Goal: Task Accomplishment & Management: Use online tool/utility

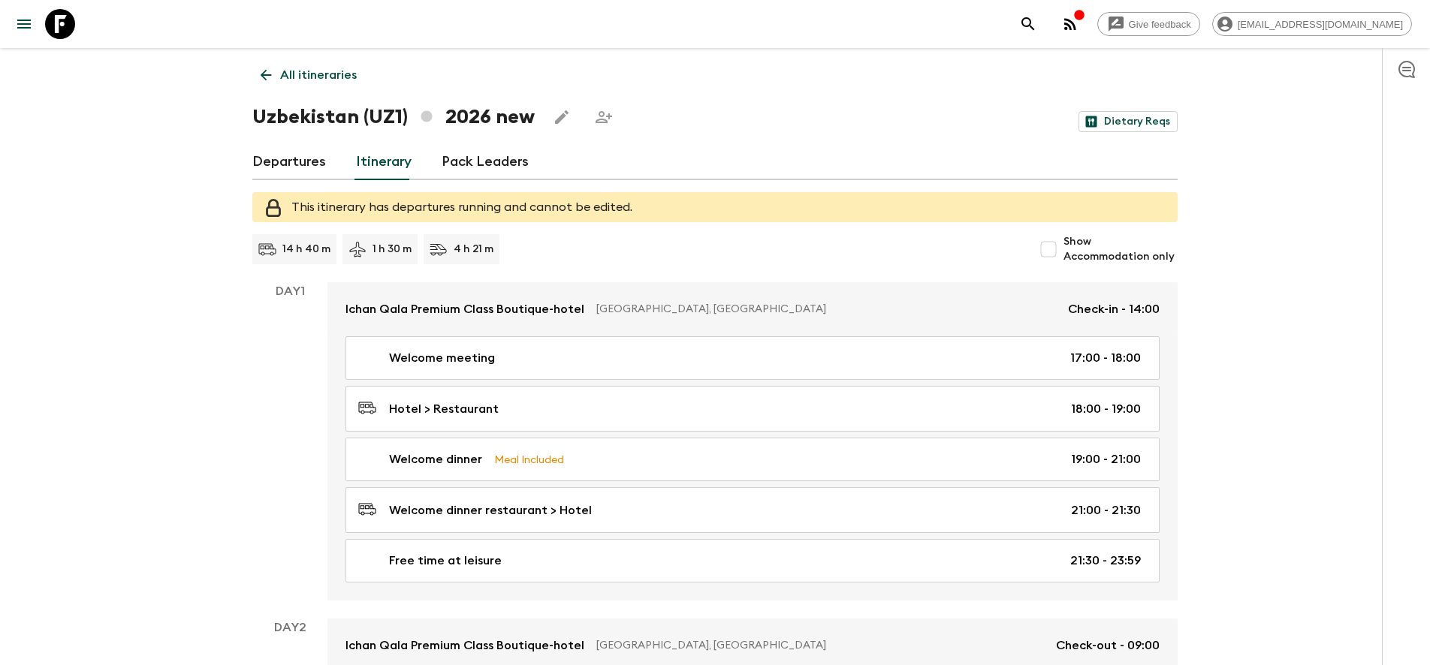
scroll to position [1498, 0]
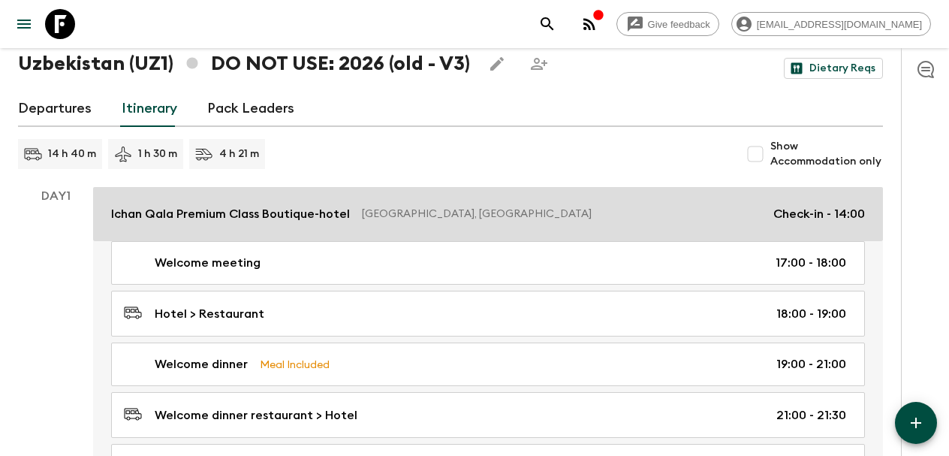
scroll to position [45, 0]
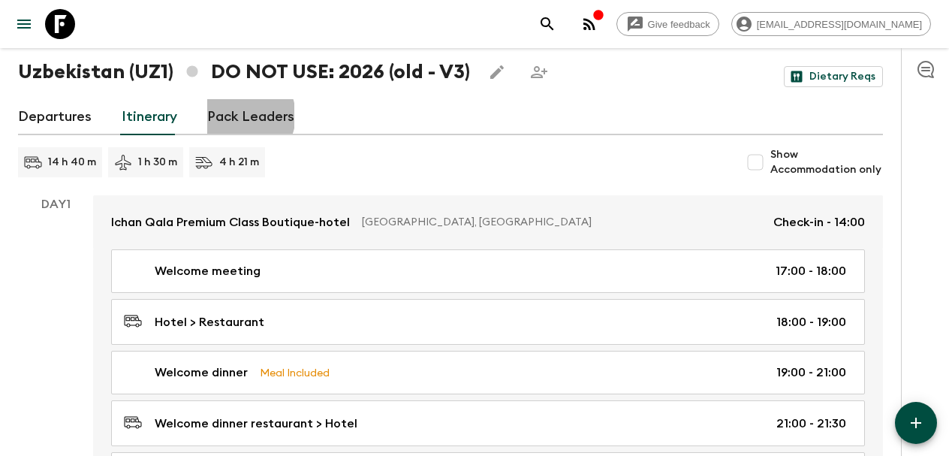
click at [240, 116] on link "Pack Leaders" at bounding box center [250, 117] width 87 height 36
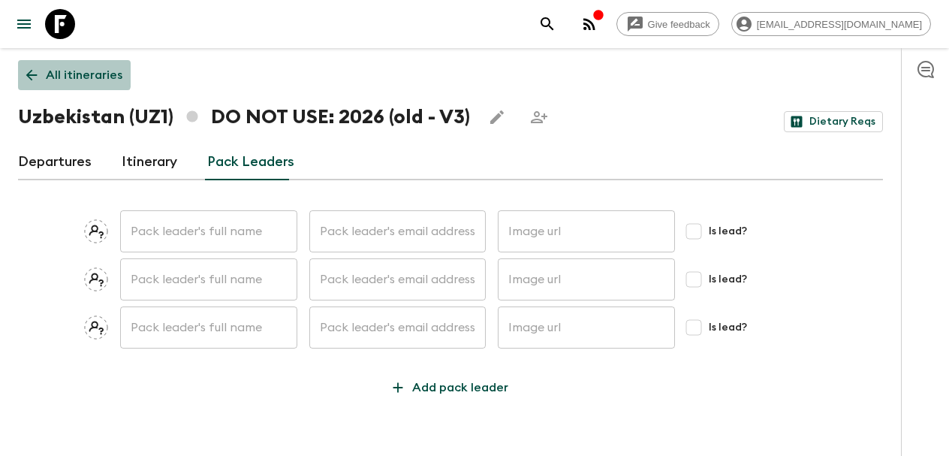
click at [37, 63] on link "All itineraries" at bounding box center [74, 75] width 113 height 30
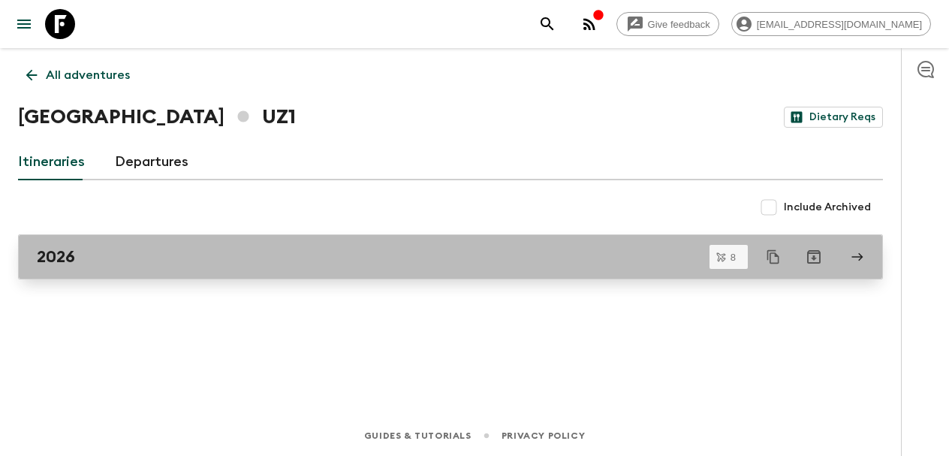
click at [131, 246] on link "2026" at bounding box center [450, 256] width 865 height 45
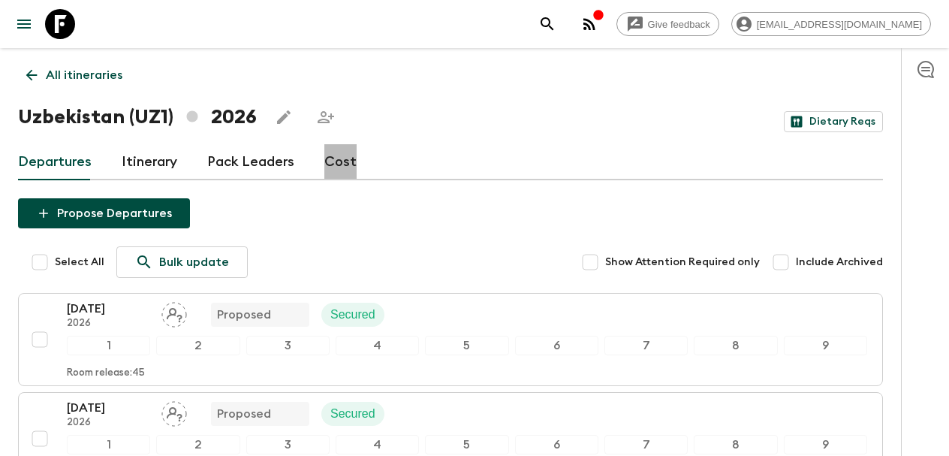
click at [334, 170] on link "Cost" at bounding box center [340, 162] width 32 height 36
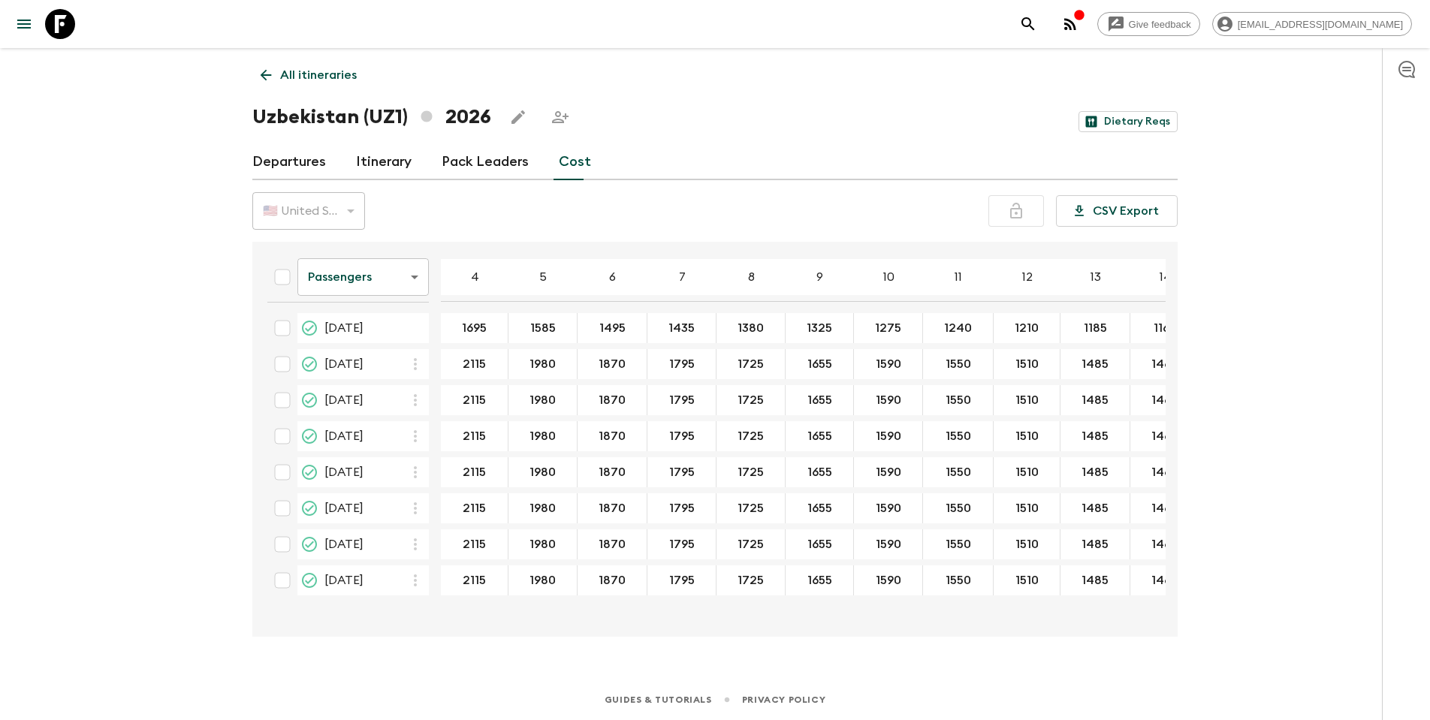
click at [577, 159] on link "Cost" at bounding box center [575, 162] width 32 height 36
click at [384, 282] on body "Give feedback [EMAIL_ADDRESS][DOMAIN_NAME] All itineraries [GEOGRAPHIC_DATA] (U…" at bounding box center [715, 360] width 1430 height 720
click at [359, 342] on li "Extras" at bounding box center [362, 338] width 131 height 24
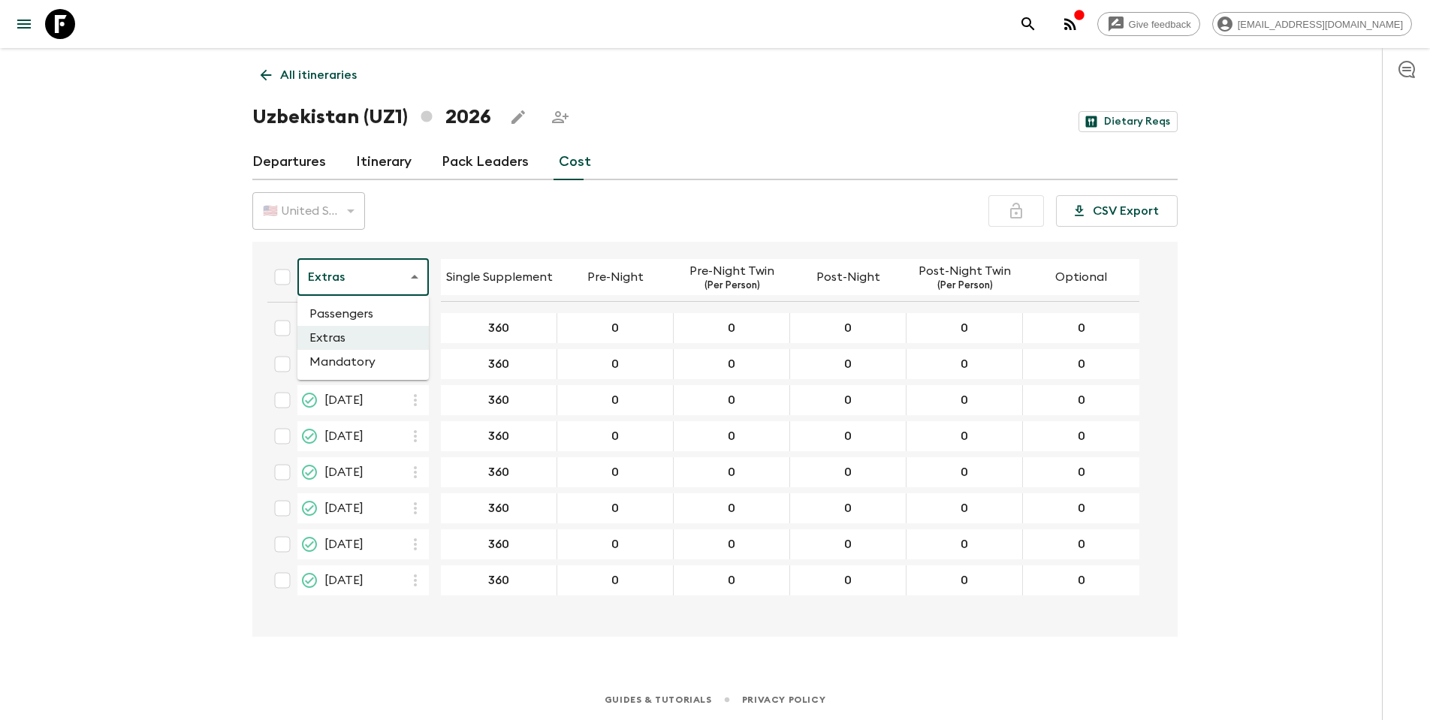
click at [357, 295] on body "Give feedback [EMAIL_ADDRESS][DOMAIN_NAME] All itineraries [GEOGRAPHIC_DATA] (U…" at bounding box center [715, 360] width 1430 height 720
click at [346, 352] on li "Mandatory" at bounding box center [362, 362] width 131 height 24
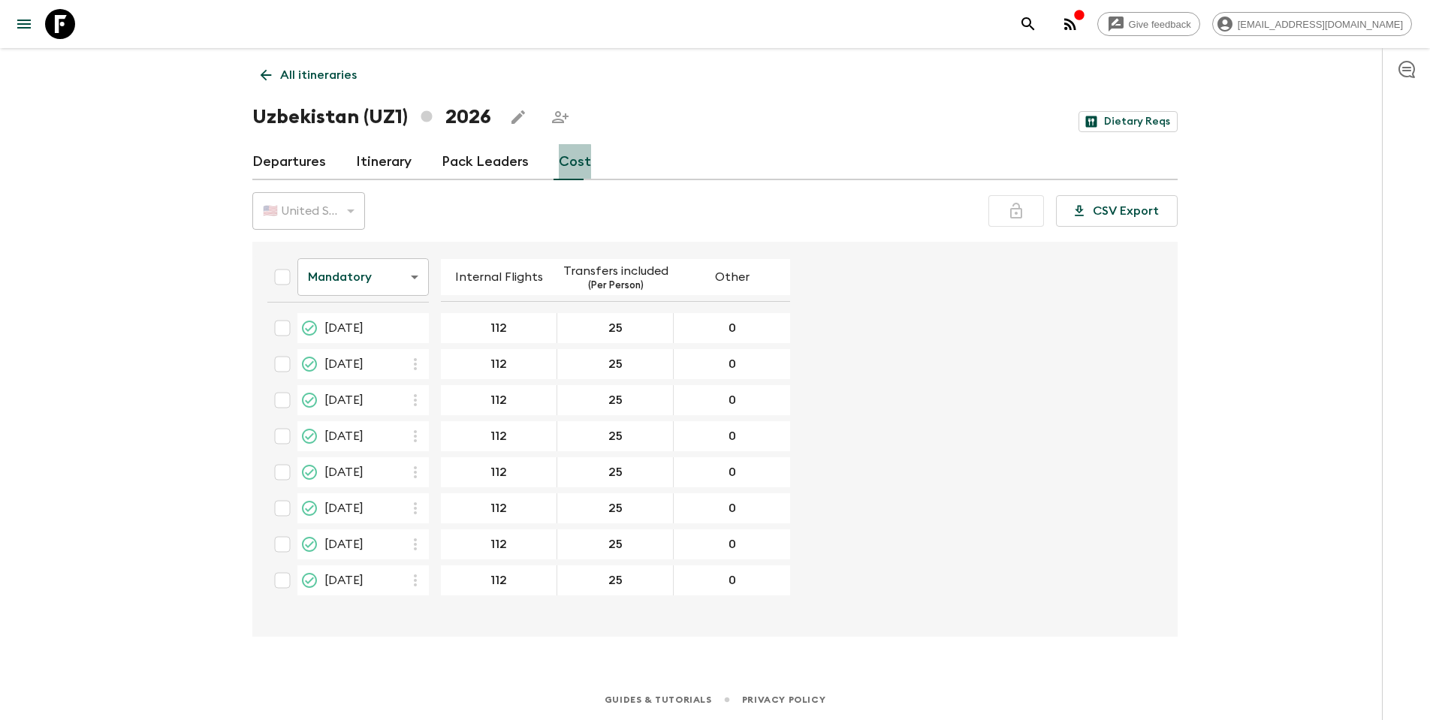
click at [565, 176] on link "Cost" at bounding box center [575, 162] width 32 height 36
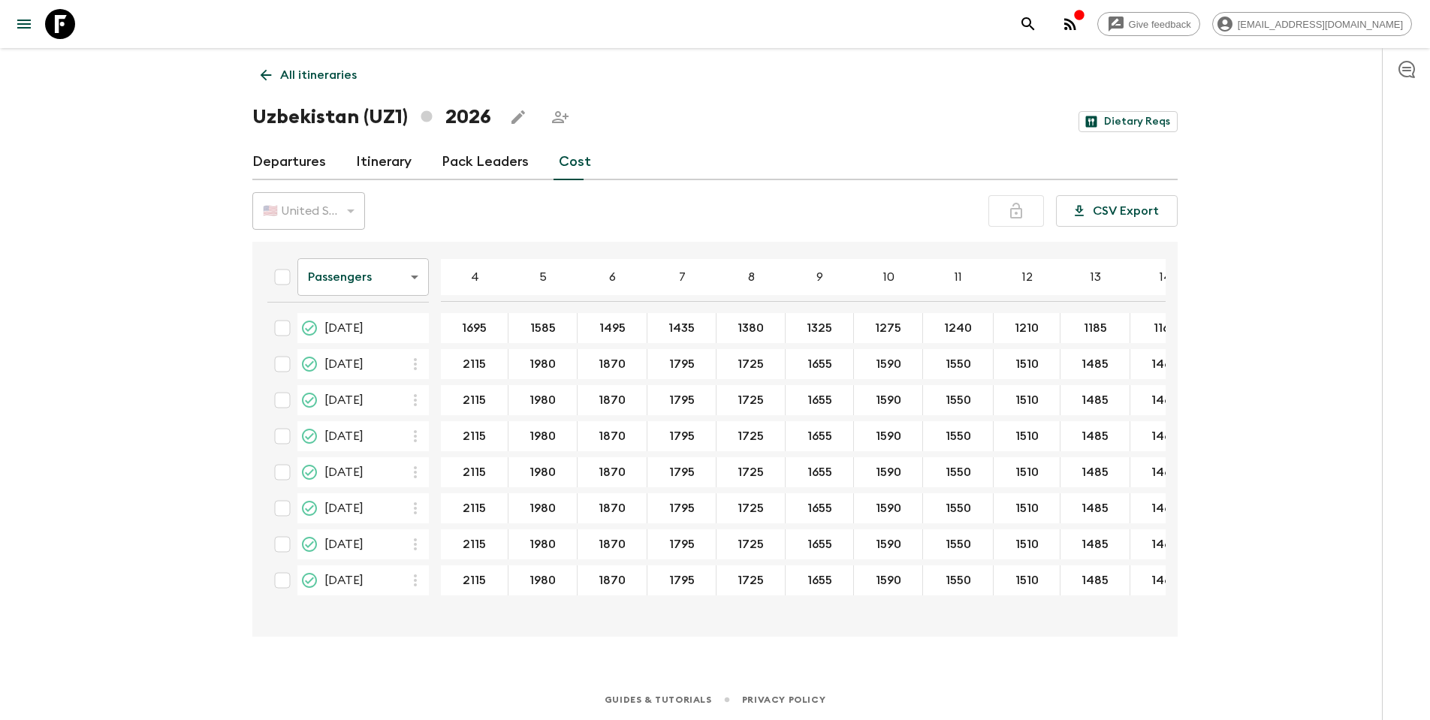
click at [880, 367] on input "1590" at bounding box center [888, 364] width 62 height 17
click at [893, 367] on input "1590" at bounding box center [888, 364] width 62 height 17
drag, startPoint x: 897, startPoint y: 364, endPoint x: 867, endPoint y: 364, distance: 30.0
click at [867, 364] on input "1590" at bounding box center [888, 364] width 62 height 17
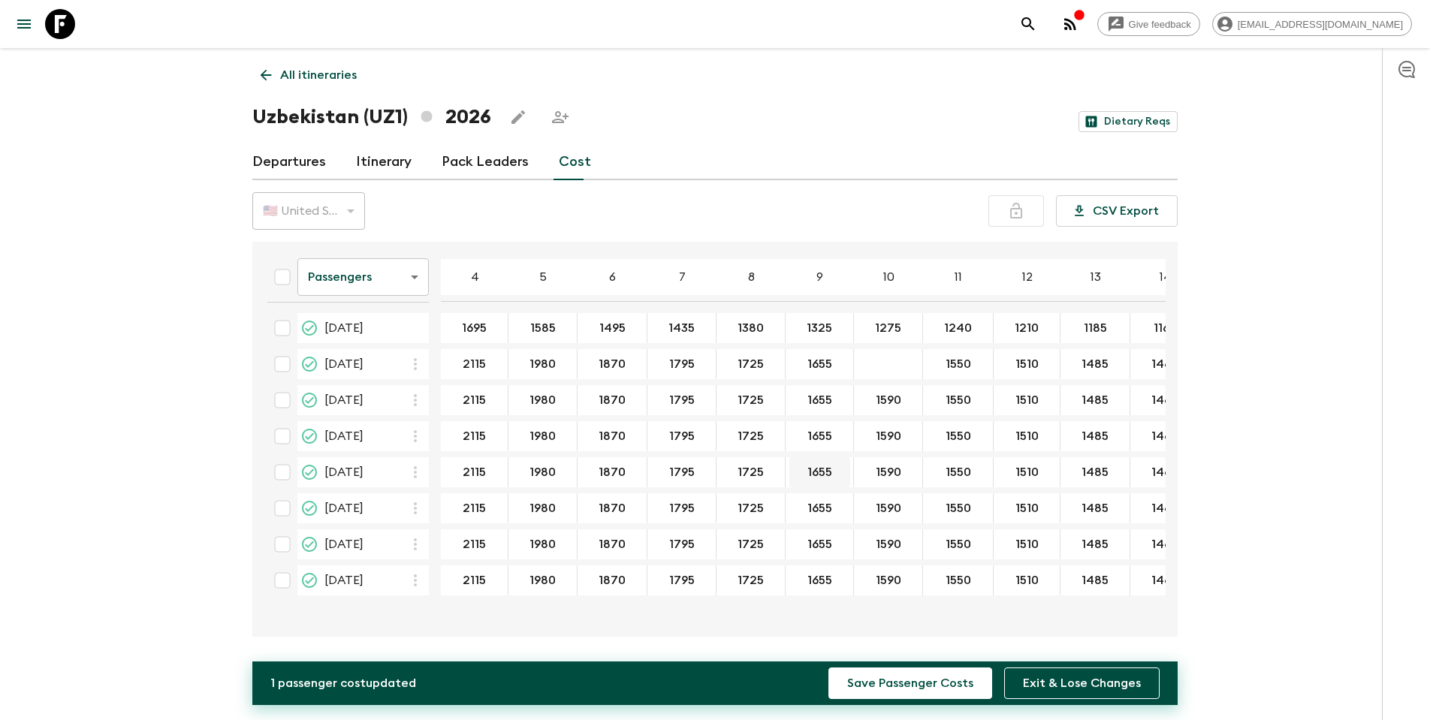
drag, startPoint x: 465, startPoint y: 359, endPoint x: 792, endPoint y: 457, distance: 341.9
click at [463, 366] on input "2115" at bounding box center [474, 364] width 61 height 17
drag, startPoint x: 463, startPoint y: 366, endPoint x: 848, endPoint y: 420, distance: 388.4
click at [848, 420] on table "Passengers passengersCost ​ 4 5 6 7 8 9 10 11 12 13 14 15 16 17 18 [DATE] 1695 …" at bounding box center [853, 425] width 1196 height 354
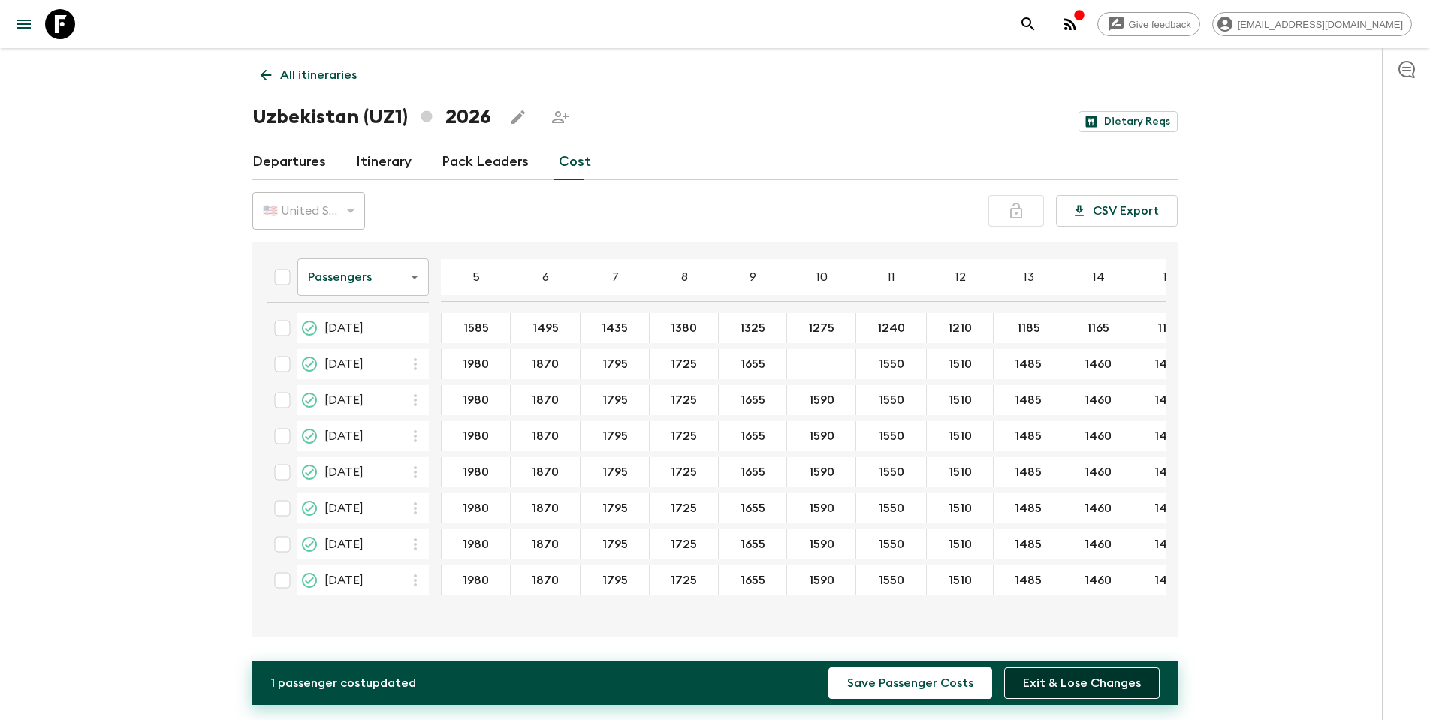
click at [949, 455] on button "Exit & Lose Changes" at bounding box center [1081, 684] width 155 height 32
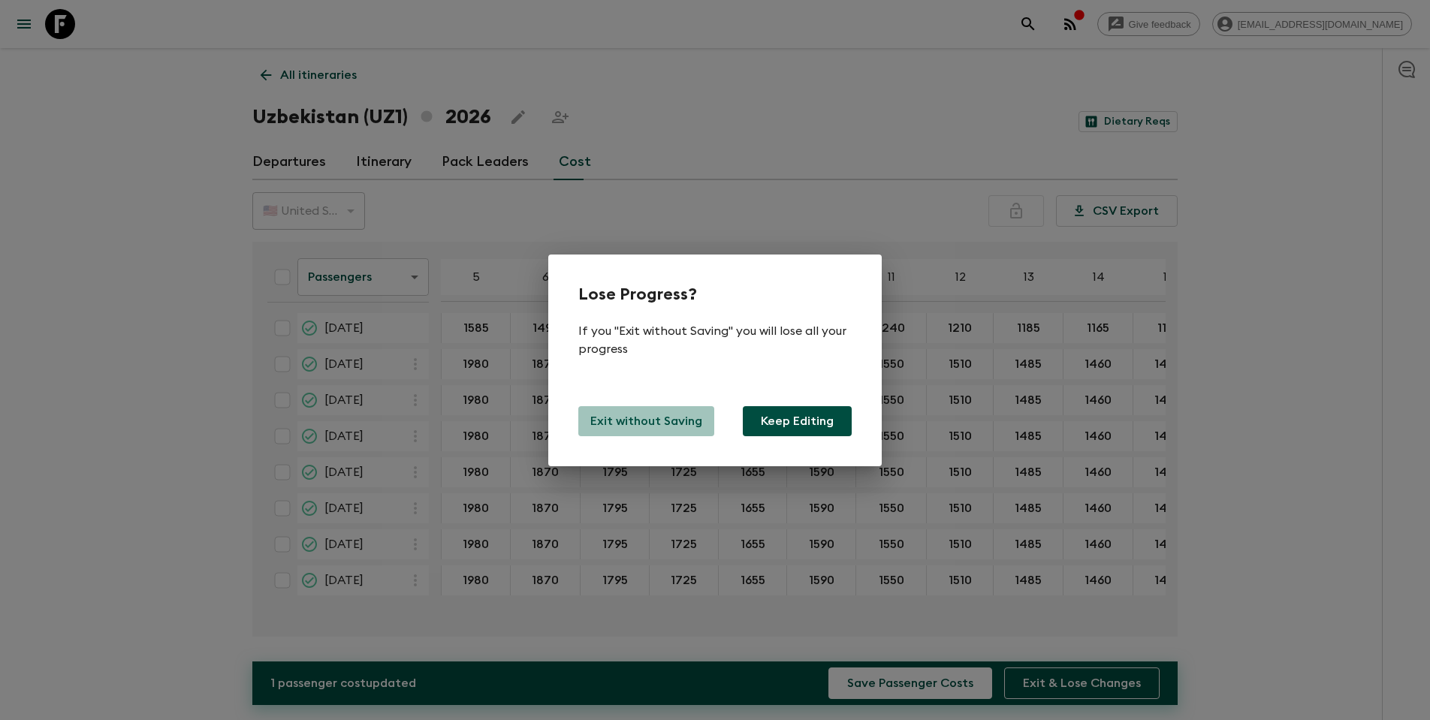
click at [656, 426] on p "Exit without Saving" at bounding box center [646, 421] width 112 height 18
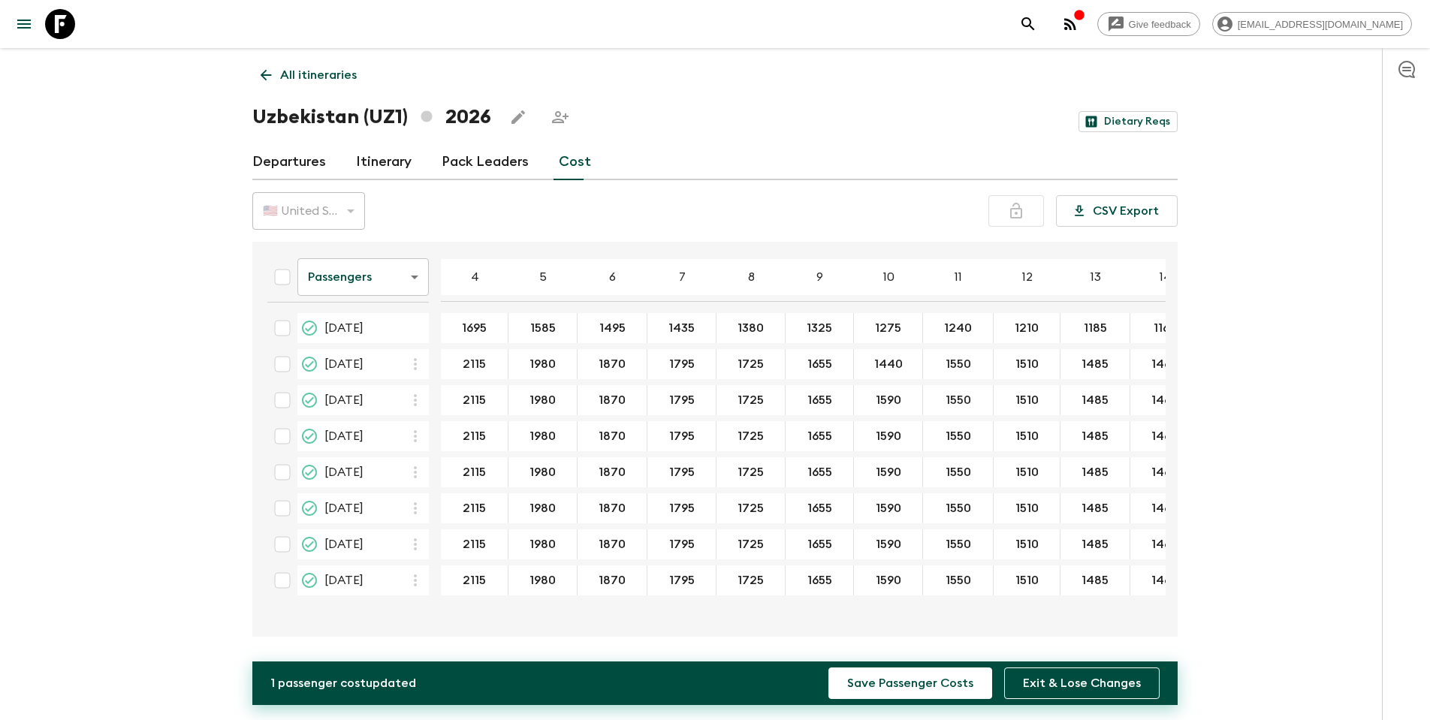
scroll to position [0, 0]
type input "1440"
click at [484, 364] on input "2115" at bounding box center [474, 364] width 61 height 17
type input "2"
click at [949, 455] on button "Exit & Lose Changes" at bounding box center [1081, 684] width 155 height 32
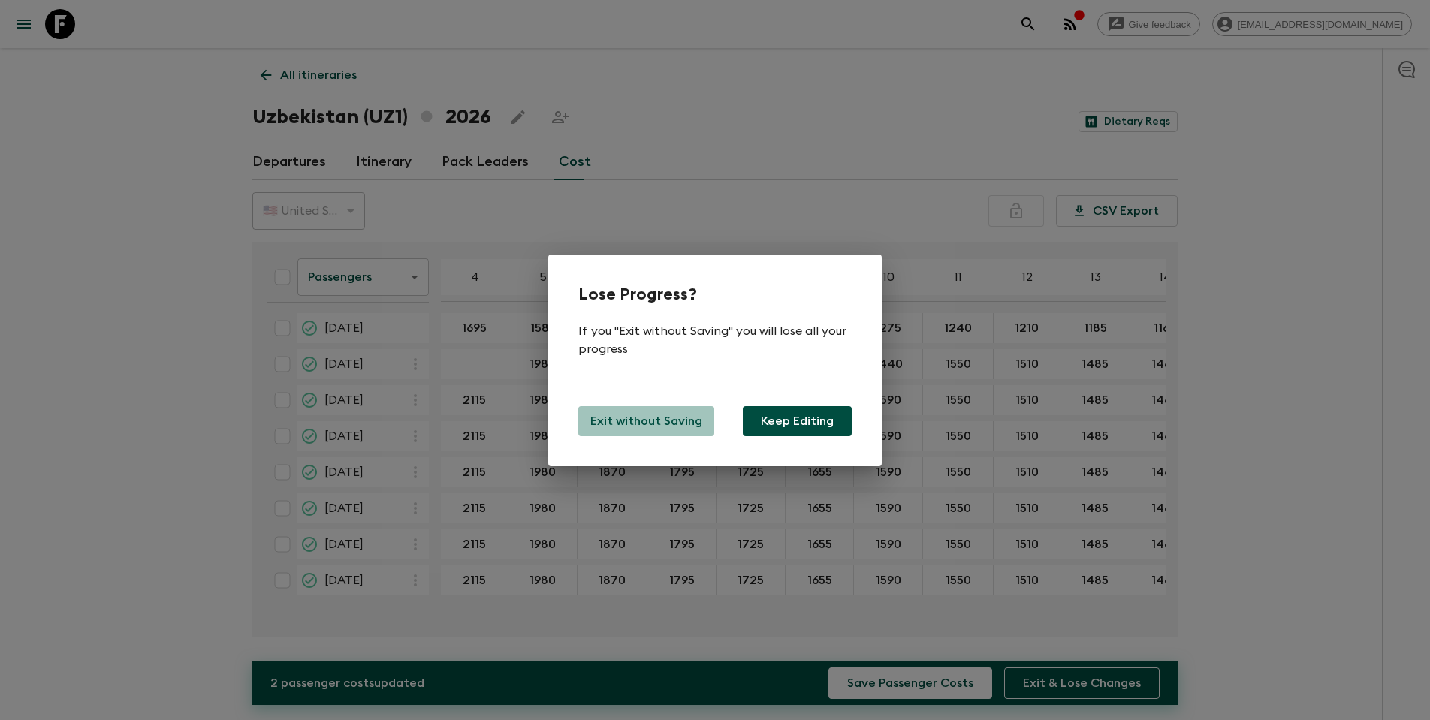
click at [647, 419] on p "Exit without Saving" at bounding box center [646, 421] width 112 height 18
type input "1590"
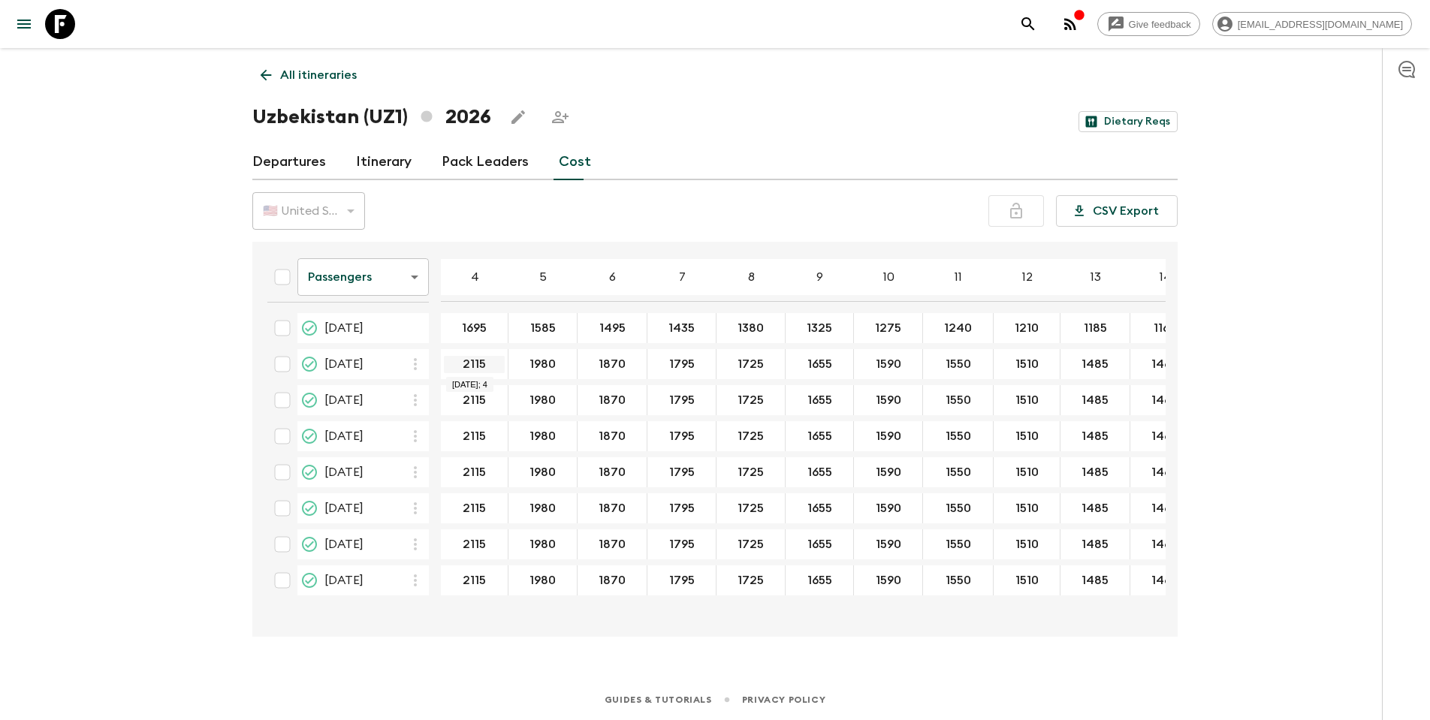
click at [481, 367] on input "2115" at bounding box center [474, 364] width 61 height 17
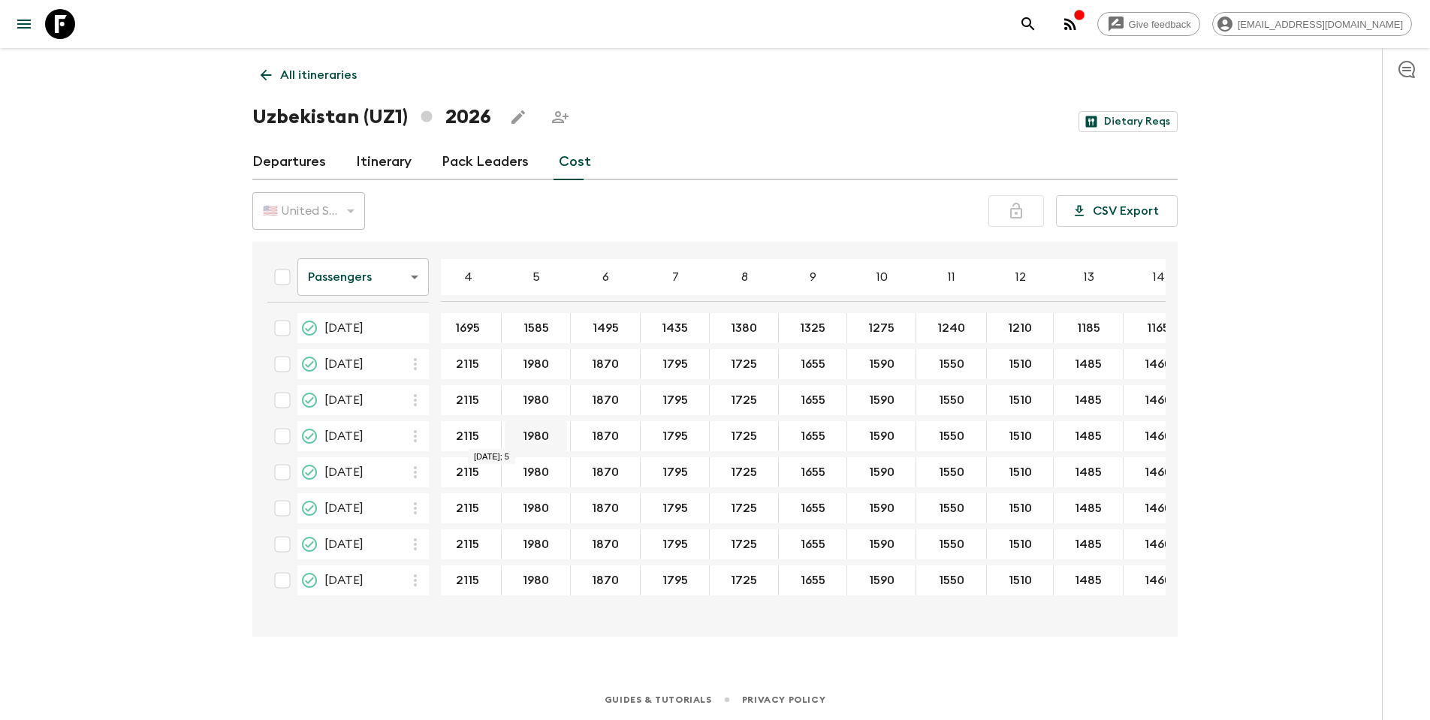
scroll to position [0, 5]
drag, startPoint x: 481, startPoint y: 367, endPoint x: 451, endPoint y: 367, distance: 30.0
click at [451, 367] on input "2115" at bounding box center [469, 364] width 61 height 17
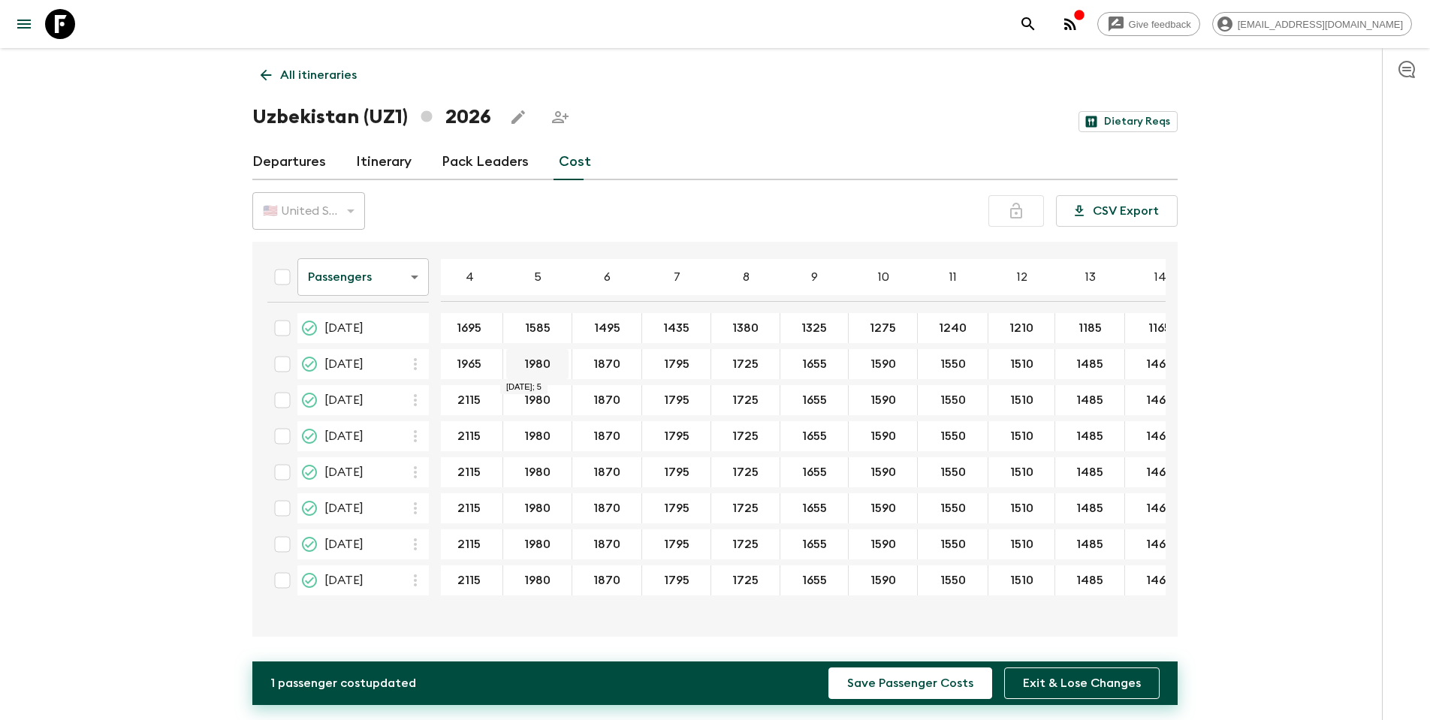
type input "1965"
type input "1830"
drag, startPoint x: 622, startPoint y: 365, endPoint x: 611, endPoint y: 365, distance: 11.3
type input "1720"
type input "1645"
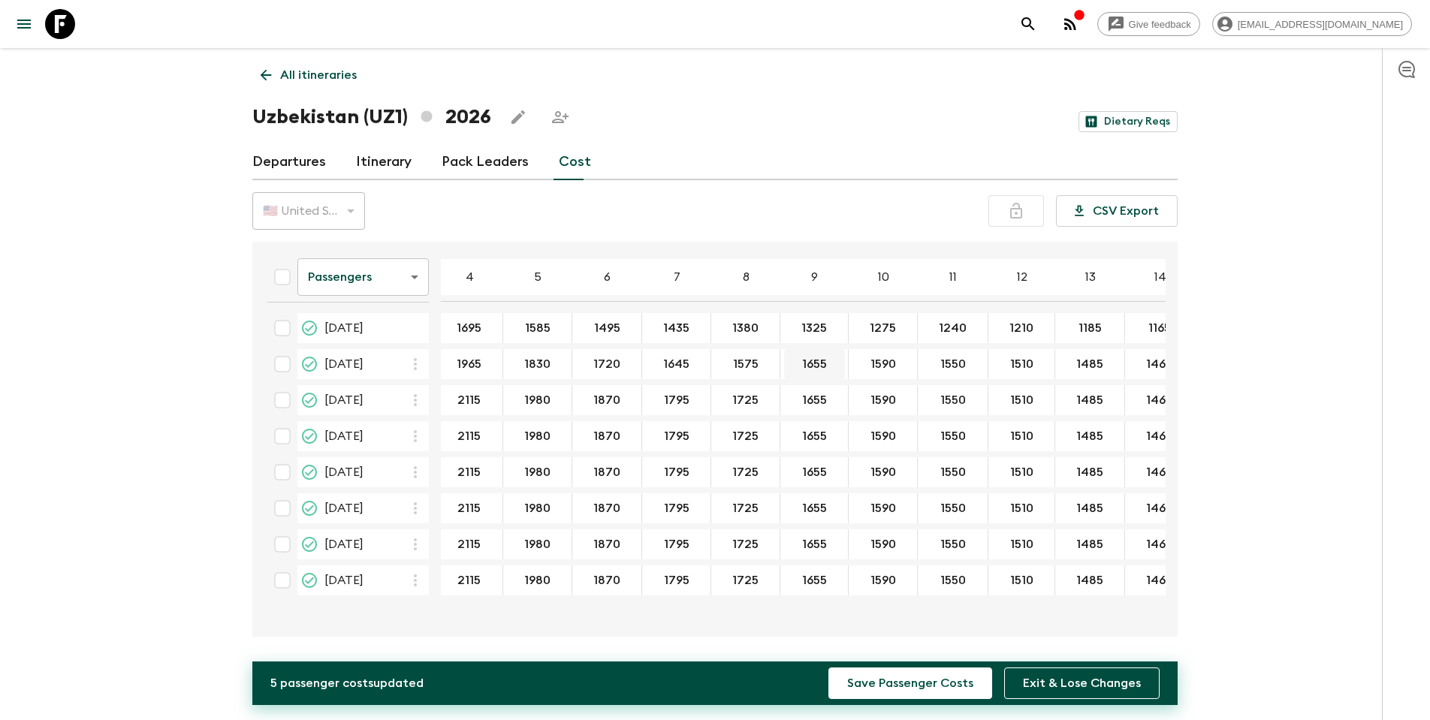
type input "1575"
type input "1505"
click at [874, 364] on input "1590" at bounding box center [883, 364] width 62 height 17
click at [889, 364] on input "1590" at bounding box center [883, 364] width 62 height 17
type input "1440"
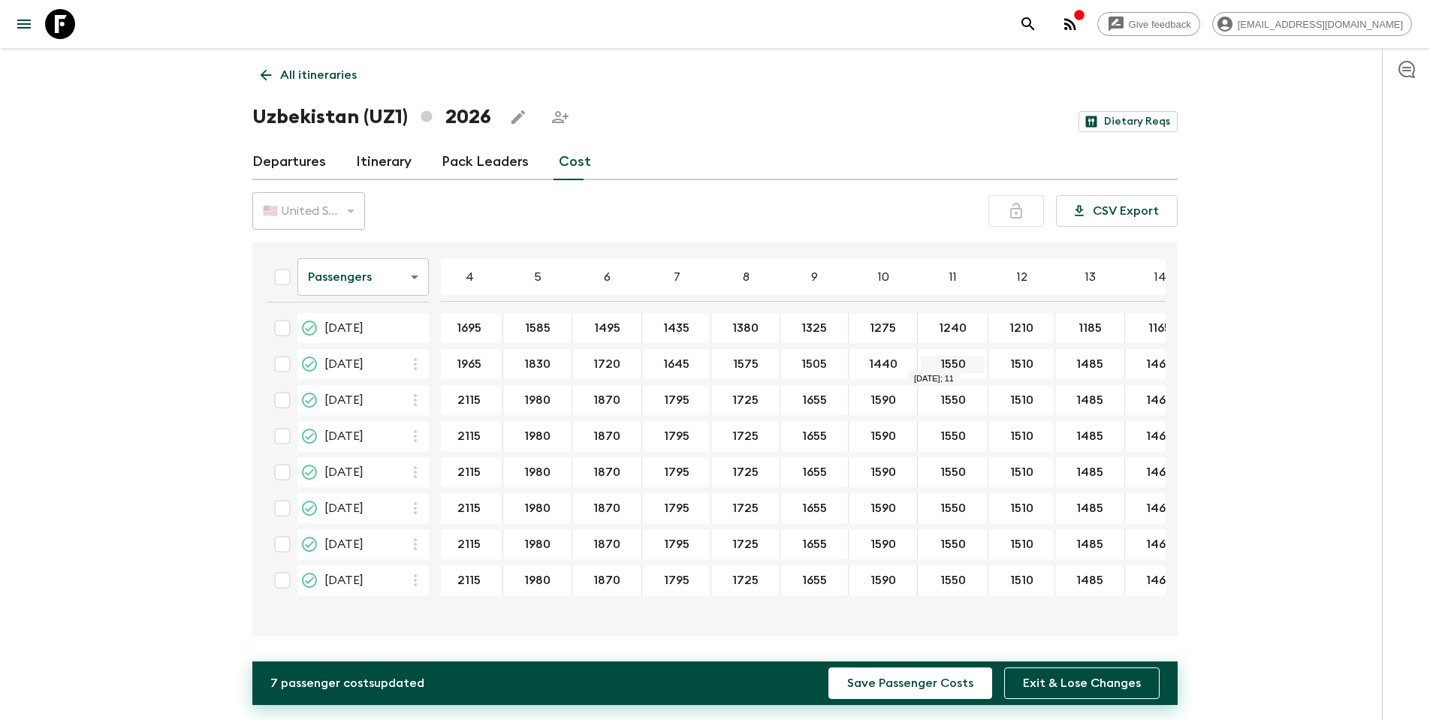
click at [945, 361] on input "1550" at bounding box center [953, 364] width 64 height 17
drag, startPoint x: 959, startPoint y: 363, endPoint x: 920, endPoint y: 364, distance: 39.1
click at [921, 364] on input "1550" at bounding box center [953, 364] width 64 height 17
type input "1400"
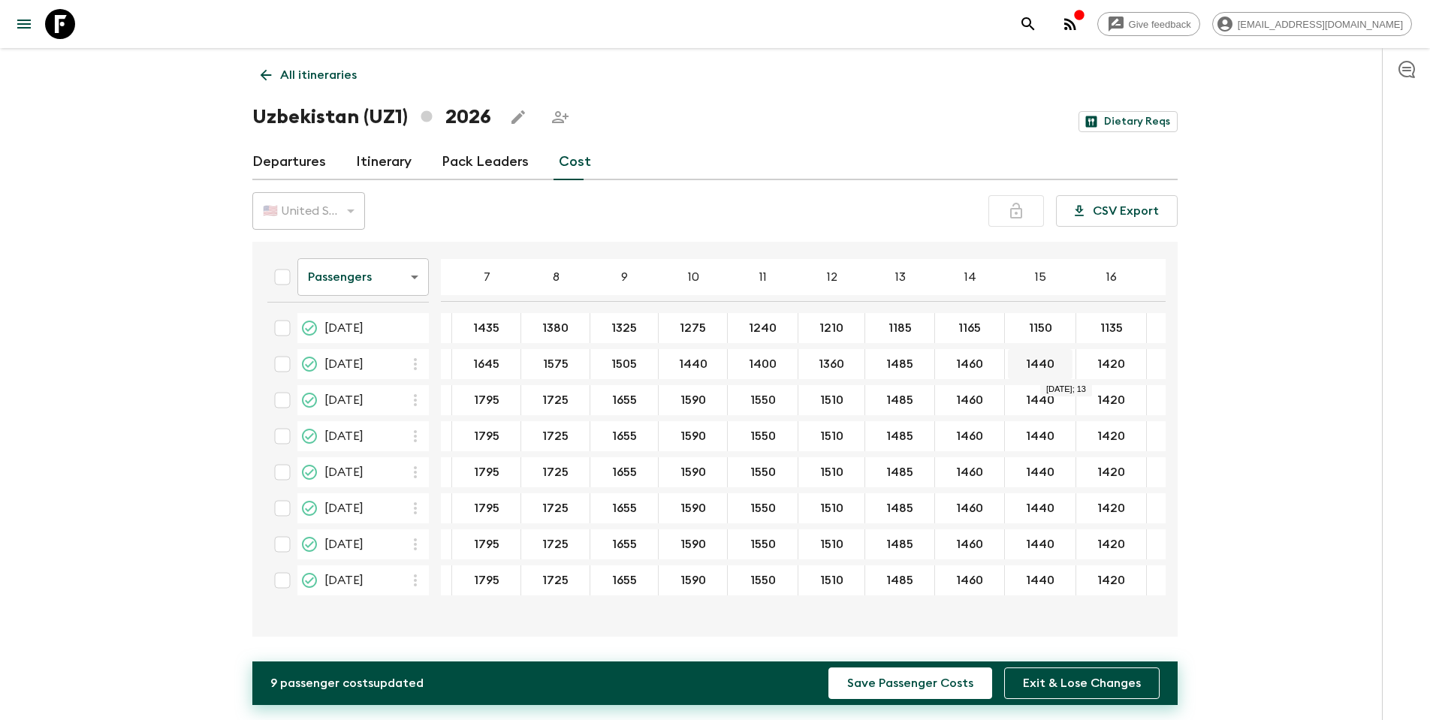
scroll to position [0, 197]
type input "1360"
type input "1335"
type input "1310"
type input "1290"
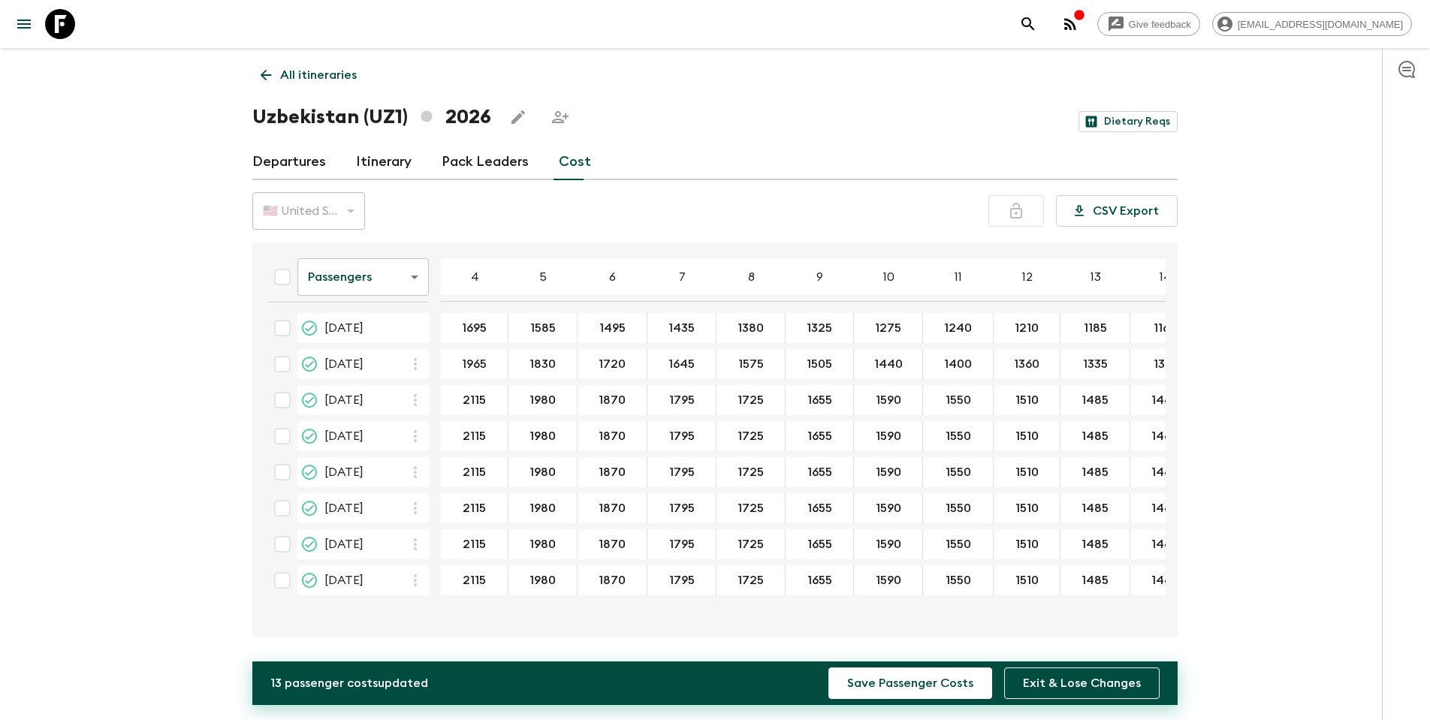
scroll to position [0, 0]
type input "1270"
drag, startPoint x: 554, startPoint y: 327, endPoint x: 524, endPoint y: 327, distance: 30.0
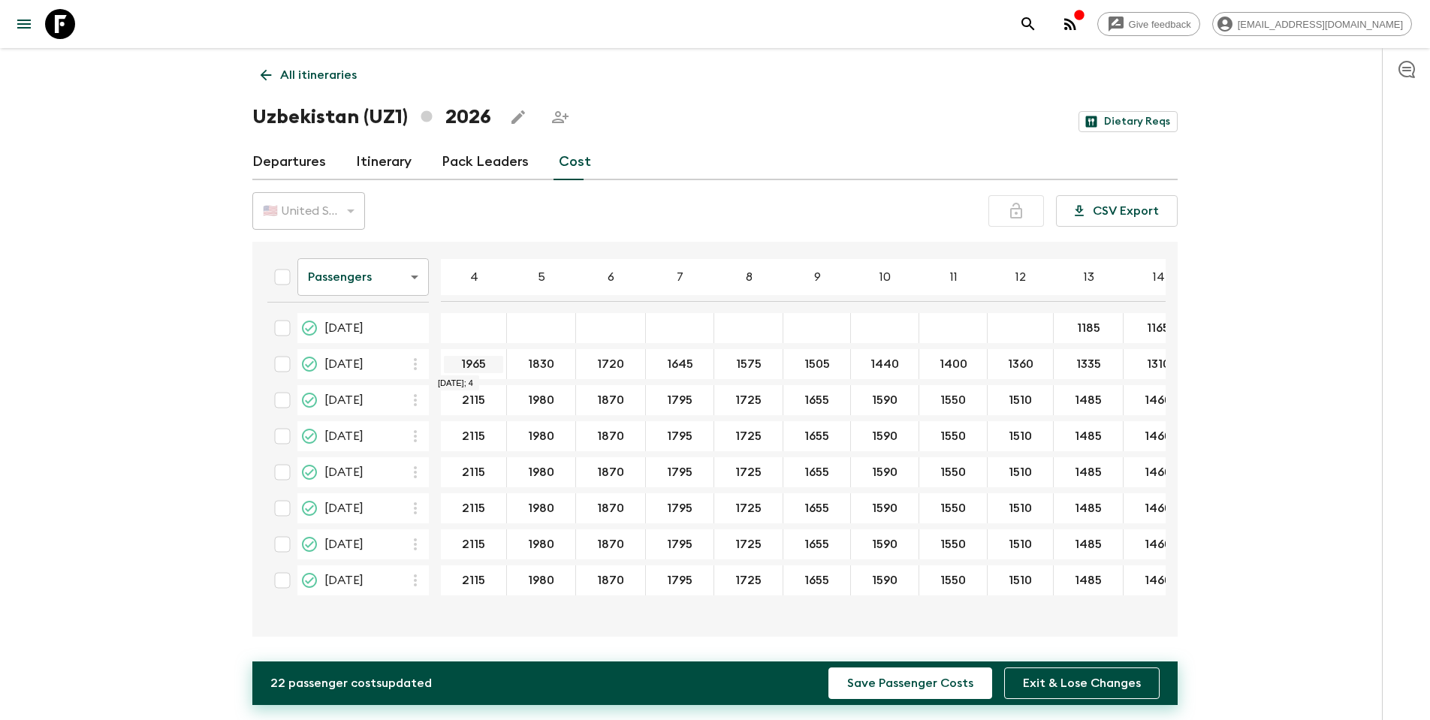
click at [466, 365] on input "1965" at bounding box center [473, 364] width 59 height 17
click at [474, 364] on input "1965" at bounding box center [473, 364] width 59 height 17
type input "1965"
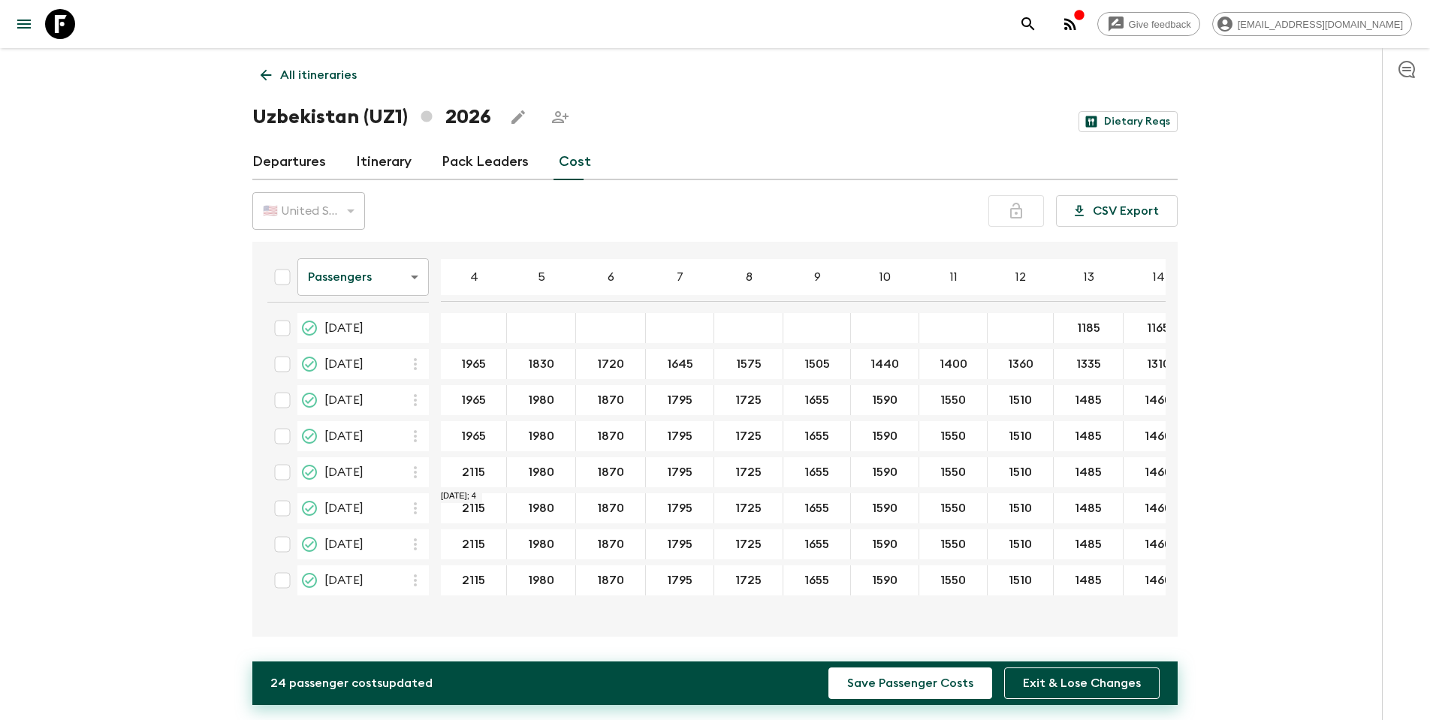
type input "1965"
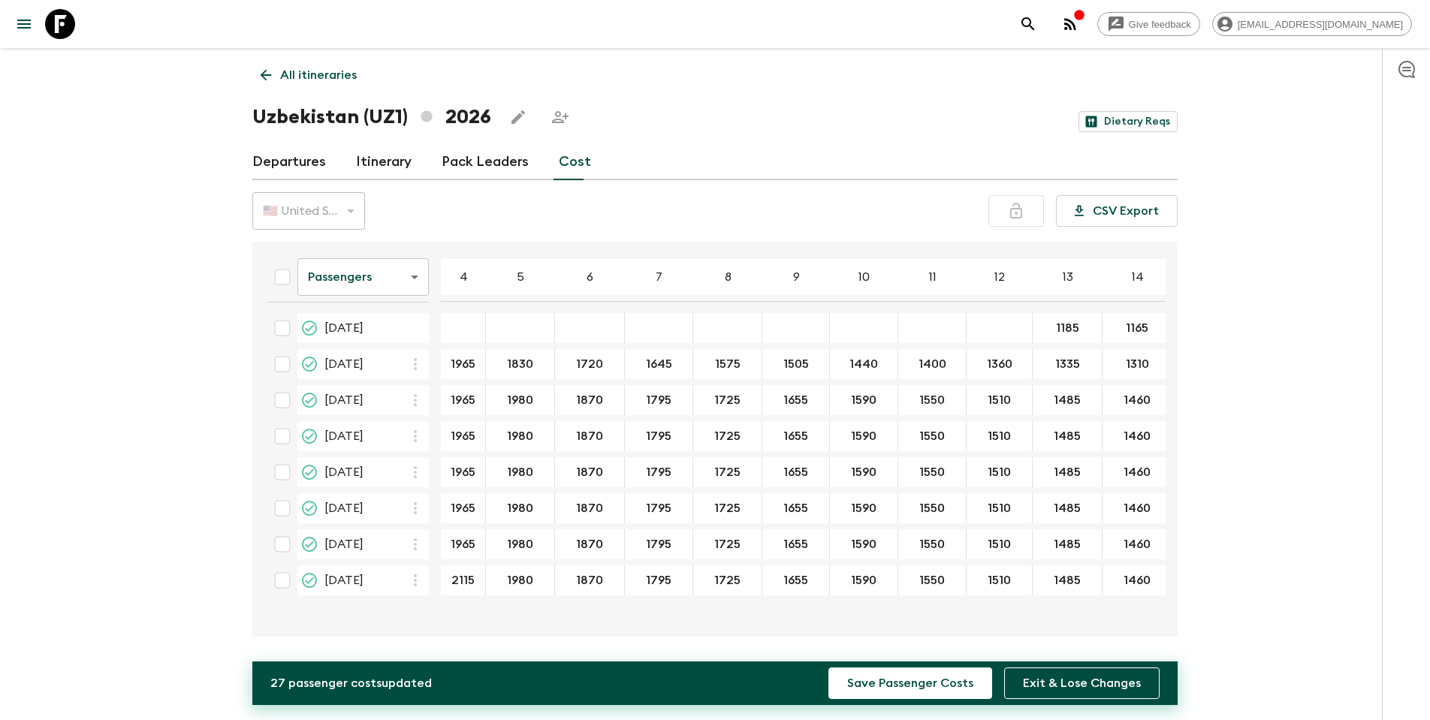
type input "1965"
click at [522, 365] on input "1830" at bounding box center [520, 364] width 62 height 17
type input "1830"
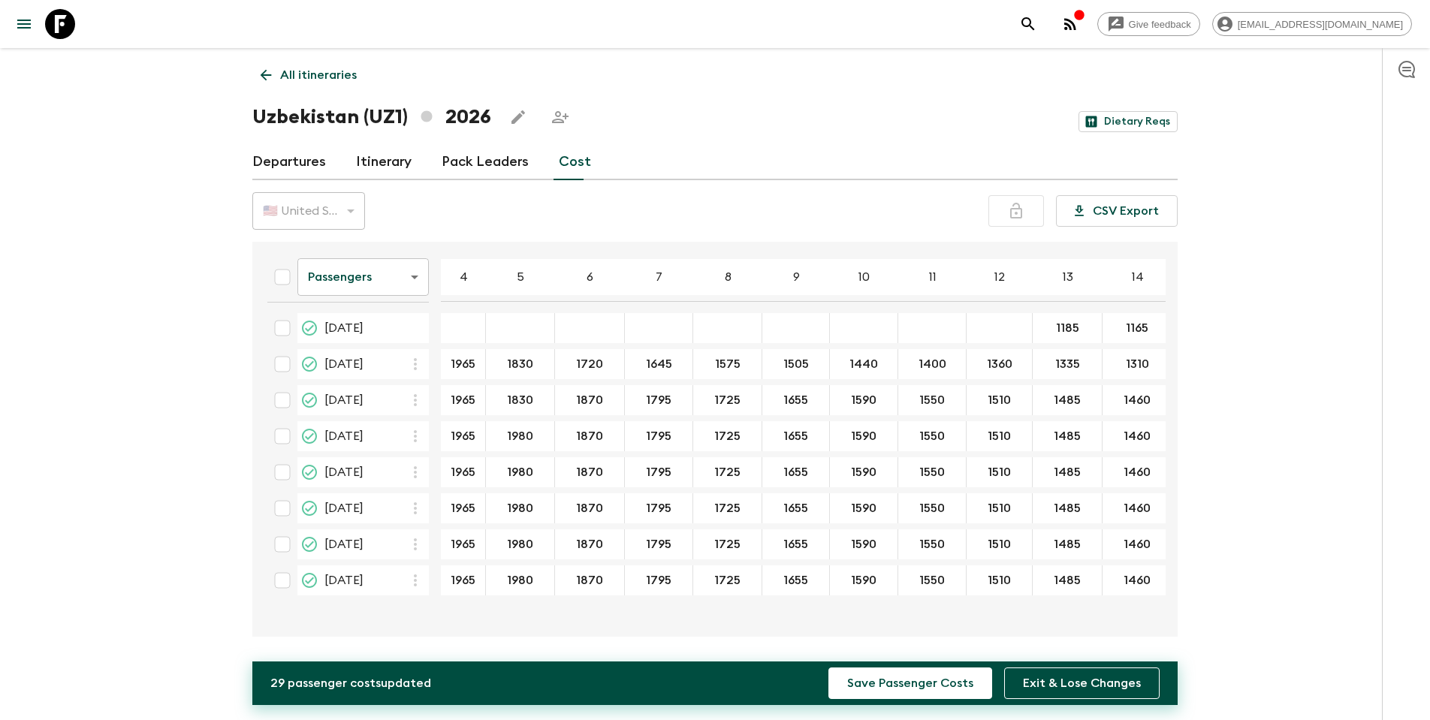
type input "1830"
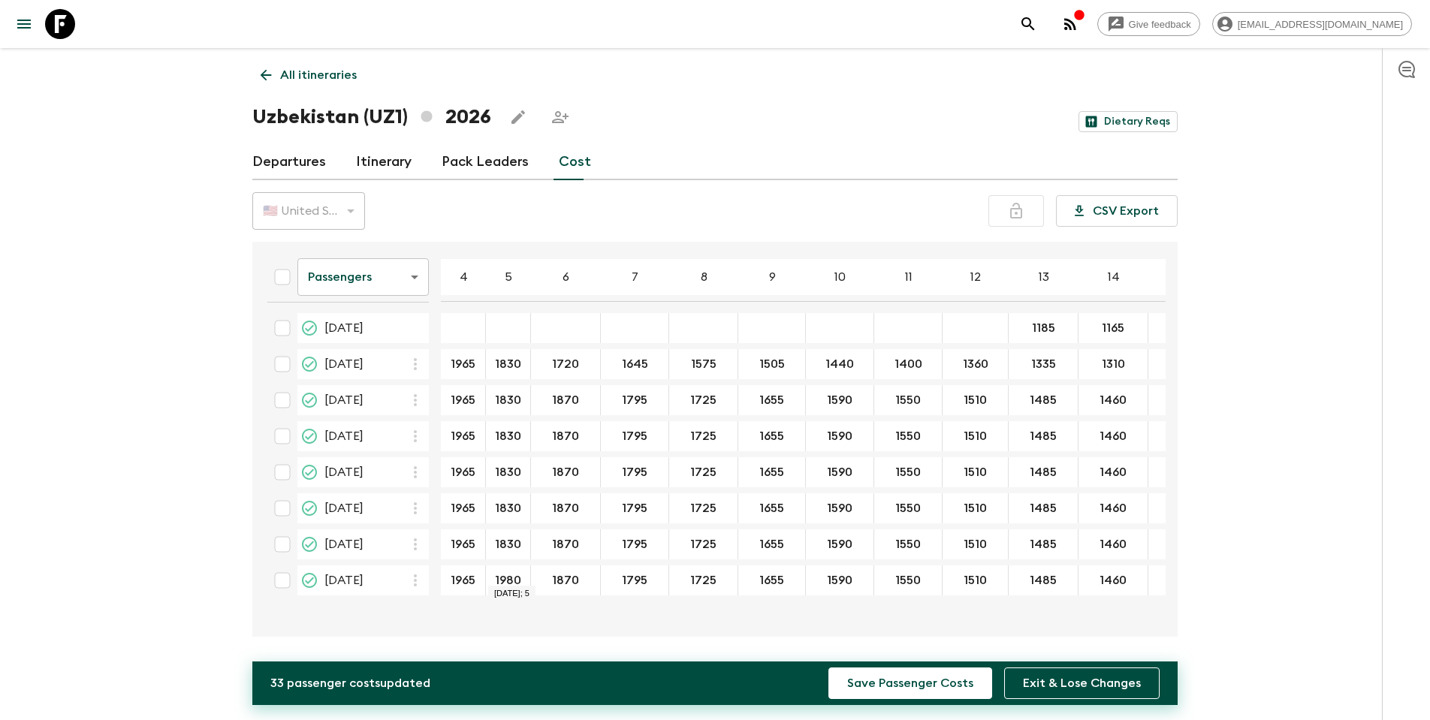
type input "1830"
click at [563, 364] on input "1720" at bounding box center [565, 364] width 63 height 17
click at [564, 366] on input "1720" at bounding box center [565, 364] width 63 height 17
type input "1720"
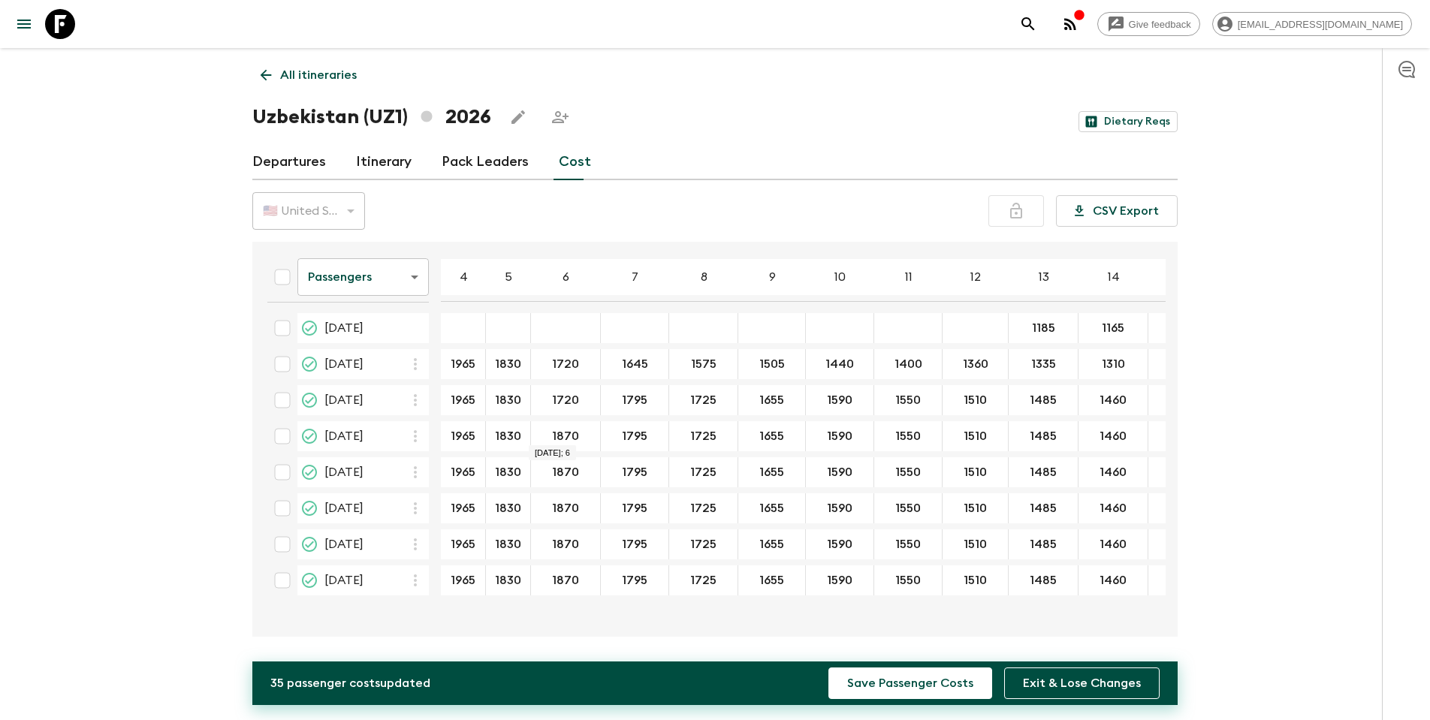
type input "1720"
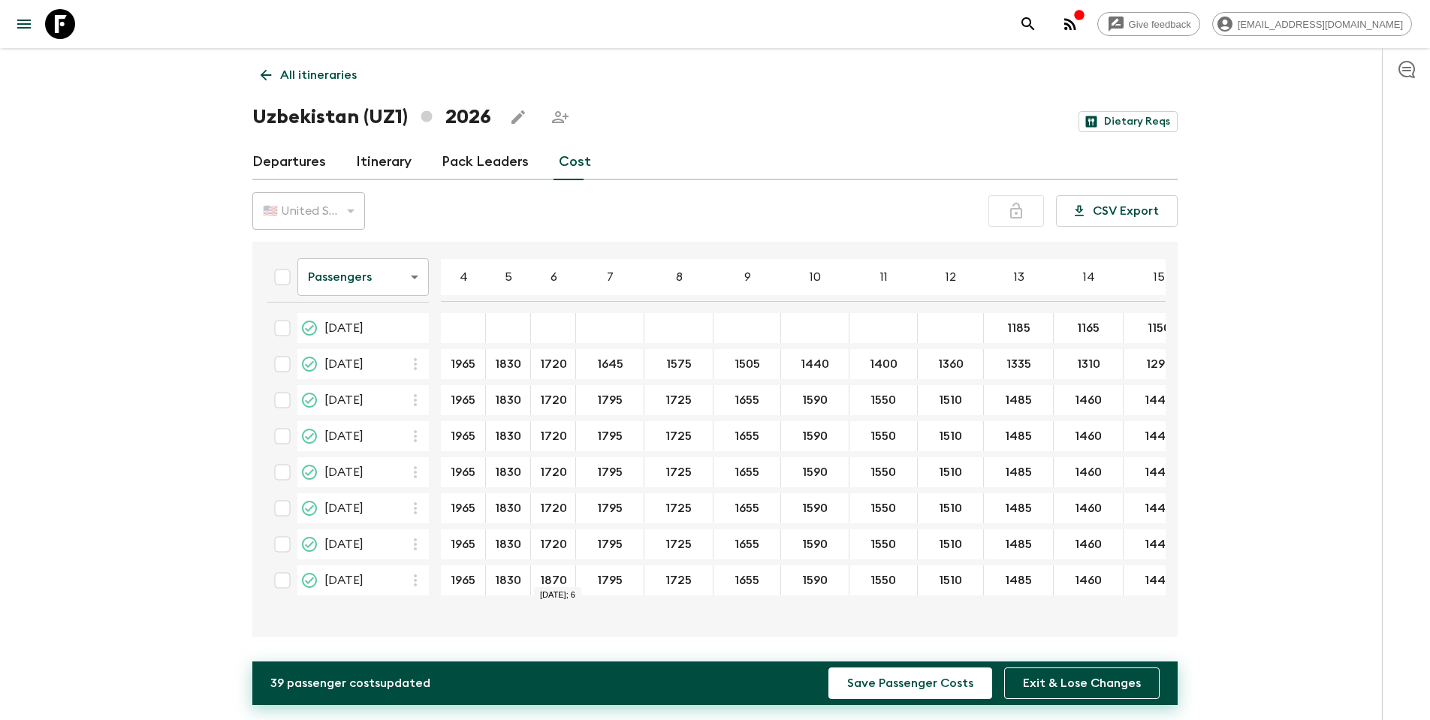
type input "1720"
click at [949, 455] on button "Exit & Lose Changes" at bounding box center [1081, 684] width 155 height 32
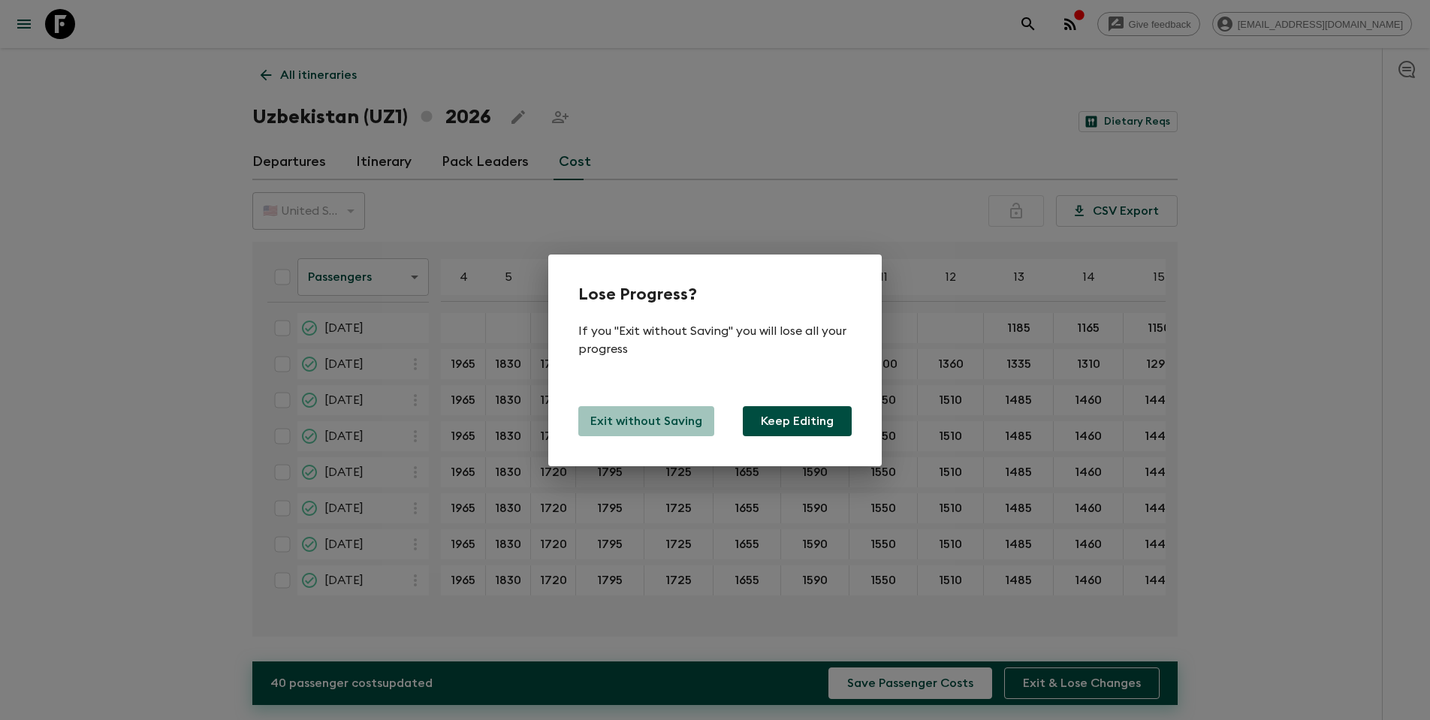
click at [638, 423] on p "Exit without Saving" at bounding box center [646, 421] width 112 height 18
type input "1590"
type input "1550"
type input "2115"
type input "1980"
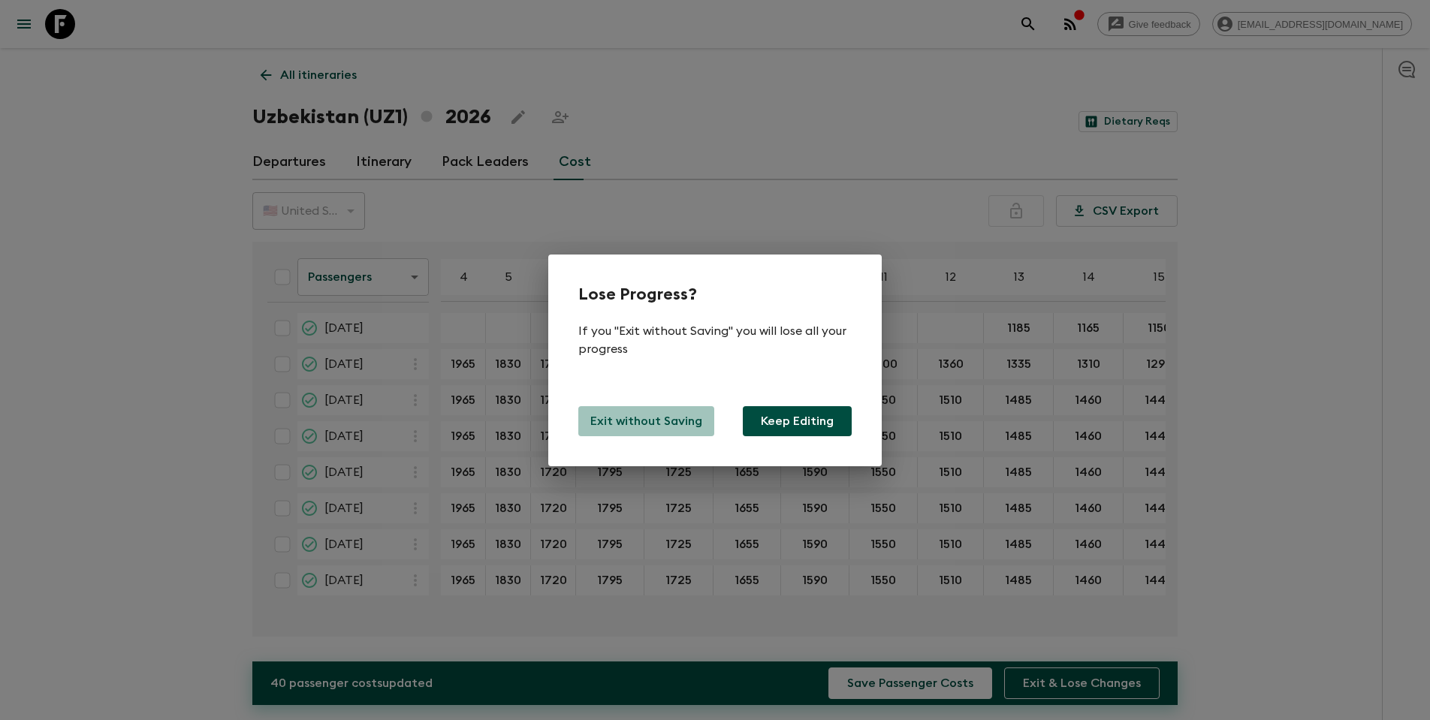
type input "1870"
type input "1795"
type input "1725"
type input "1655"
type input "1510"
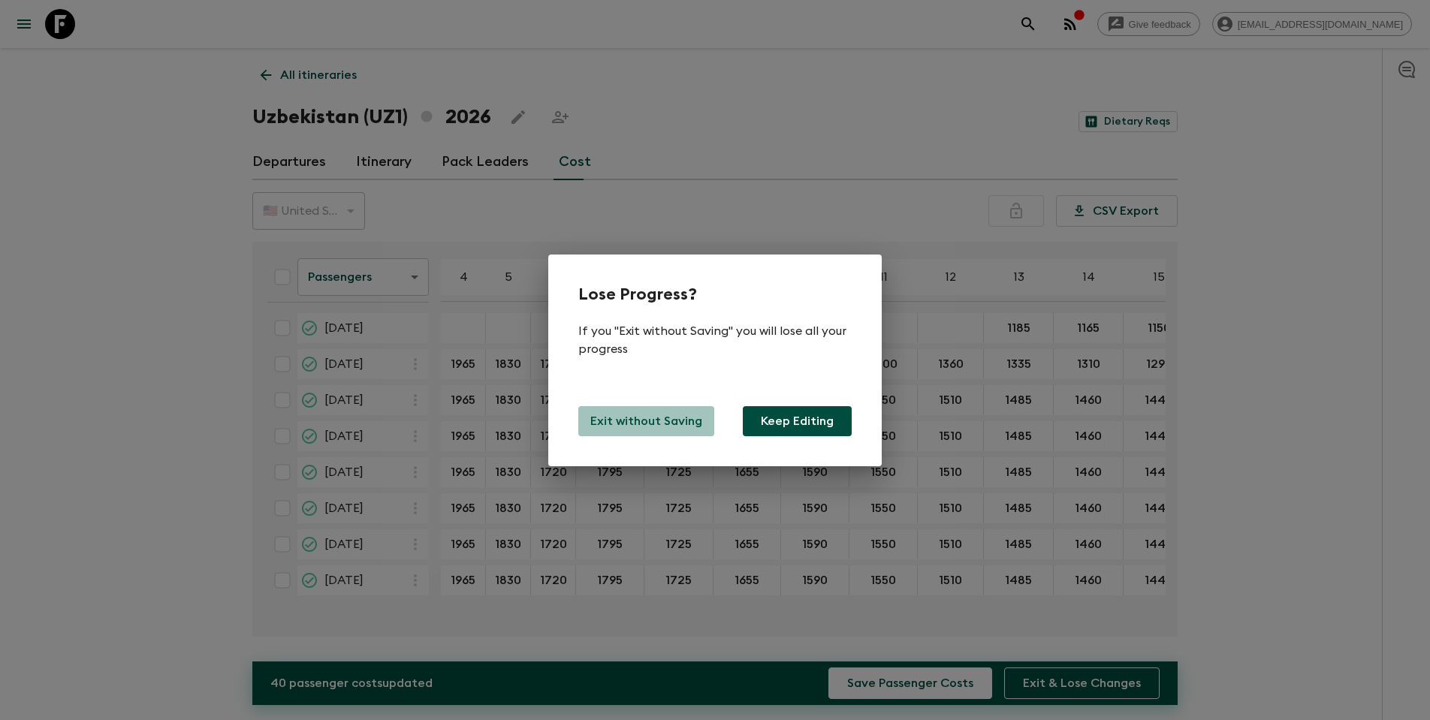
type input "1485"
type input "1460"
type input "1440"
type input "1420"
type input "1695"
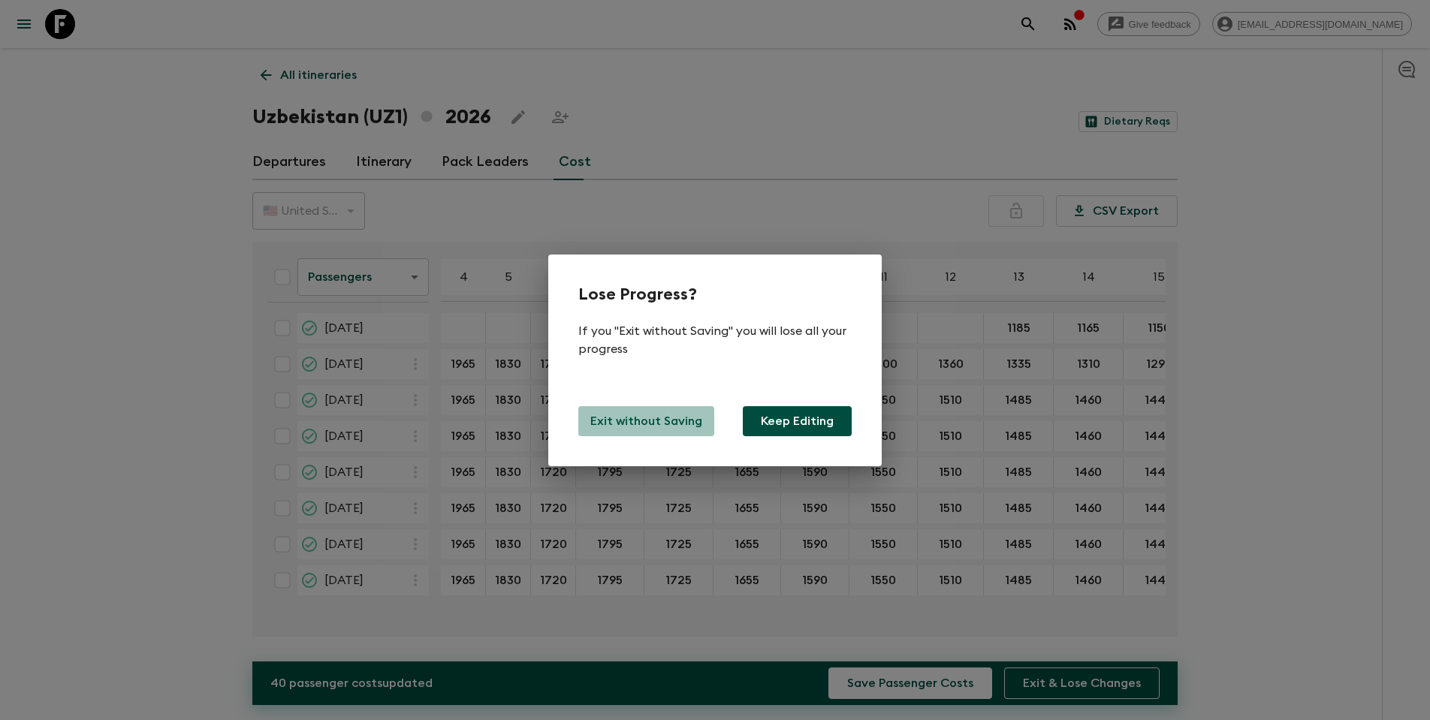
type input "1585"
type input "1495"
type input "1435"
type input "1380"
type input "1325"
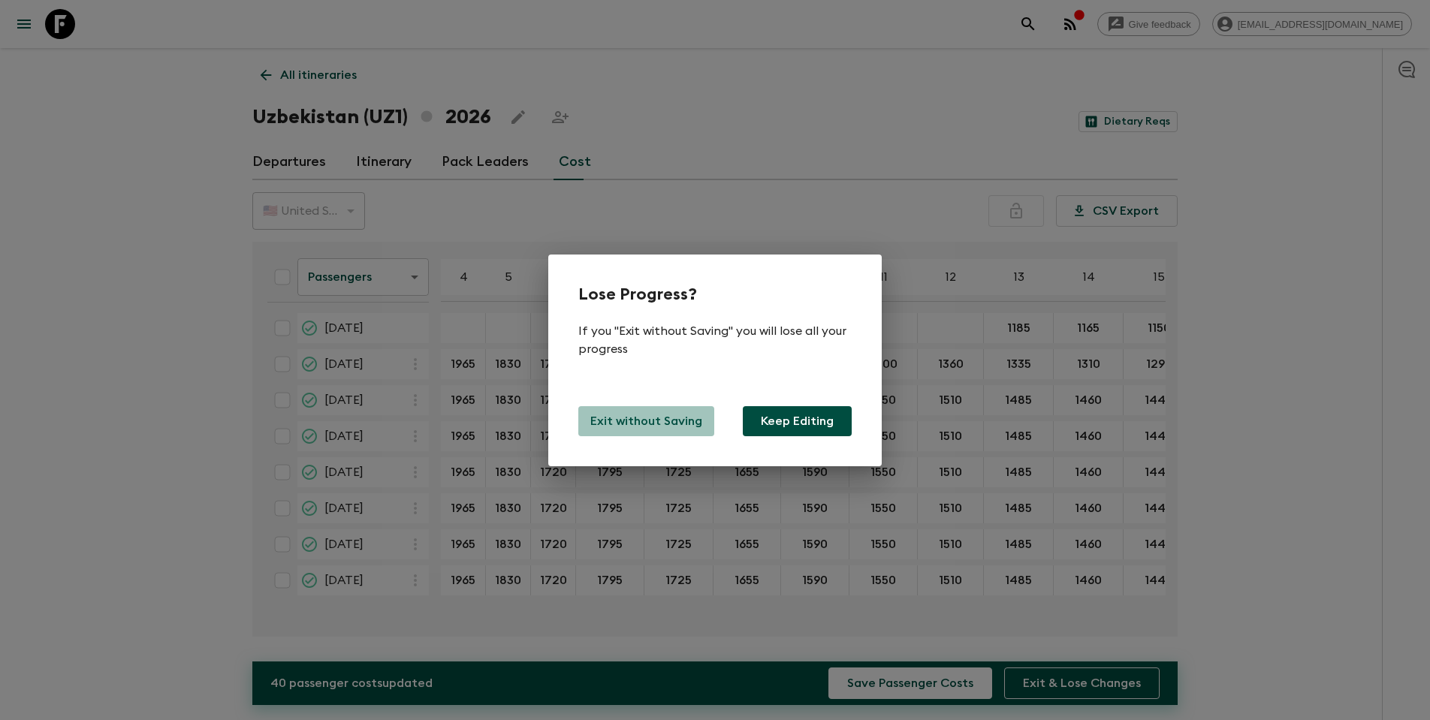
type input "1275"
type input "1240"
type input "1210"
type input "2115"
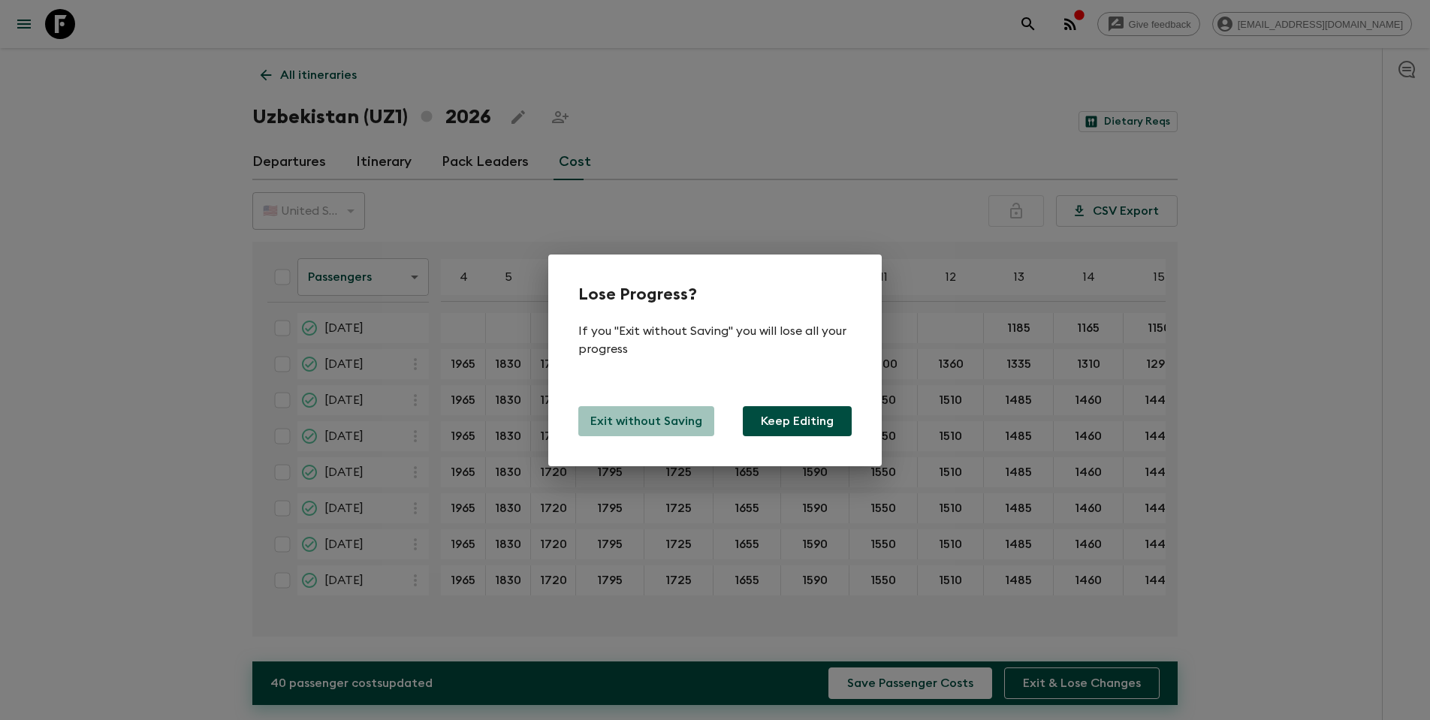
type input "2115"
type input "1980"
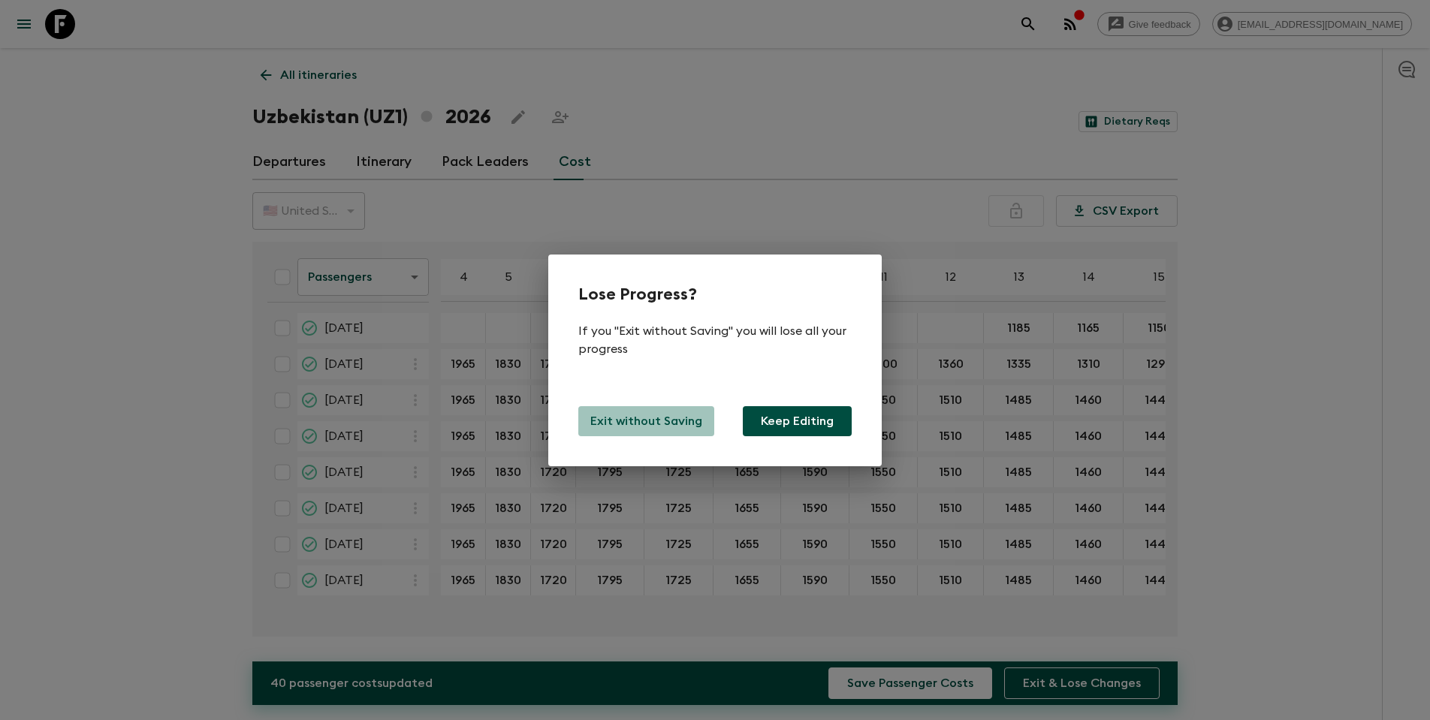
type input "1980"
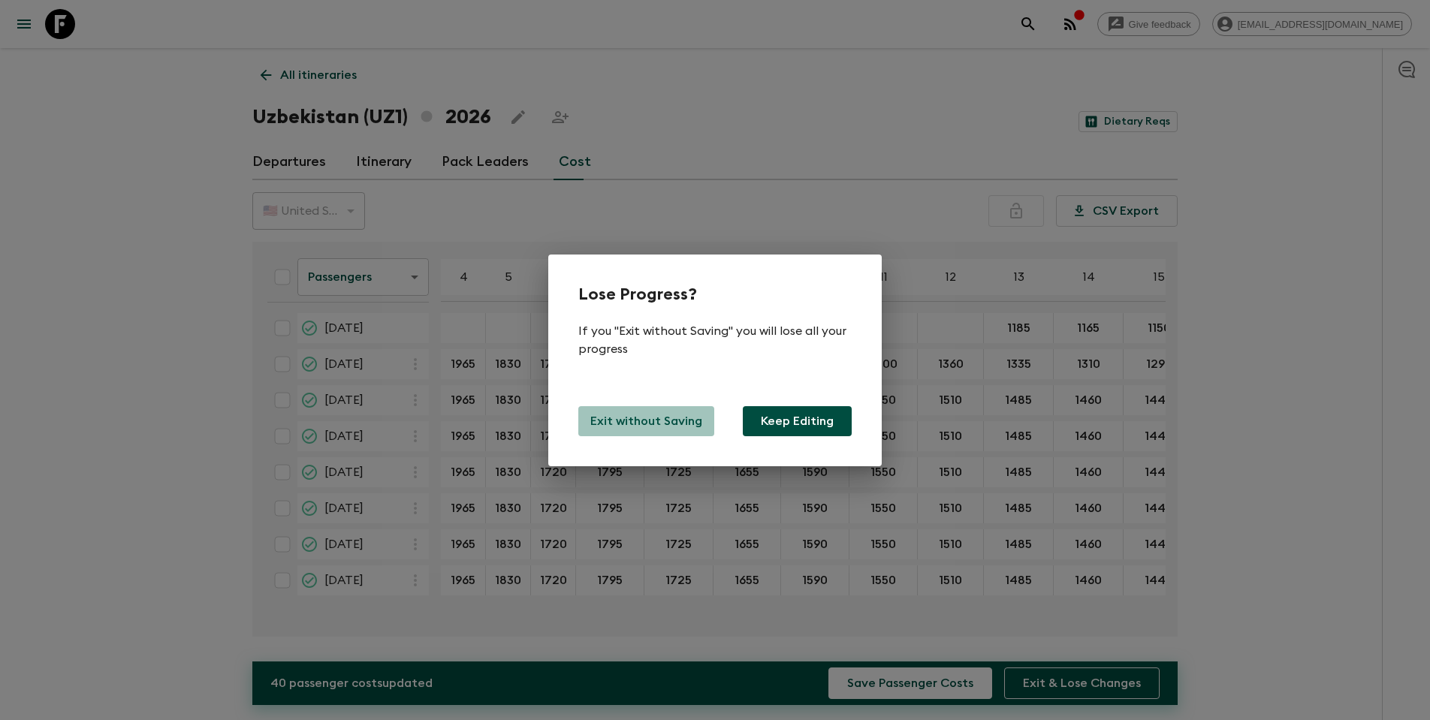
type input "1870"
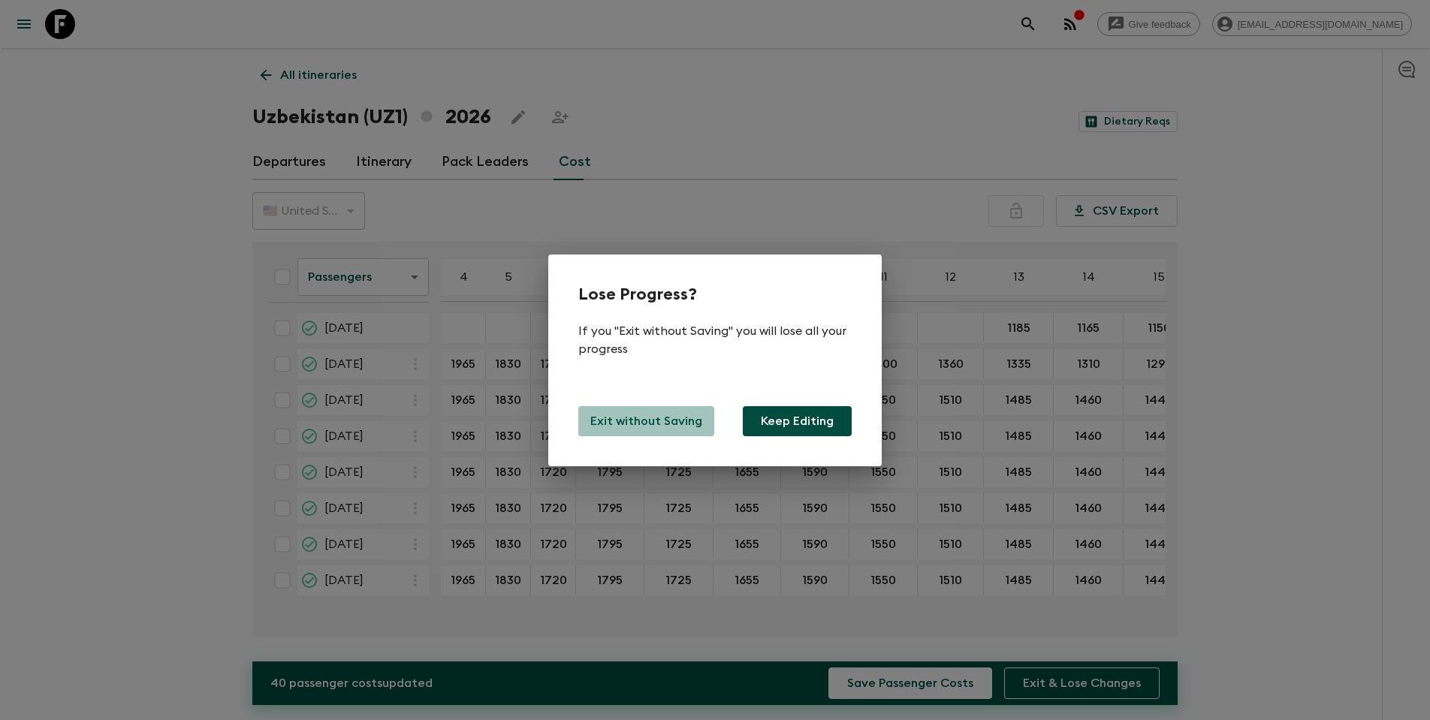
type input "1870"
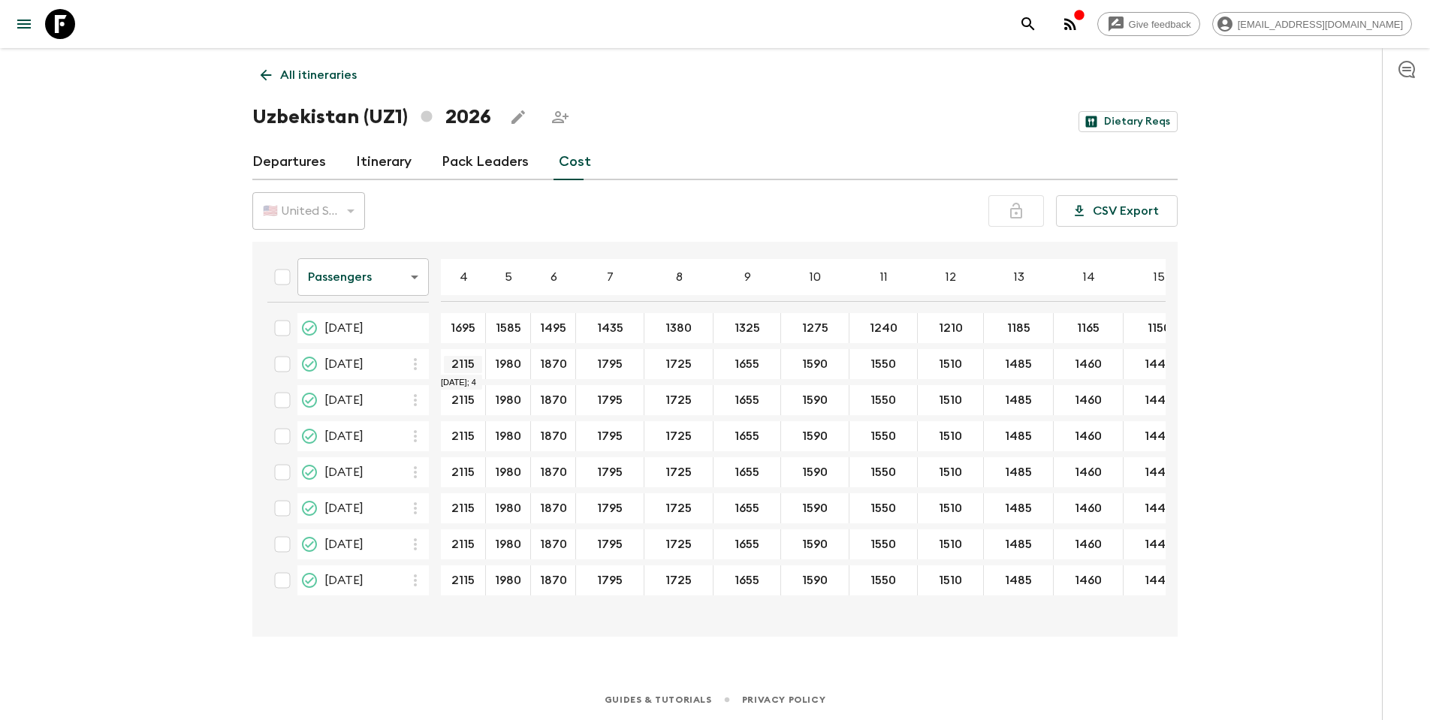
click at [469, 364] on input "2115" at bounding box center [463, 364] width 38 height 17
drag, startPoint x: 477, startPoint y: 363, endPoint x: 452, endPoint y: 363, distance: 24.8
click at [452, 363] on input "2115" at bounding box center [463, 364] width 38 height 17
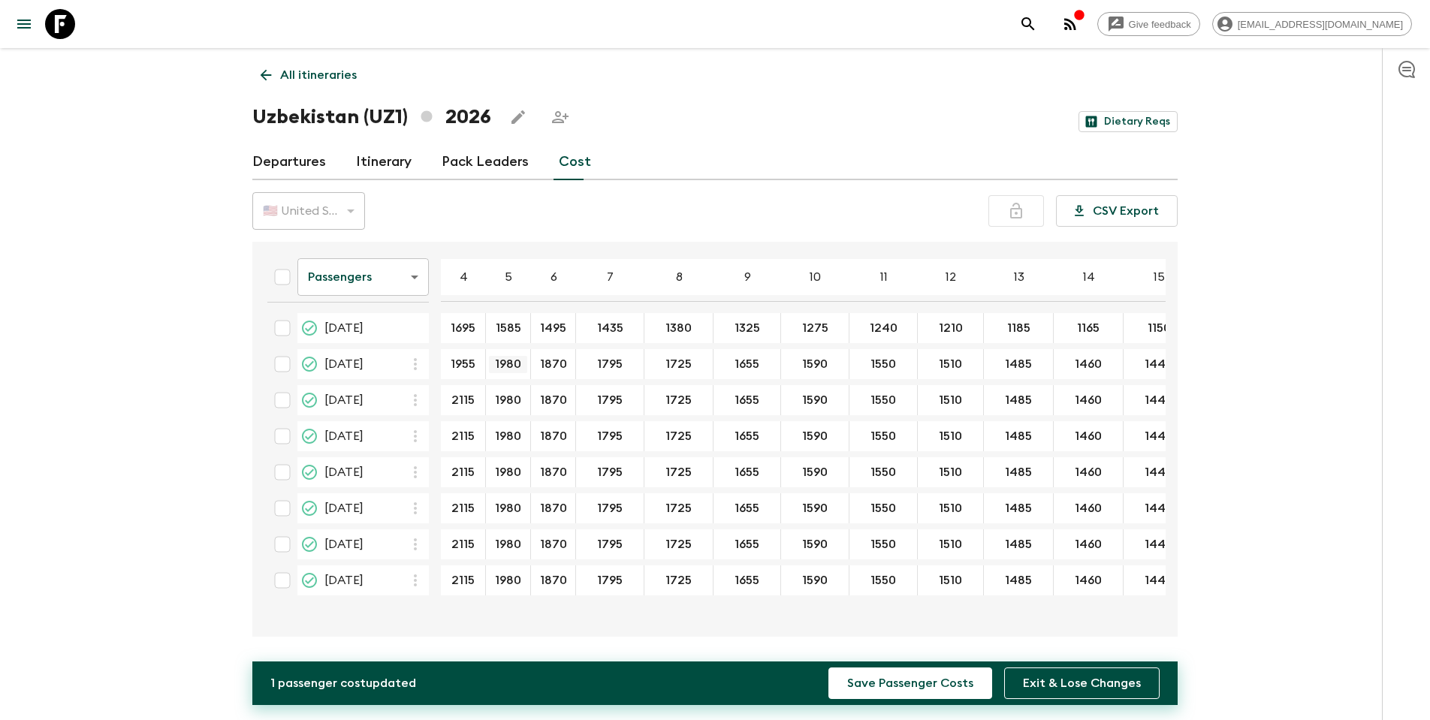
type input "1955"
click at [505, 364] on input "1980" at bounding box center [508, 364] width 38 height 17
type input "1820"
click at [554, 362] on input "1870" at bounding box center [553, 364] width 38 height 17
type input "1710"
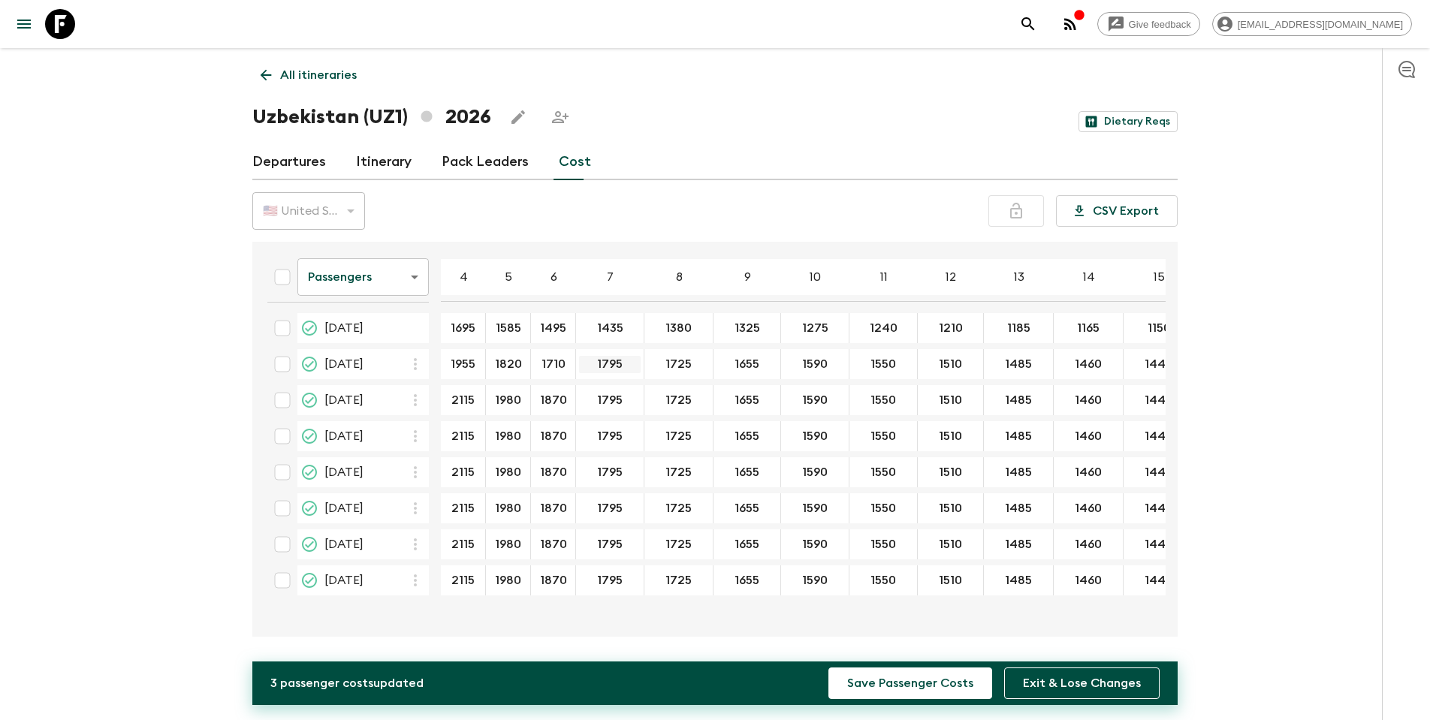
click at [609, 367] on input "1795" at bounding box center [610, 364] width 62 height 17
click at [620, 360] on input "1795" at bounding box center [610, 364] width 62 height 17
type input "1635"
click at [674, 369] on input "1725" at bounding box center [678, 364] width 62 height 17
click at [686, 364] on input "1725" at bounding box center [678, 364] width 62 height 17
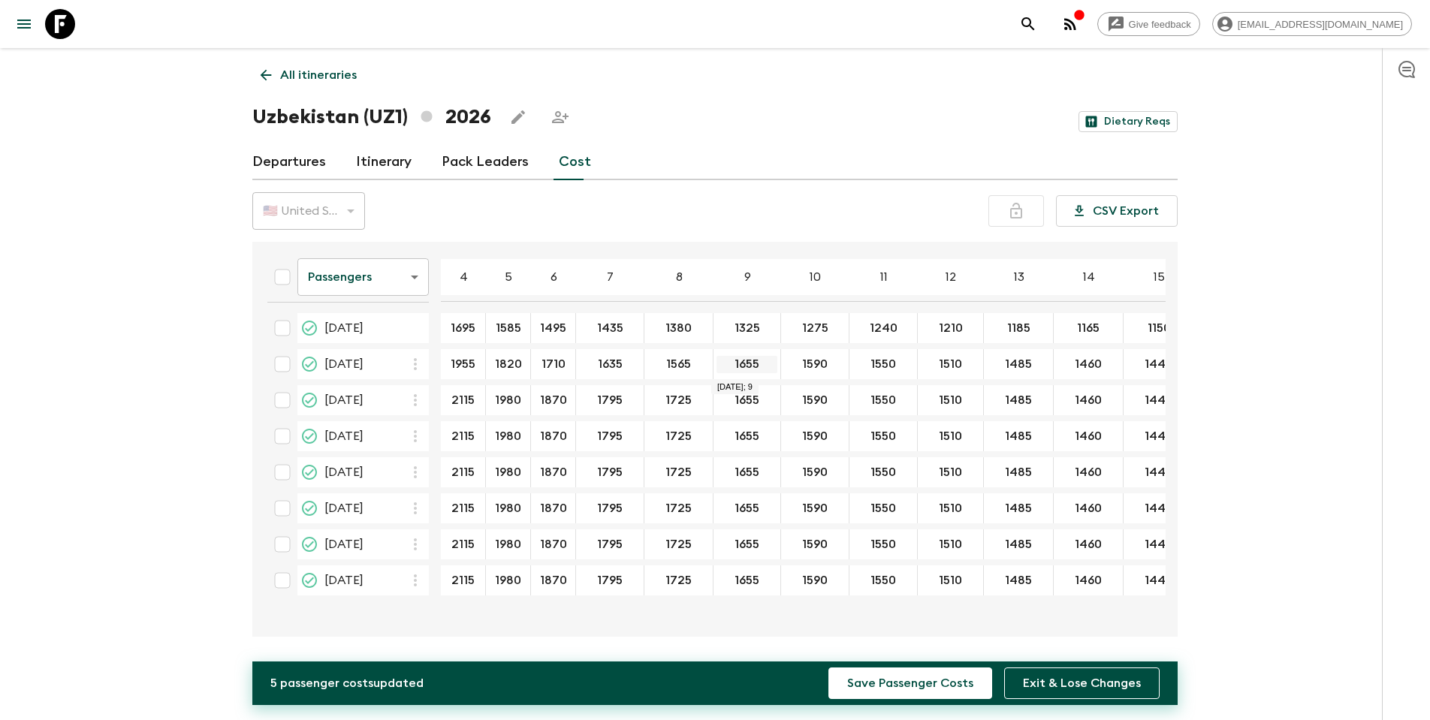
type input "1565"
click at [746, 365] on input "1655" at bounding box center [747, 364] width 61 height 17
type input "1495"
click at [812, 365] on input "1590" at bounding box center [815, 364] width 62 height 17
type input "1"
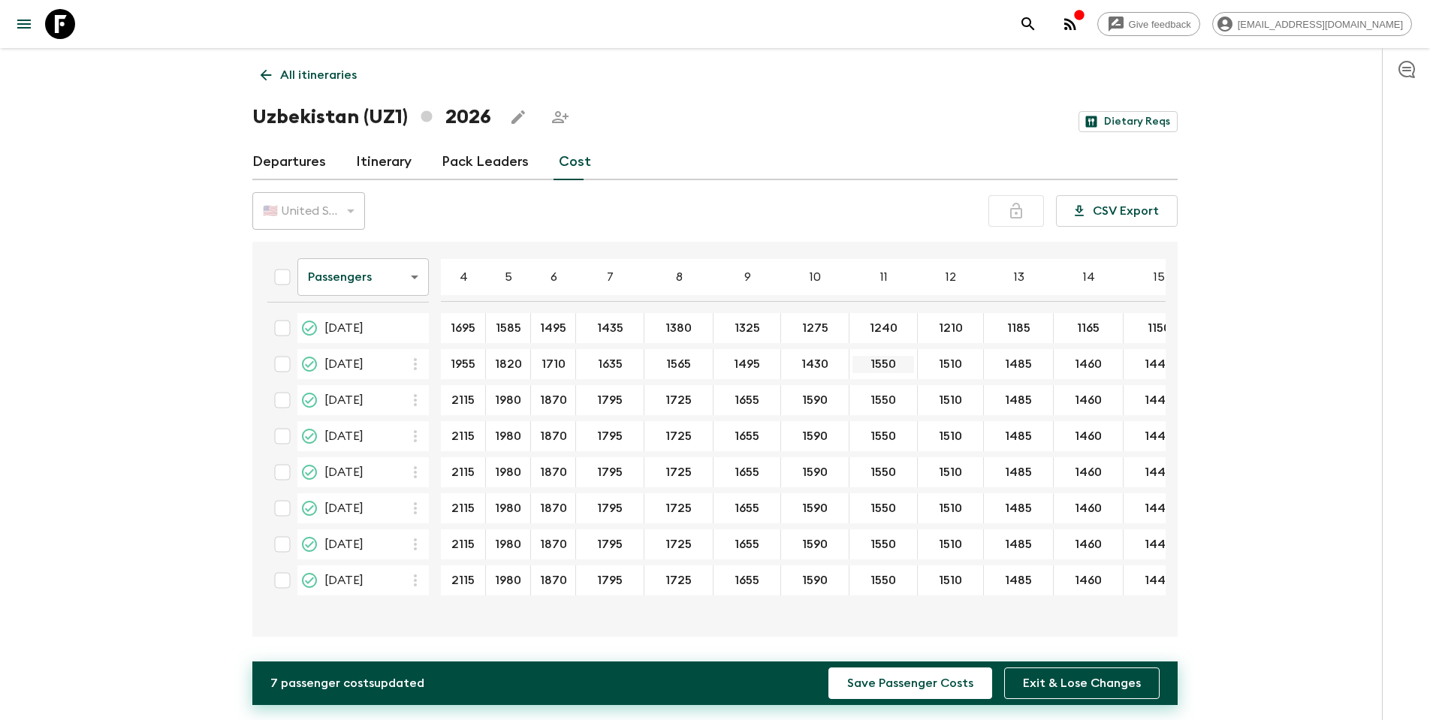
type input "1430"
click at [874, 364] on input "1550" at bounding box center [884, 364] width 62 height 17
click at [882, 360] on input "1550" at bounding box center [884, 364] width 62 height 17
type input "1"
type input "1390"
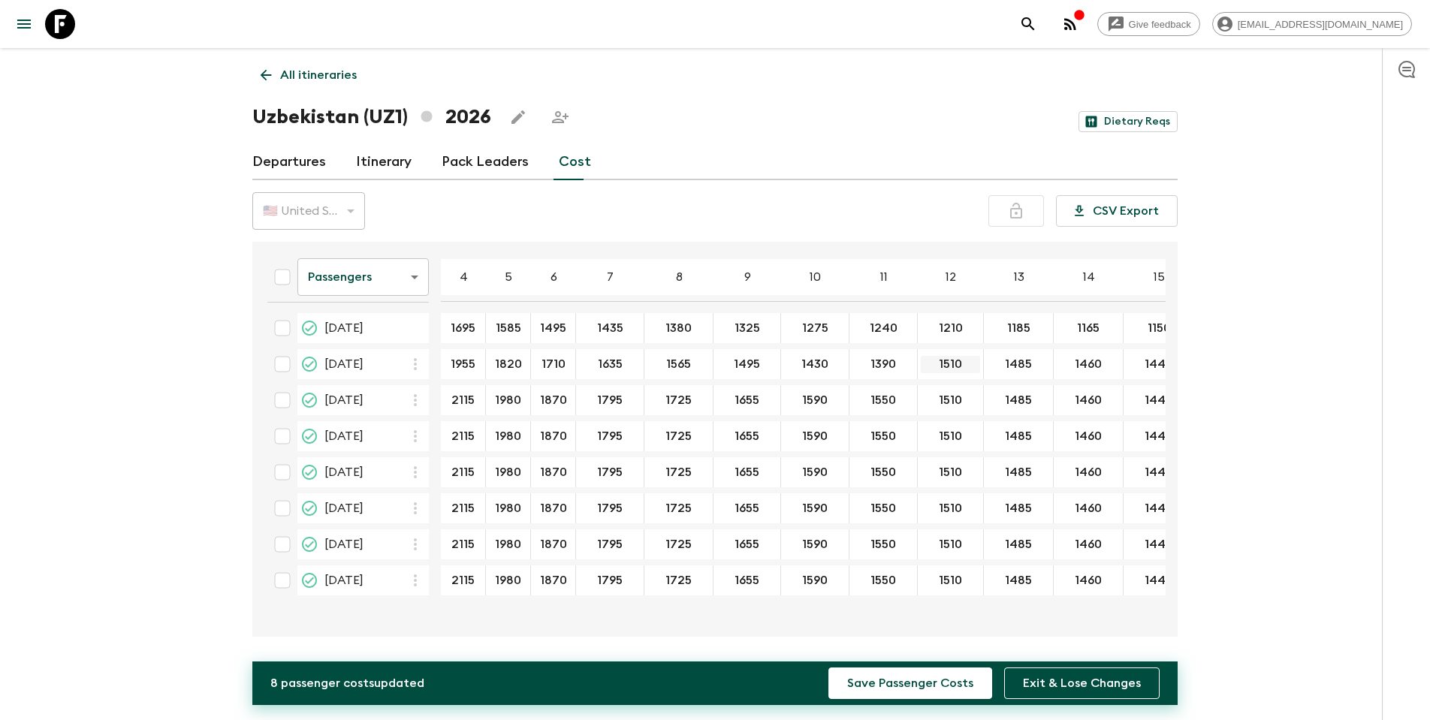
click at [948, 366] on input "1510" at bounding box center [950, 364] width 59 height 17
type input "1"
type input "1350"
click at [949, 364] on input "1485" at bounding box center [1018, 364] width 63 height 17
type input "1"
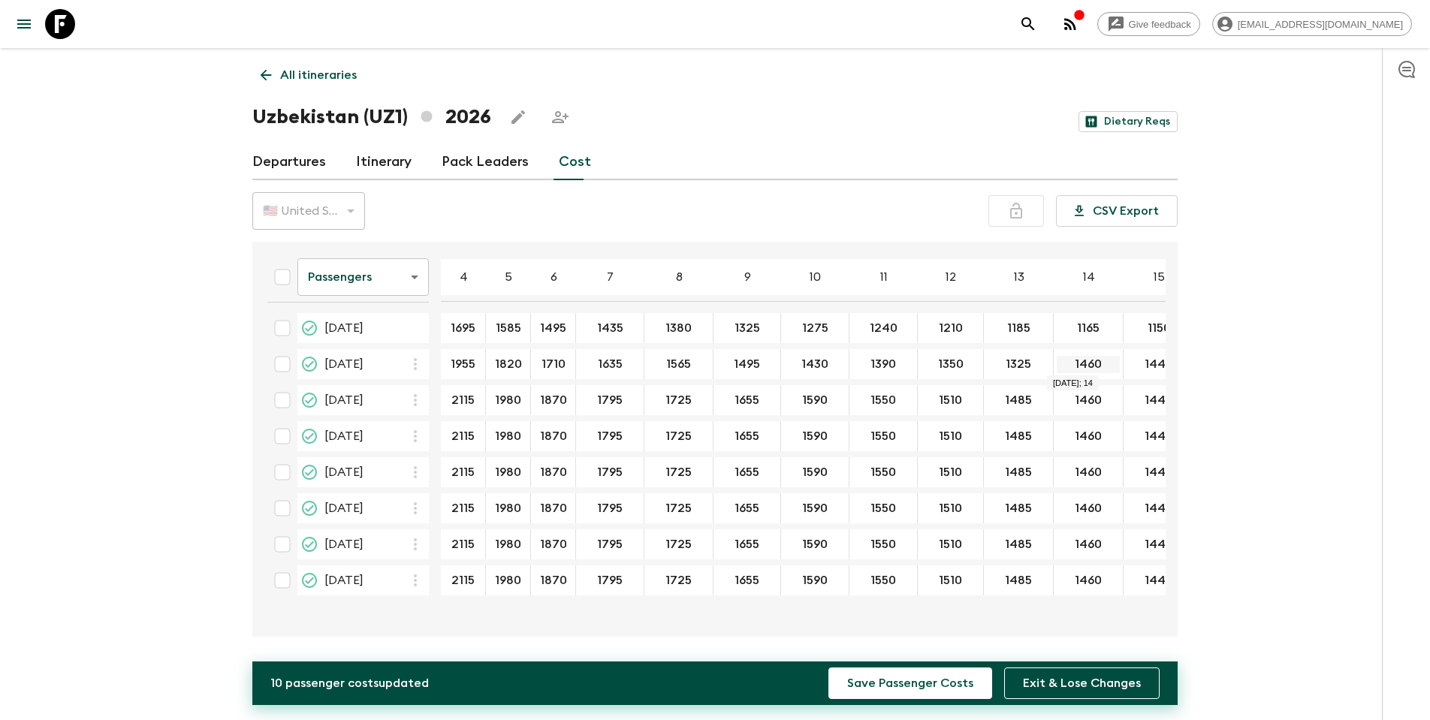
type input "1325"
click at [949, 365] on input "1460" at bounding box center [1088, 364] width 63 height 17
drag, startPoint x: 1097, startPoint y: 364, endPoint x: 1055, endPoint y: 364, distance: 42.1
click at [949, 364] on input "1460" at bounding box center [1088, 364] width 63 height 17
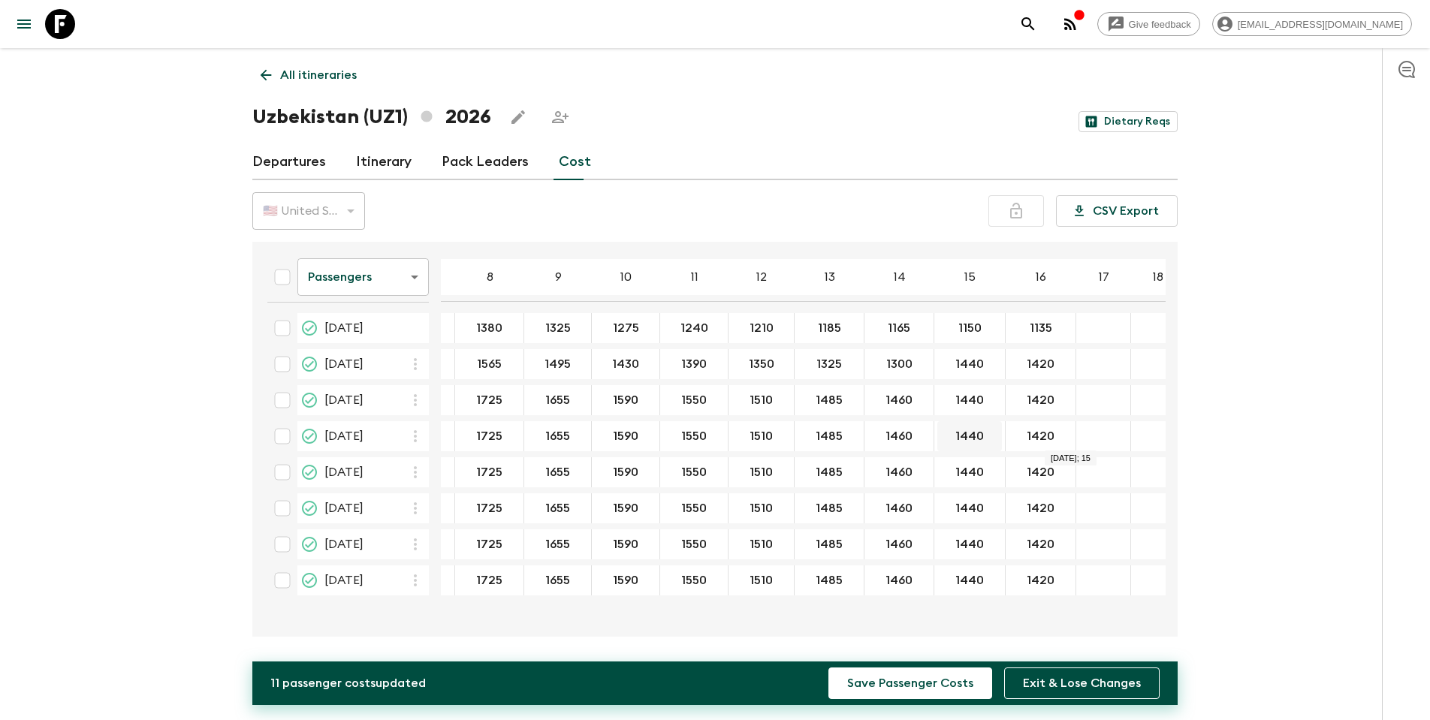
scroll to position [0, 195]
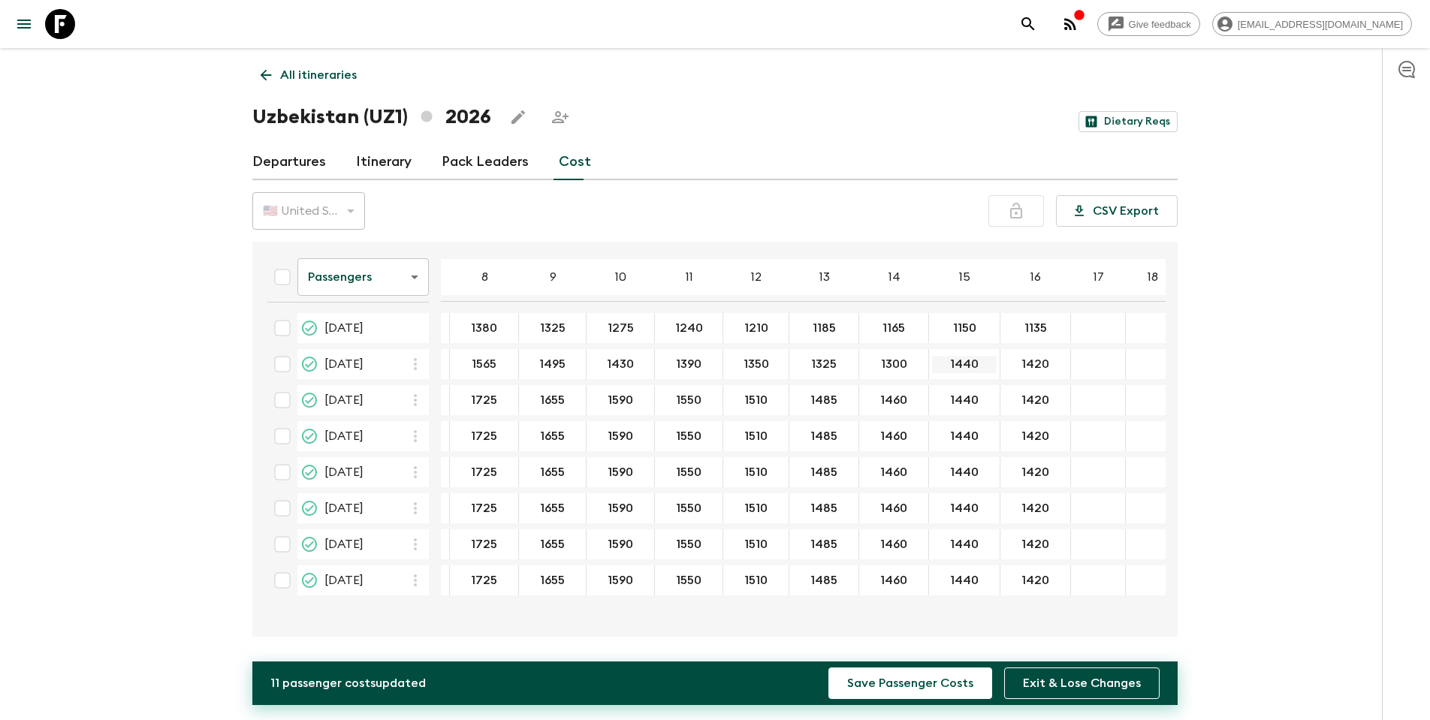
type input "1300"
click at [949, 364] on input "1440" at bounding box center [964, 364] width 65 height 17
drag, startPoint x: 968, startPoint y: 360, endPoint x: 933, endPoint y: 360, distance: 35.3
click at [933, 360] on input "1440" at bounding box center [964, 364] width 65 height 17
type input "1280"
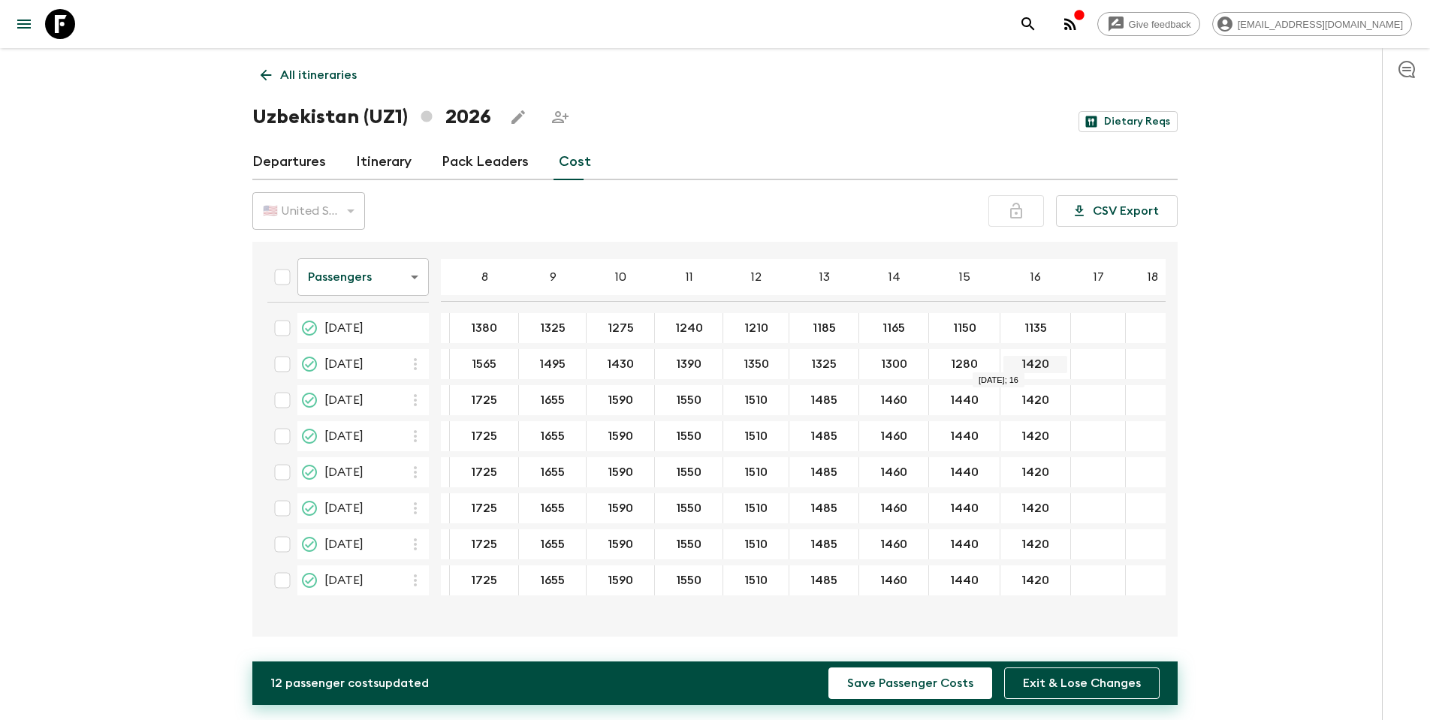
drag, startPoint x: 1038, startPoint y: 362, endPoint x: 1009, endPoint y: 362, distance: 29.3
click at [949, 362] on input "1420" at bounding box center [1035, 364] width 64 height 17
type input "1260"
click at [949, 360] on input "1260" at bounding box center [1035, 364] width 64 height 17
click at [949, 358] on input "1260" at bounding box center [1035, 364] width 64 height 17
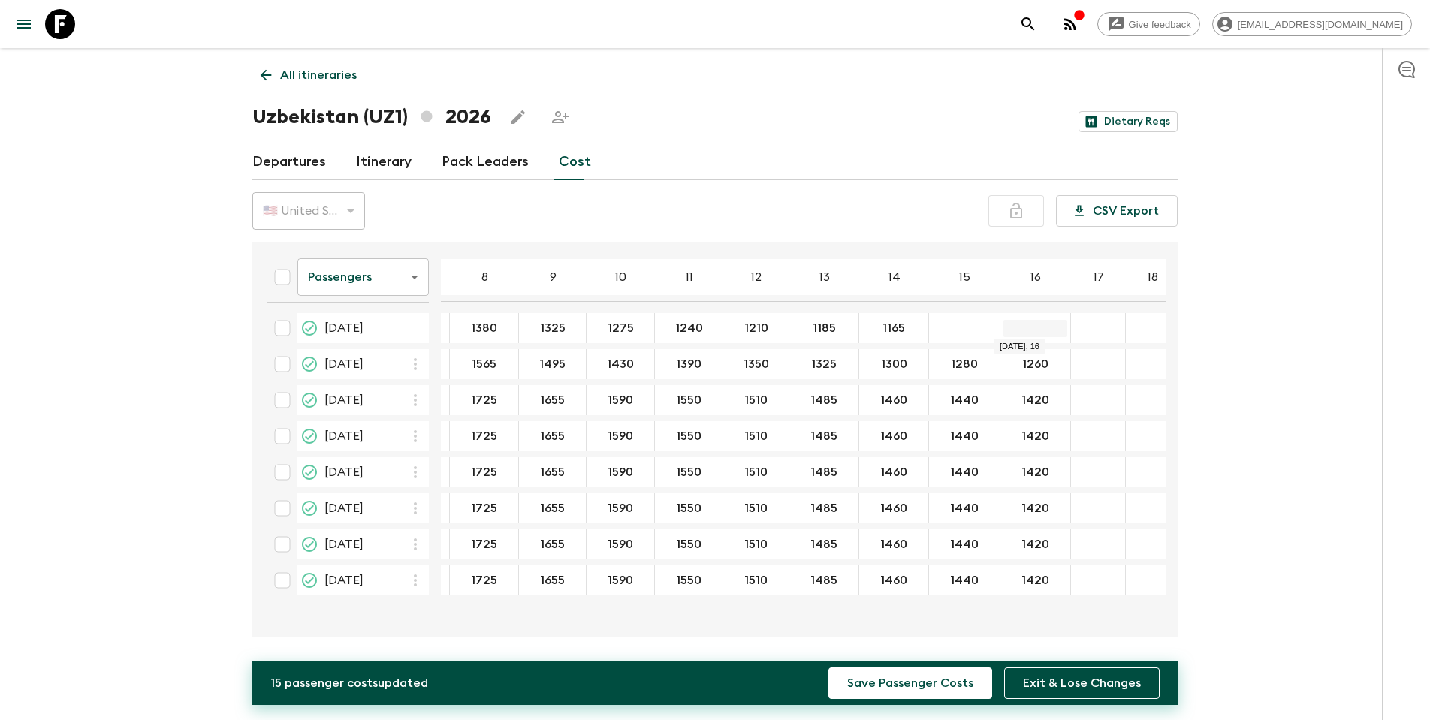
click at [949, 328] on input "24 Apr 2026; 16" at bounding box center [1035, 328] width 64 height 17
type input "1008"
click at [949, 326] on input "24 Apr 2026; 15" at bounding box center [964, 328] width 65 height 17
type input "1024"
type input "1040"
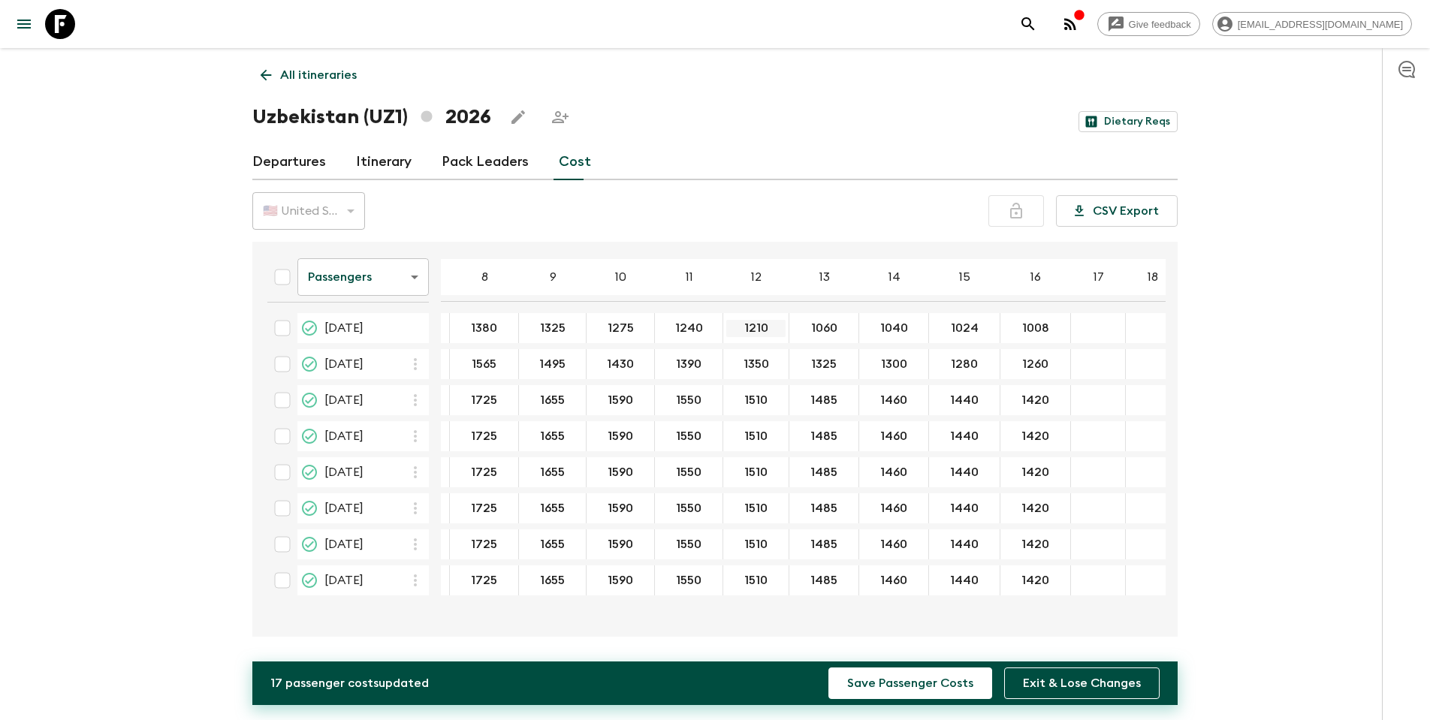
type input "1060"
click at [750, 327] on input "1210" at bounding box center [755, 328] width 59 height 17
drag, startPoint x: 762, startPoint y: 326, endPoint x: 738, endPoint y: 326, distance: 24.0
click at [738, 326] on input "1210" at bounding box center [755, 328] width 59 height 17
type input "1080"
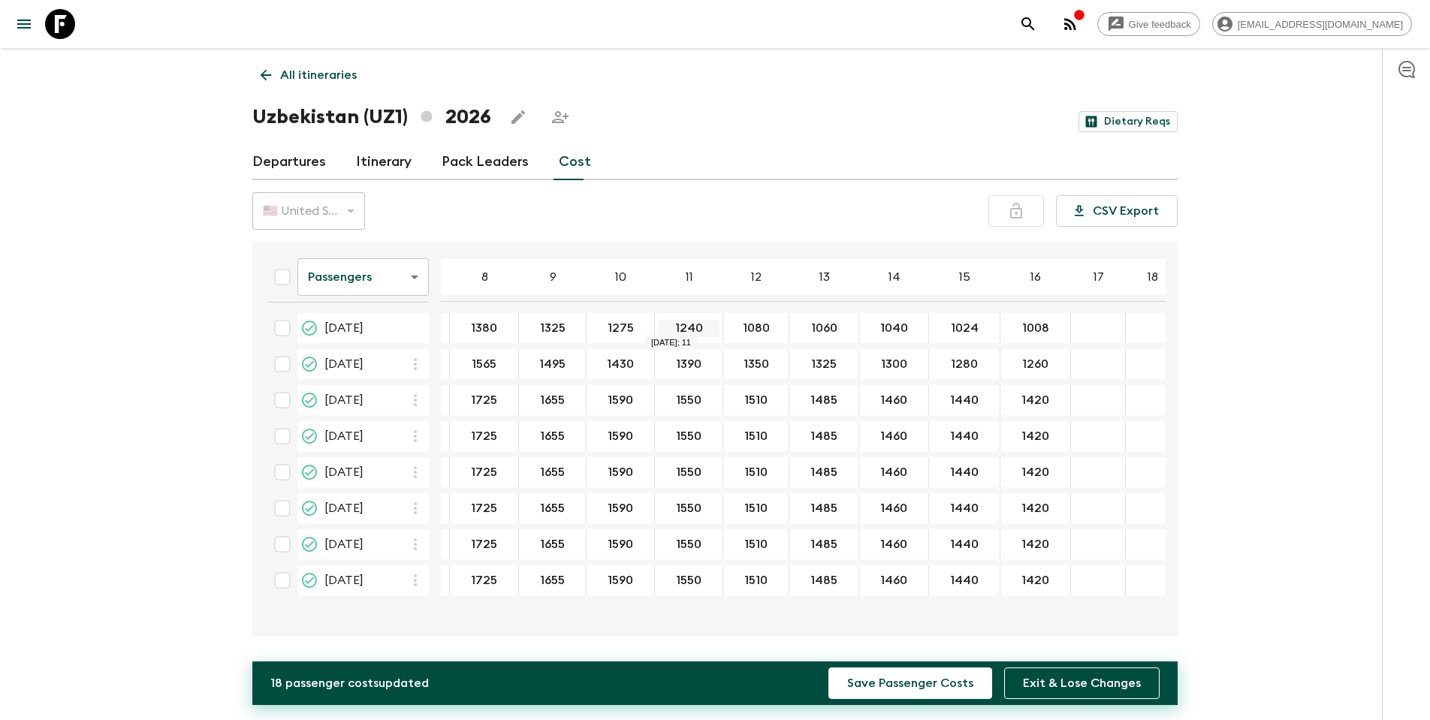
click at [681, 324] on input "1240" at bounding box center [689, 328] width 62 height 17
drag, startPoint x: 697, startPoint y: 327, endPoint x: 669, endPoint y: 327, distance: 27.8
click at [669, 327] on input "1240" at bounding box center [689, 328] width 62 height 17
type input "1112"
click at [621, 324] on input "1275" at bounding box center [621, 328] width 62 height 17
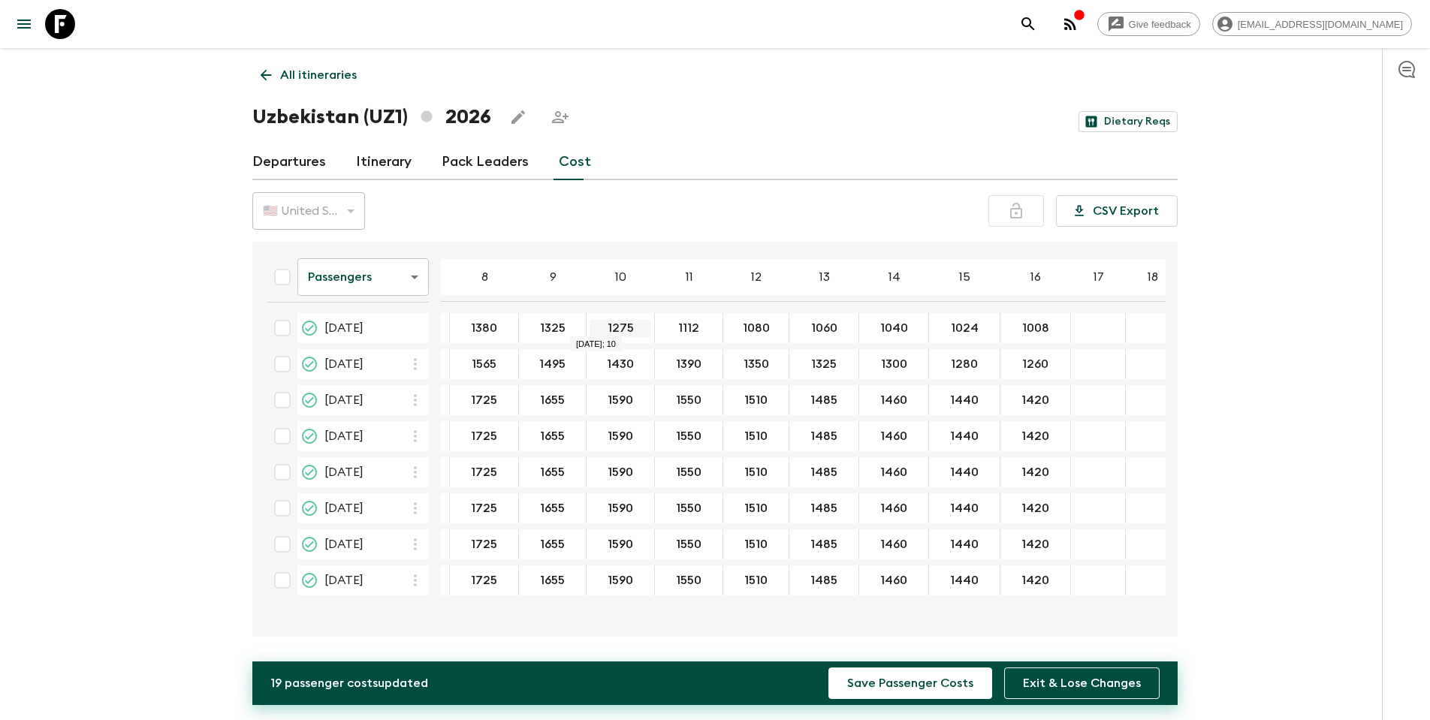
drag, startPoint x: 627, startPoint y: 327, endPoint x: 598, endPoint y: 326, distance: 29.3
click at [598, 326] on input "1275" at bounding box center [621, 328] width 62 height 17
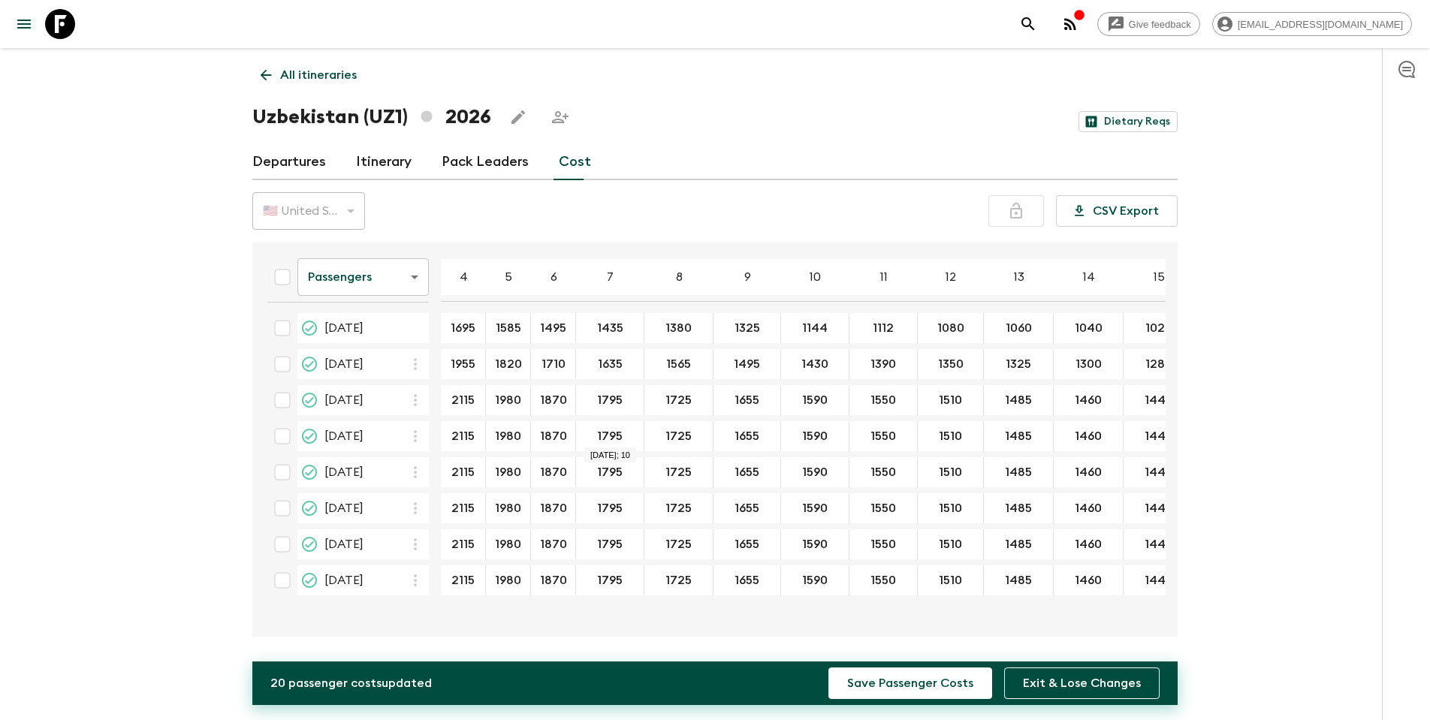
scroll to position [0, 0]
type input "1144"
click at [737, 327] on input "1325" at bounding box center [747, 328] width 61 height 17
click at [754, 329] on input "1325" at bounding box center [747, 328] width 61 height 17
type input "1"
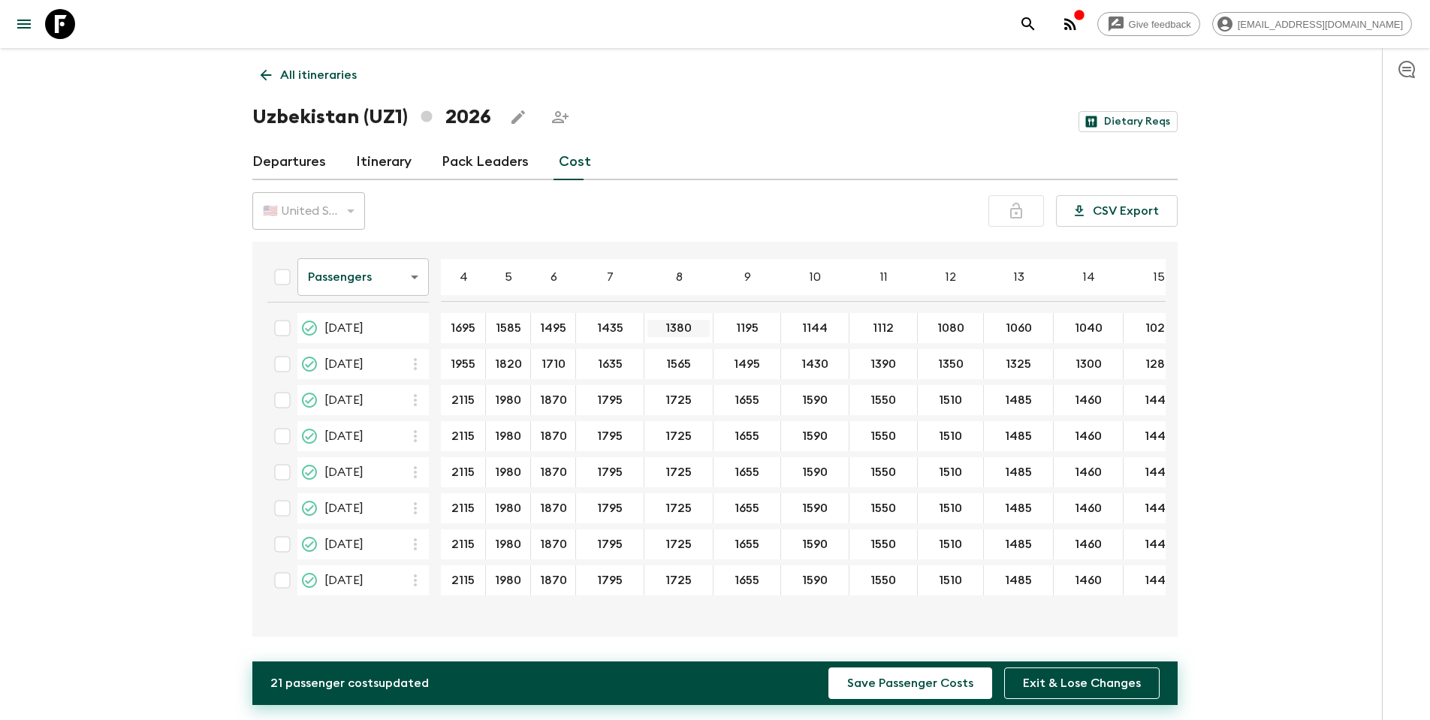
type input "1195"
click at [682, 327] on input "1380" at bounding box center [678, 328] width 62 height 17
drag, startPoint x: 689, startPoint y: 329, endPoint x: 650, endPoint y: 325, distance: 38.5
click at [650, 325] on input "1380" at bounding box center [678, 328] width 62 height 17
type input "1255"
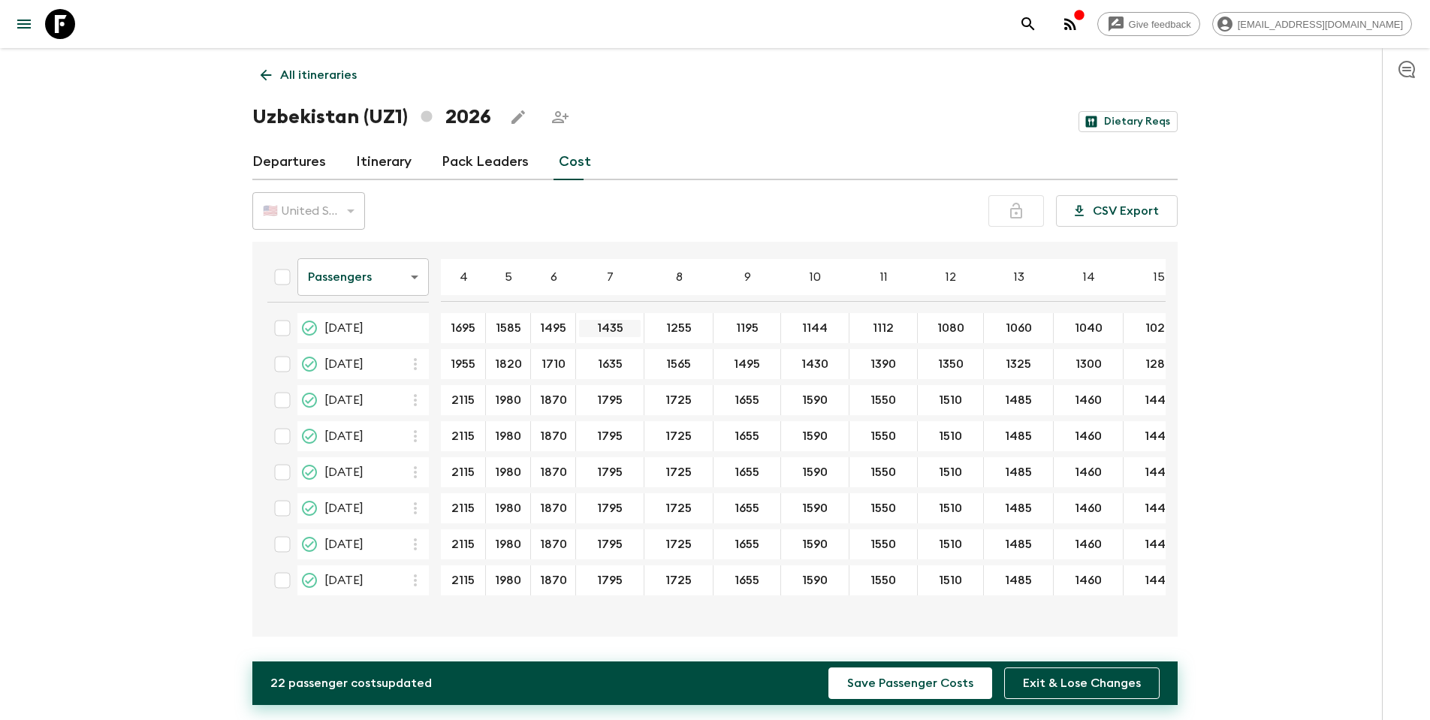
click at [613, 330] on input "1435" at bounding box center [610, 328] width 62 height 17
drag, startPoint x: 621, startPoint y: 329, endPoint x: 596, endPoint y: 329, distance: 24.8
click at [596, 329] on input "1435" at bounding box center [610, 328] width 62 height 17
type input "1308"
click at [562, 331] on input "1495" at bounding box center [553, 328] width 38 height 17
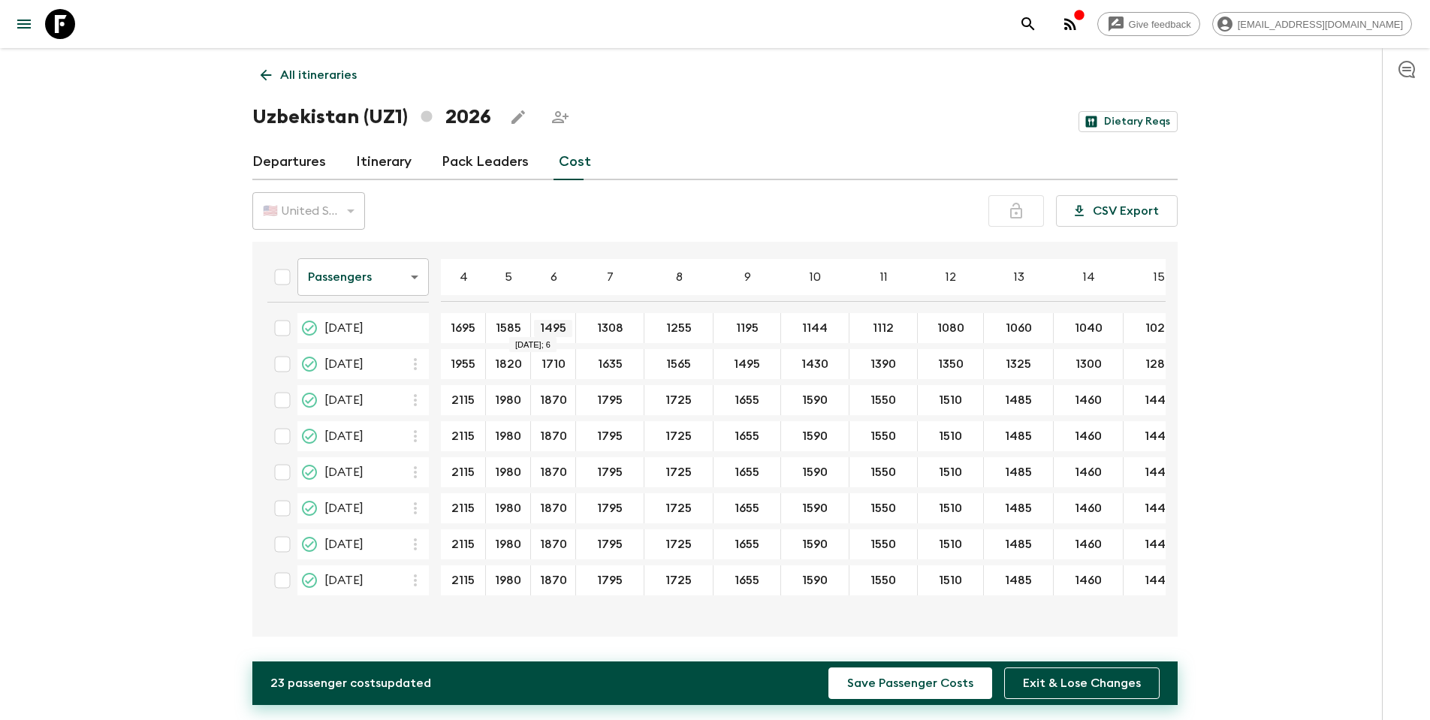
drag, startPoint x: 565, startPoint y: 327, endPoint x: 542, endPoint y: 327, distance: 22.5
click at [542, 327] on input "1495" at bounding box center [553, 328] width 38 height 17
type input "1368"
click at [513, 328] on input "1585" at bounding box center [508, 328] width 38 height 17
drag, startPoint x: 524, startPoint y: 326, endPoint x: 478, endPoint y: 323, distance: 45.2
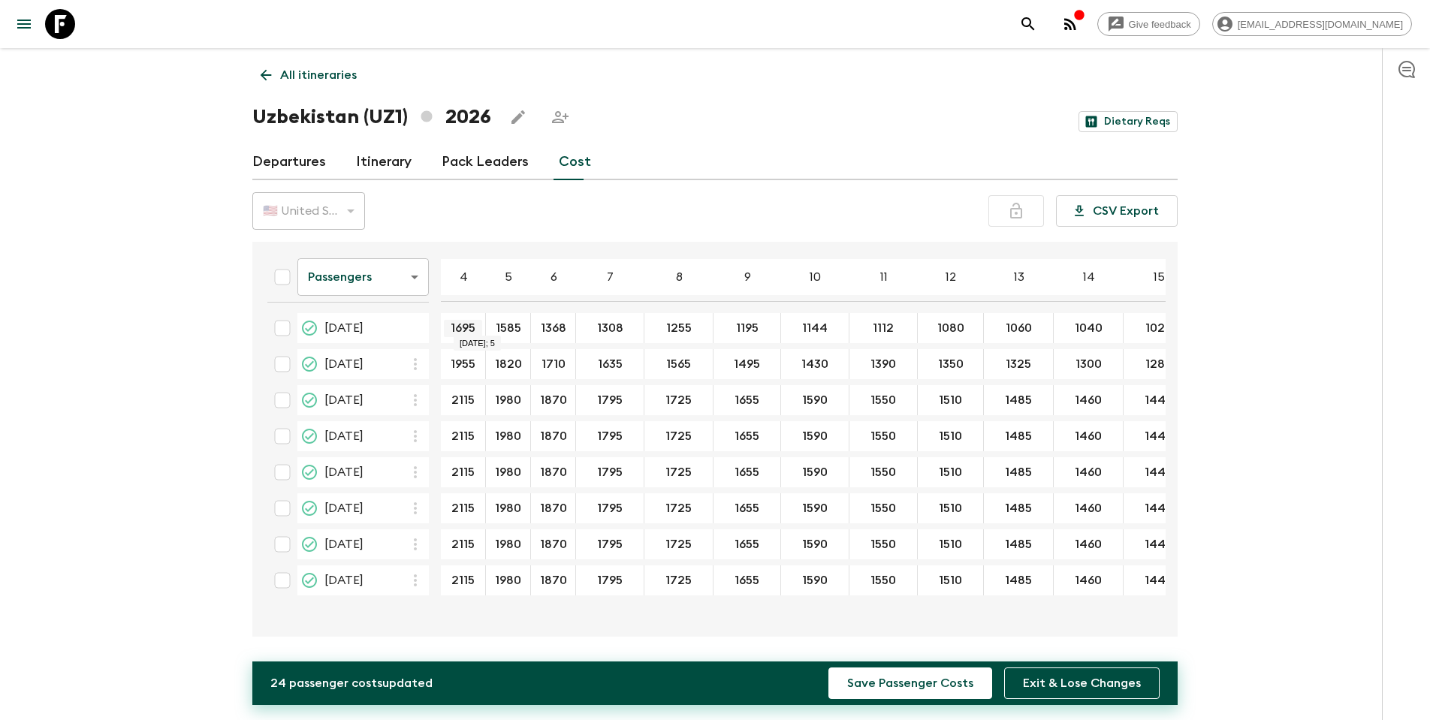
click at [478, 323] on tr "[DATE] 1695 ​ 1585 ​ 1368 ​ 1308 ​ 1255 ​ 1195 ​ 1144 ​ 1112 ​ 1080 ​ 1060 ​ 10…" at bounding box center [814, 328] width 1119 height 30
type input "1456"
drag, startPoint x: 478, startPoint y: 327, endPoint x: 445, endPoint y: 326, distance: 32.3
click at [445, 326] on input "1695" at bounding box center [463, 328] width 38 height 17
type input "1564"
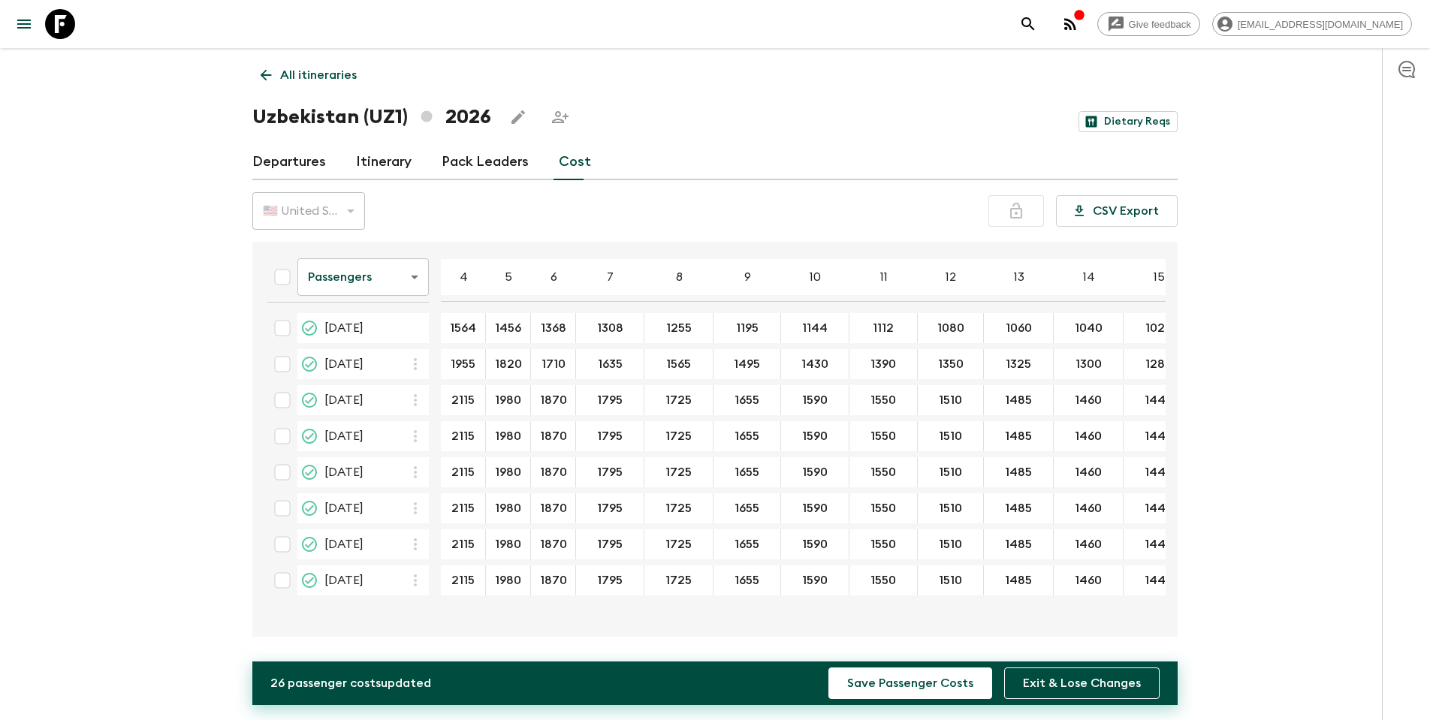
click at [509, 386] on div "1980 ​" at bounding box center [508, 400] width 38 height 30
click at [452, 401] on input "2115" at bounding box center [463, 400] width 38 height 17
click at [463, 403] on input "2115" at bounding box center [463, 400] width 38 height 17
drag, startPoint x: 475, startPoint y: 403, endPoint x: 447, endPoint y: 401, distance: 28.6
click at [447, 401] on input "2115" at bounding box center [463, 400] width 38 height 17
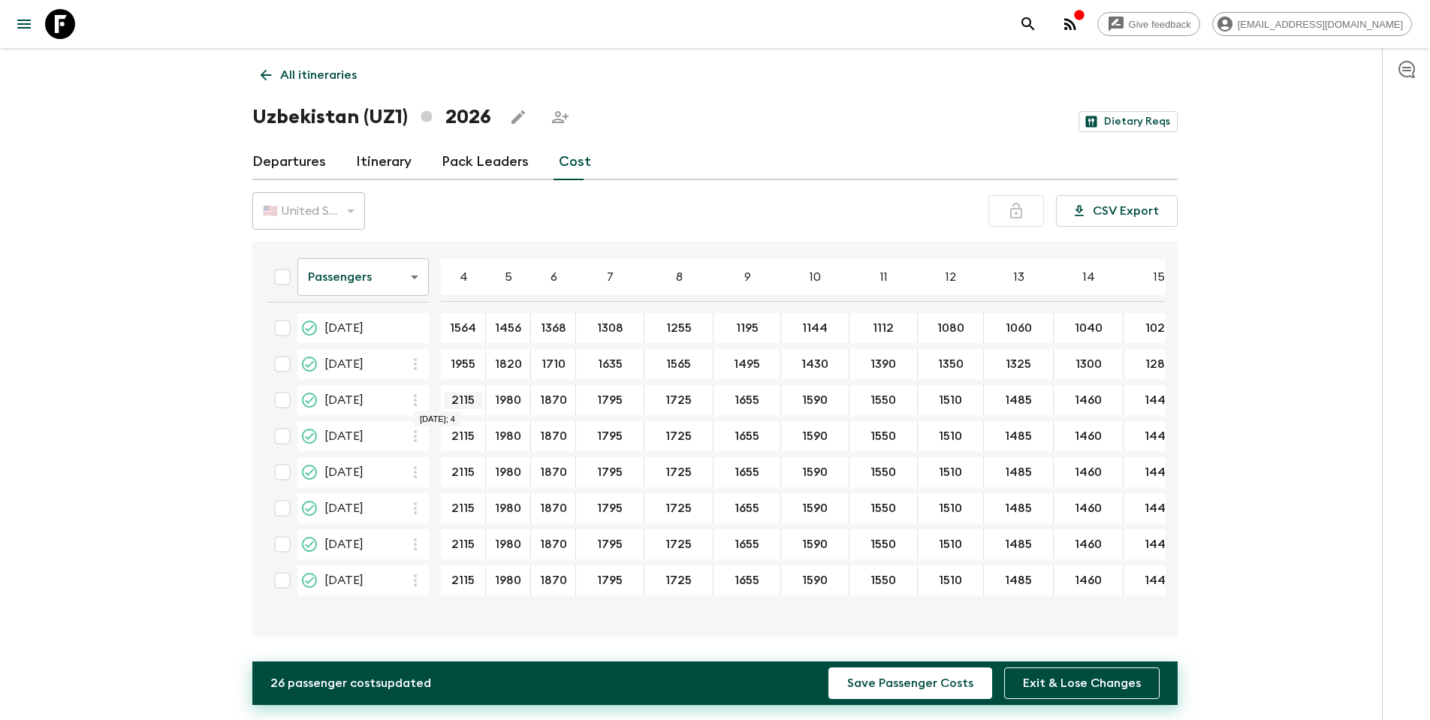
paste input "195"
type input "1955"
drag, startPoint x: 477, startPoint y: 435, endPoint x: 447, endPoint y: 435, distance: 30.0
click at [448, 435] on input "2115" at bounding box center [463, 436] width 38 height 17
paste input "195"
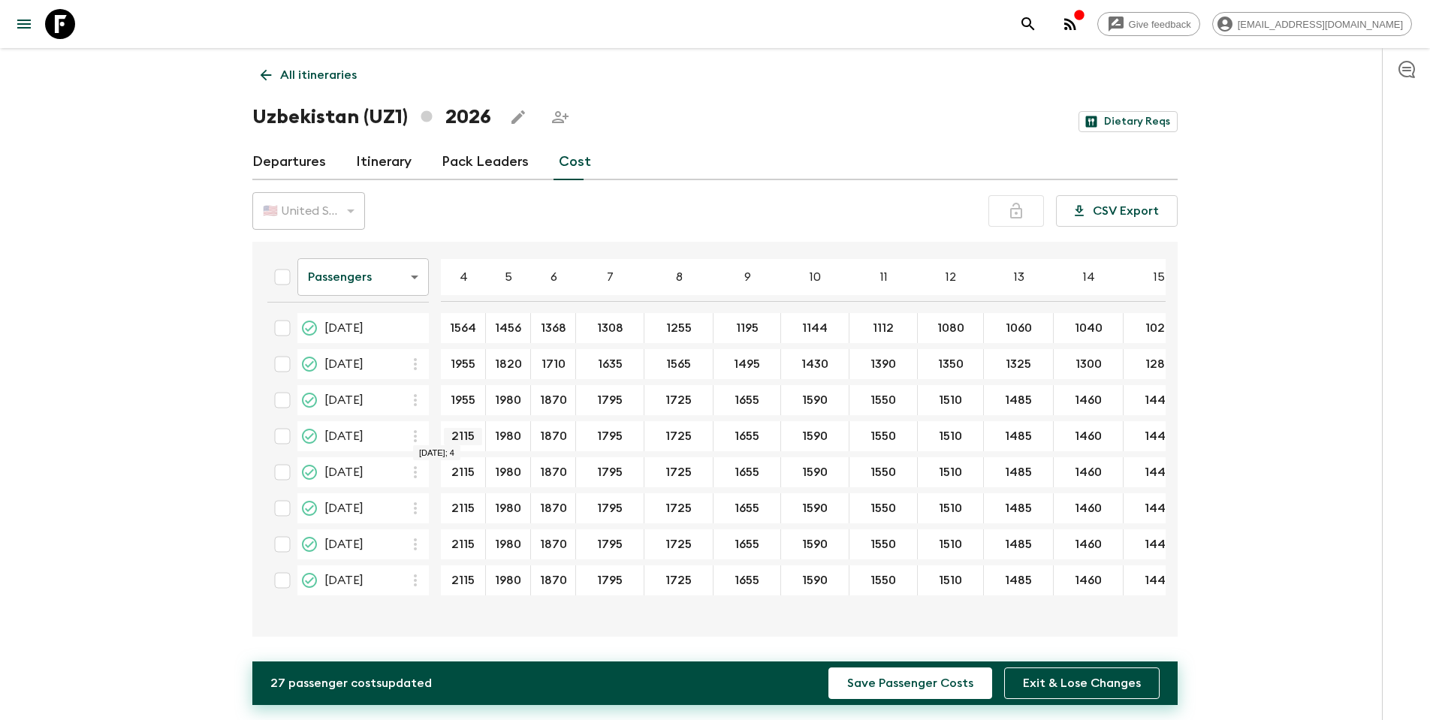
type input "1955"
drag, startPoint x: 473, startPoint y: 472, endPoint x: 445, endPoint y: 473, distance: 28.6
click at [445, 455] on input "2115" at bounding box center [463, 472] width 38 height 17
paste input "195"
type input "1955"
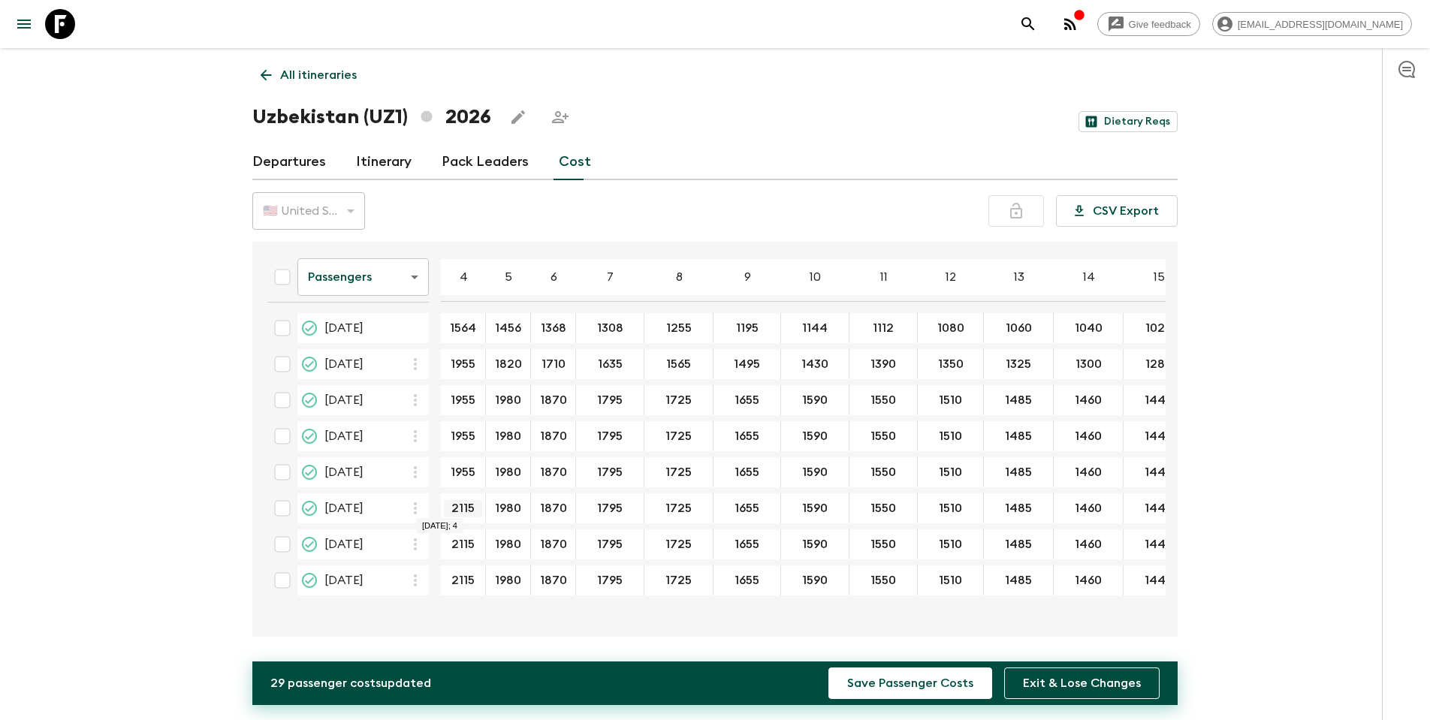
drag, startPoint x: 478, startPoint y: 508, endPoint x: 449, endPoint y: 508, distance: 28.6
click at [449, 455] on input "2115" at bounding box center [463, 508] width 38 height 17
paste input "195"
type input "1955"
drag, startPoint x: 478, startPoint y: 545, endPoint x: 437, endPoint y: 543, distance: 40.6
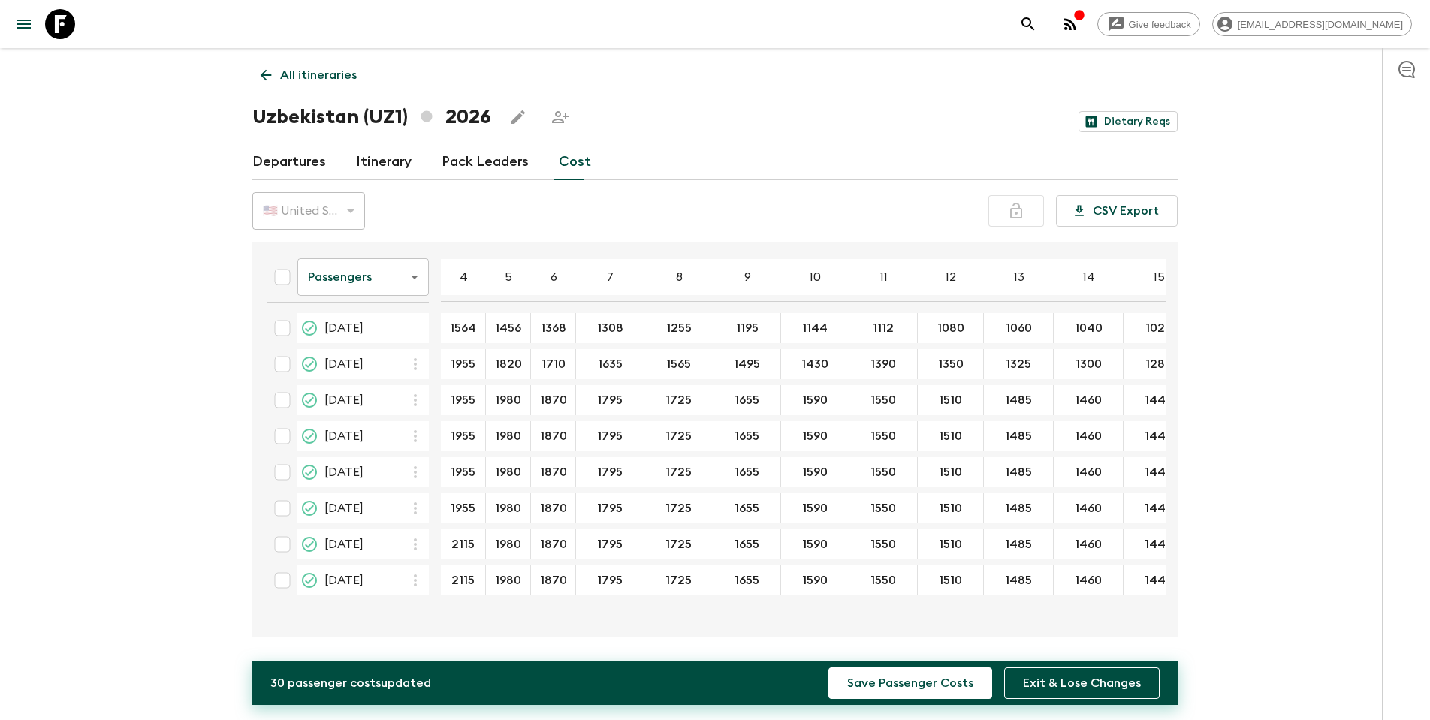
click at [437, 455] on tr "[DATE] 2115 ​ 1980 ​ 1870 ​ 1795 1725 1655 1590 1550 1510 1485 1460 1440 1420" at bounding box center [814, 545] width 1119 height 30
paste input "195"
type input "1955"
drag, startPoint x: 474, startPoint y: 577, endPoint x: 439, endPoint y: 577, distance: 35.3
click at [439, 455] on tr "[DATE] 2115 ​ 1980 ​ 1870 ​ 1795 1725 1655 1590 1550 1510 1485 1460 1440 1420" at bounding box center [814, 581] width 1119 height 30
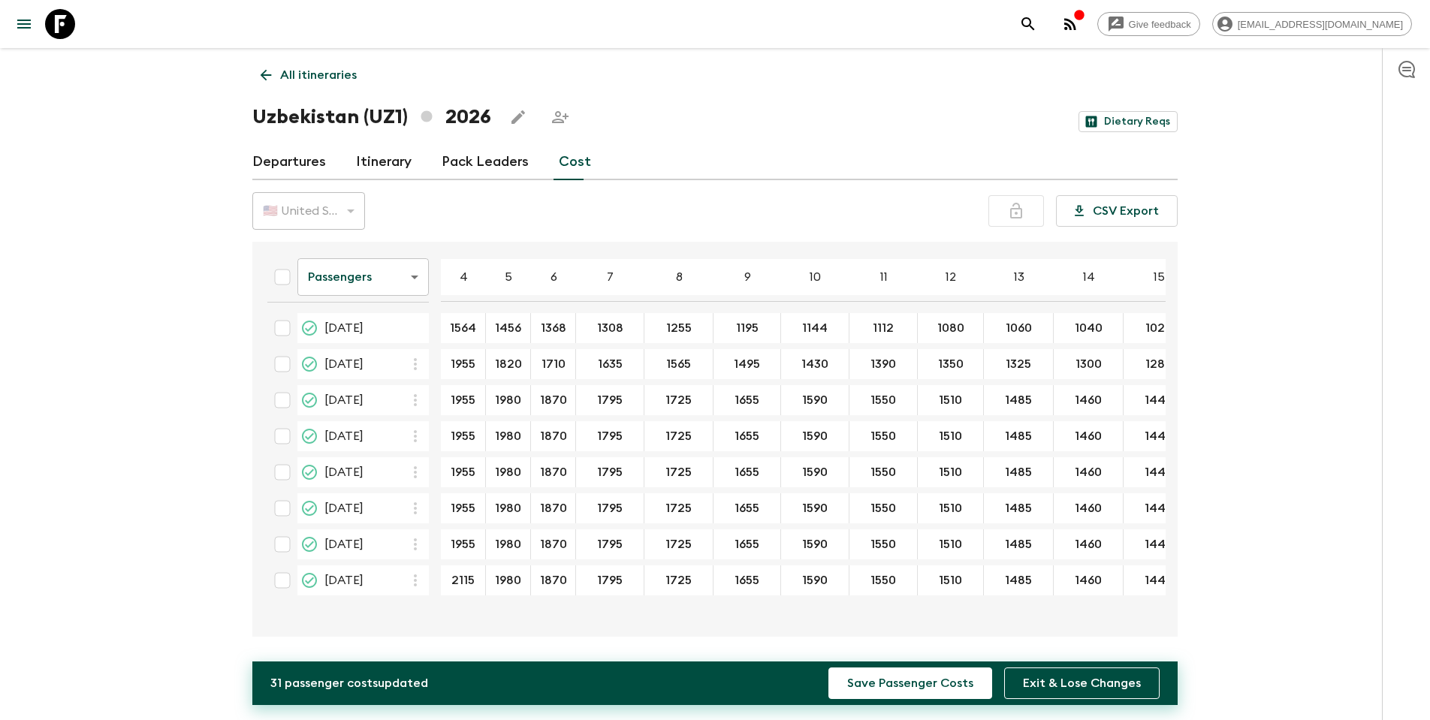
paste input "195"
type input "1955"
drag, startPoint x: 522, startPoint y: 361, endPoint x: 489, endPoint y: 361, distance: 33.1
click at [489, 361] on input "1820" at bounding box center [508, 364] width 38 height 17
drag, startPoint x: 523, startPoint y: 400, endPoint x: 456, endPoint y: 399, distance: 66.9
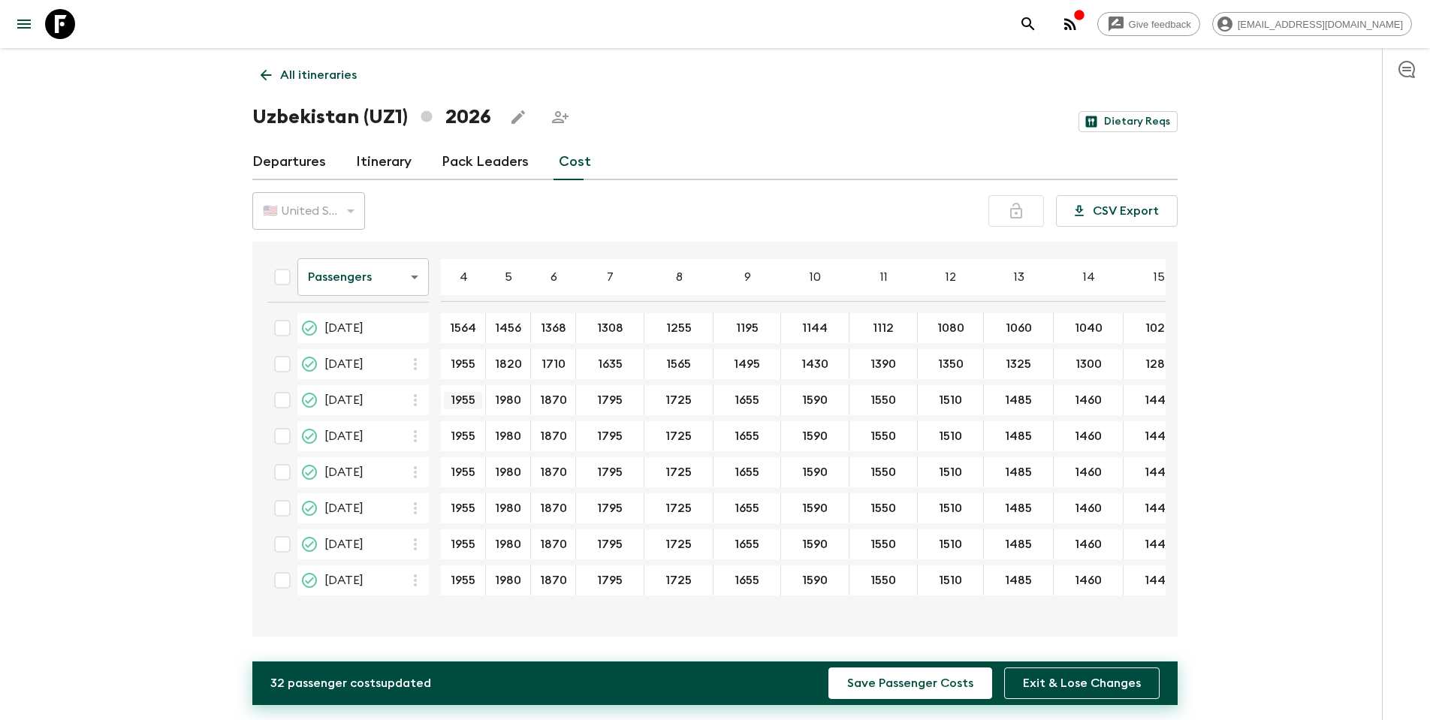
click at [456, 399] on tr "[DATE] 1955 ​ 1980 ​ 1870 ​ 1795 1725 1655 1590 1550 ​ 1510 1485 1460 1440 1420" at bounding box center [814, 400] width 1119 height 30
paste input "82"
type input "1820"
drag, startPoint x: 522, startPoint y: 433, endPoint x: 488, endPoint y: 435, distance: 33.8
click at [488, 435] on div "1980 ​" at bounding box center [508, 436] width 45 height 30
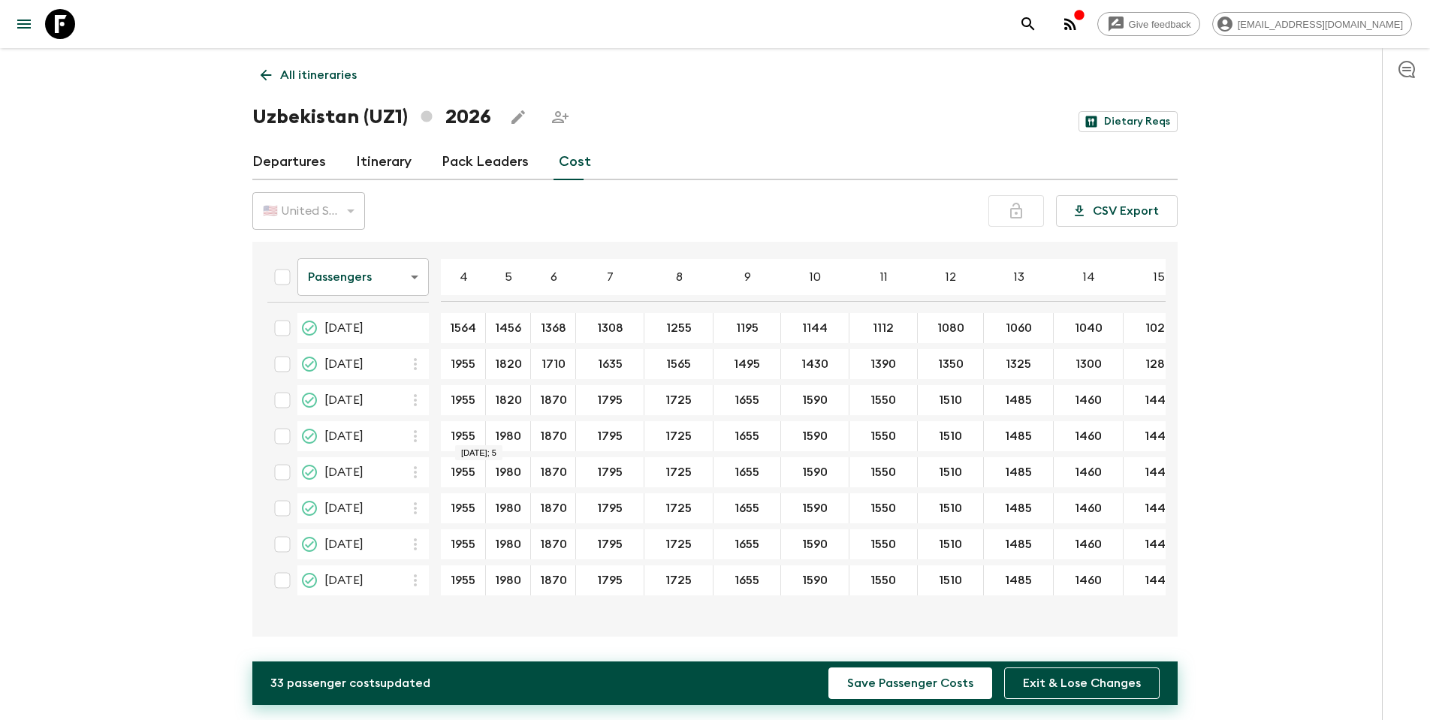
paste input "82"
type input "1820"
drag, startPoint x: 524, startPoint y: 472, endPoint x: 484, endPoint y: 472, distance: 40.6
click at [484, 455] on tr "[DATE] 1955 ​ 1980 ​ 1870 ​ 1795 1725 1655 1590 1550 1510 1485 1460 1440 1420" at bounding box center [814, 472] width 1119 height 30
paste input "82"
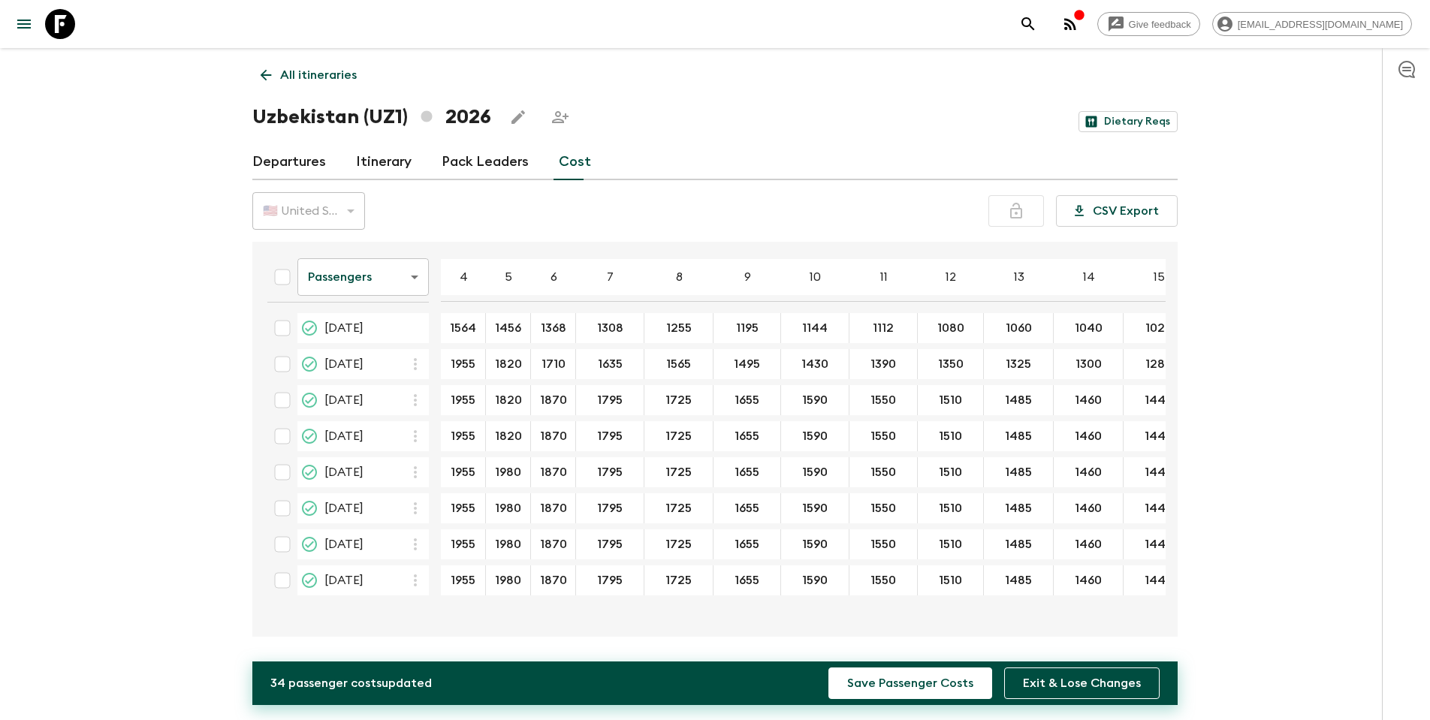
type input "1820"
drag, startPoint x: 524, startPoint y: 506, endPoint x: 493, endPoint y: 508, distance: 31.6
click at [493, 455] on input "1980" at bounding box center [508, 508] width 38 height 17
paste input "82"
type input "1820"
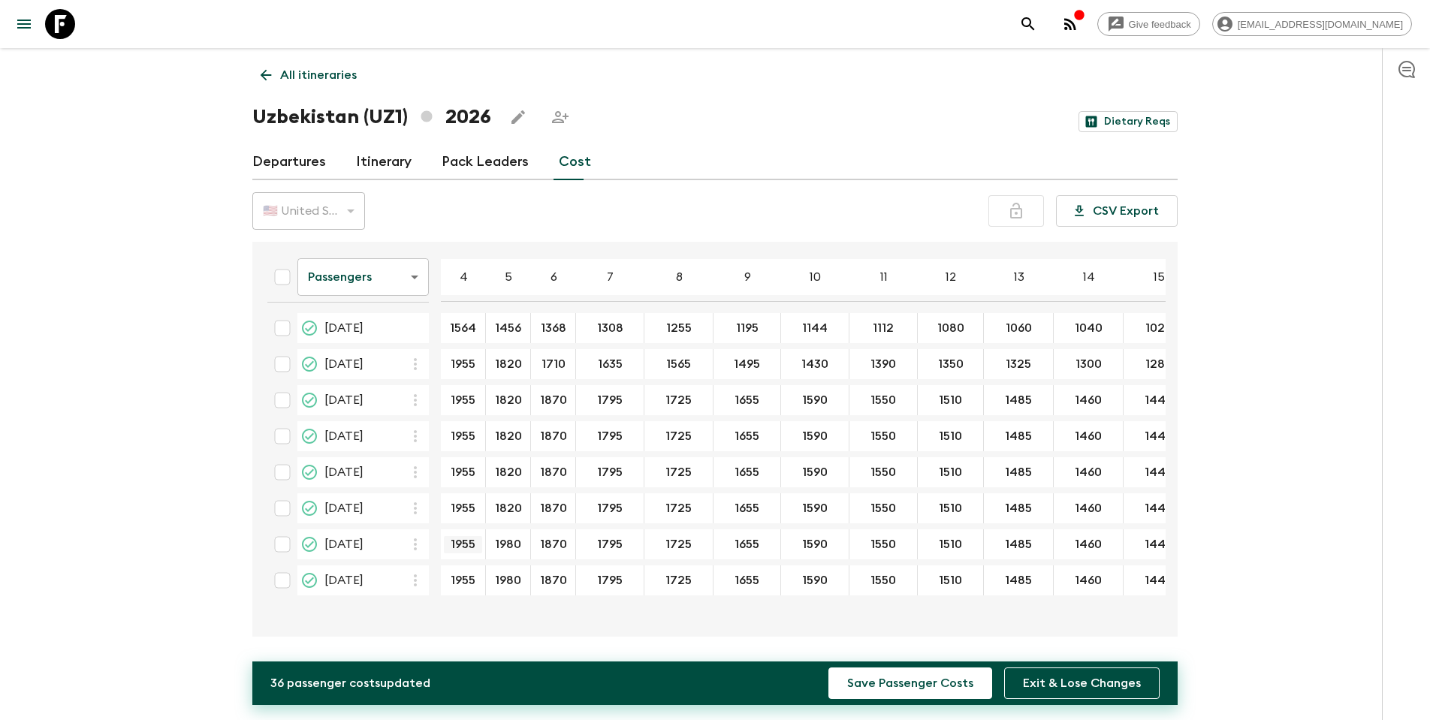
drag, startPoint x: 523, startPoint y: 546, endPoint x: 481, endPoint y: 545, distance: 42.1
click at [480, 455] on tr "[DATE] 1955 ​ 1980 ​ 1870 ​ 1795 1725 1655 1590 1550 1510 1485 1460 1440 1420" at bounding box center [814, 545] width 1119 height 30
paste input "82"
type input "1820"
drag, startPoint x: 524, startPoint y: 581, endPoint x: 493, endPoint y: 581, distance: 30.8
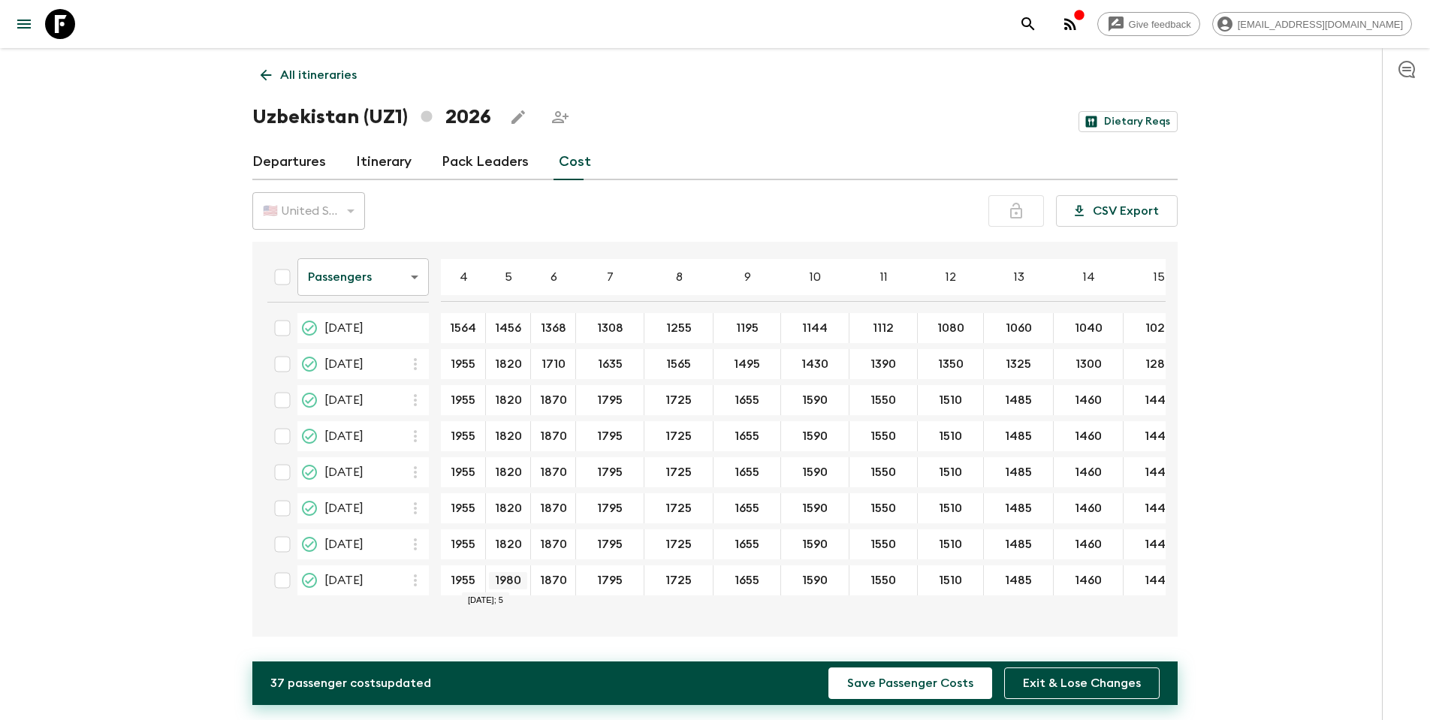
click at [492, 455] on input "1980" at bounding box center [508, 580] width 38 height 17
paste input "82"
type input "1820"
drag, startPoint x: 567, startPoint y: 364, endPoint x: 541, endPoint y: 366, distance: 26.4
click at [541, 366] on input "1710" at bounding box center [553, 364] width 38 height 17
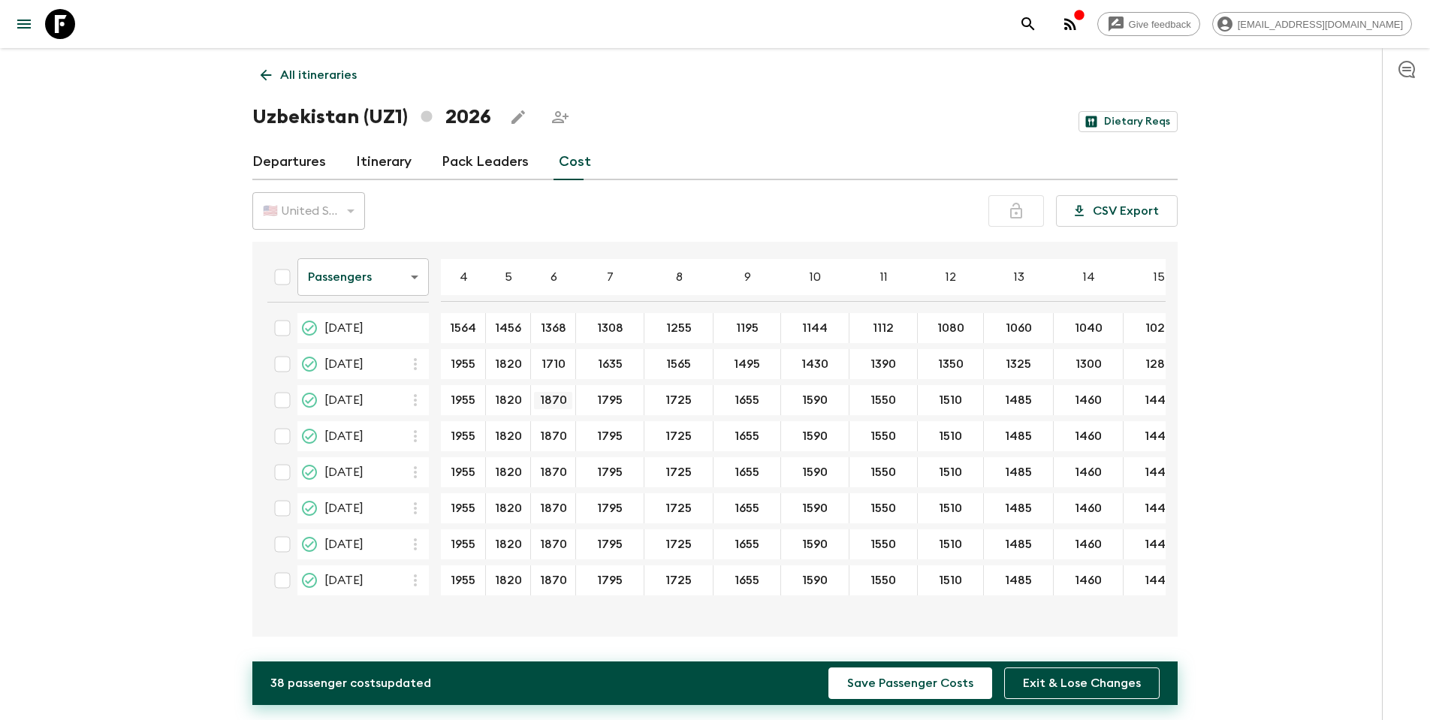
drag, startPoint x: 572, startPoint y: 405, endPoint x: 537, endPoint y: 403, distance: 34.6
click at [537, 403] on input "1870" at bounding box center [553, 400] width 38 height 17
paste input "71"
type input "1710"
drag, startPoint x: 567, startPoint y: 437, endPoint x: 512, endPoint y: 436, distance: 55.6
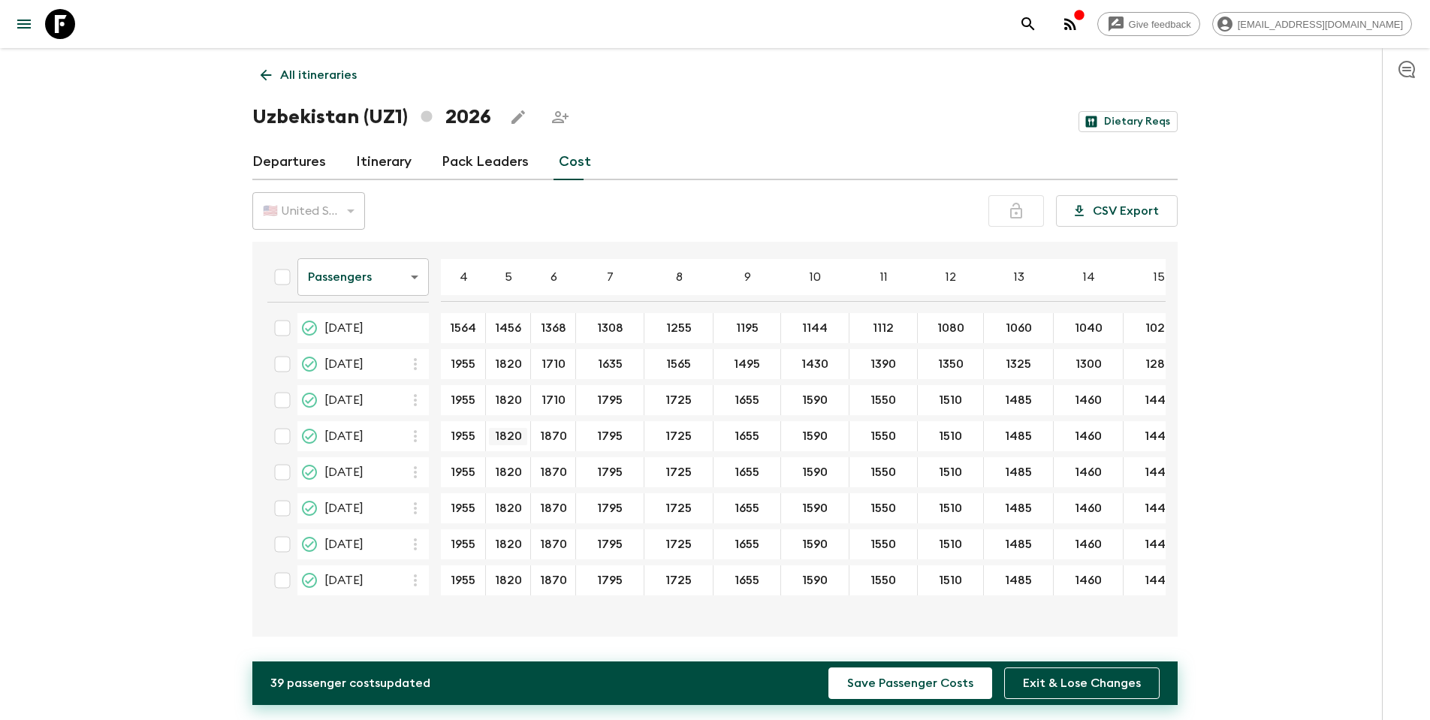
click at [512, 436] on tr "[DATE] 1955 ​ 1820 ​ 1870 ​ 1795 1725 1655 1590 1550 1510 1485 1460 1440 1420" at bounding box center [814, 436] width 1119 height 30
paste input "71"
type input "1710"
paste input "71"
type input "1710"
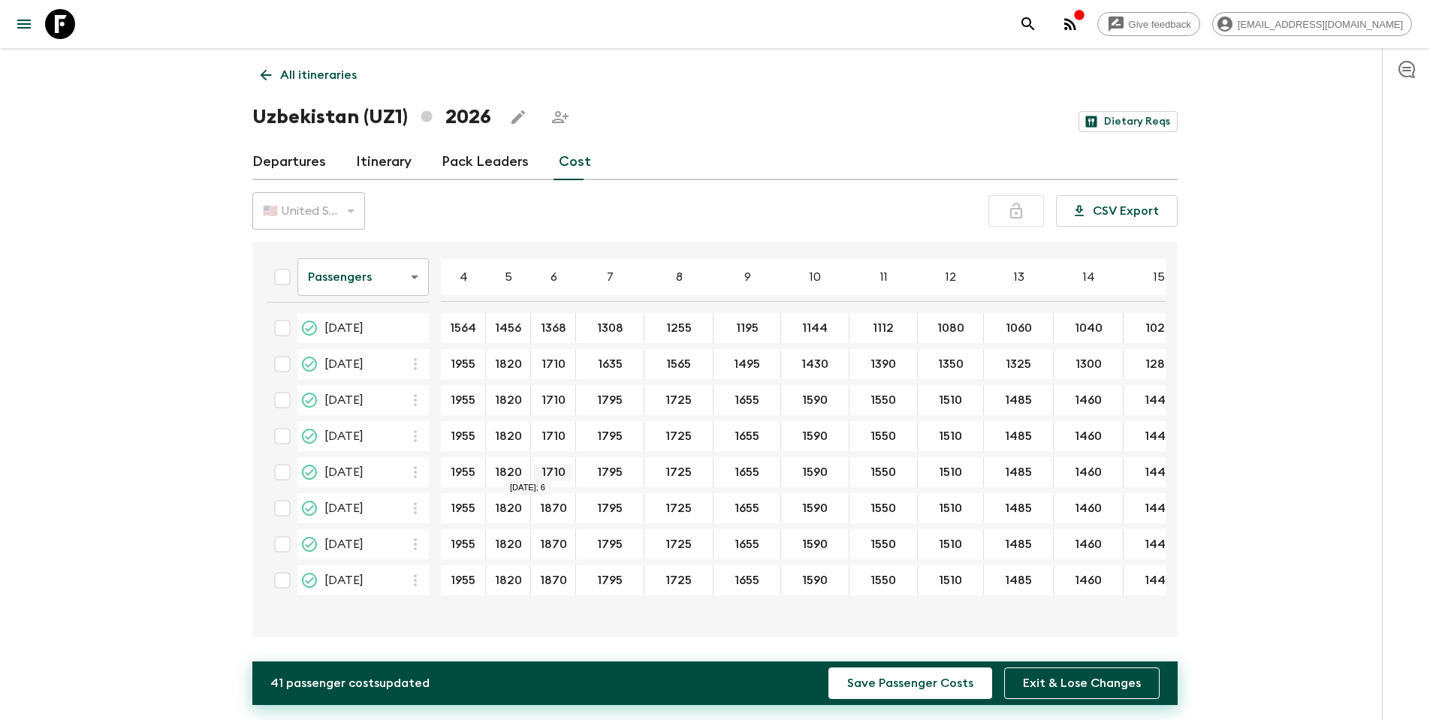
drag, startPoint x: 570, startPoint y: 467, endPoint x: 538, endPoint y: 469, distance: 32.4
click at [538, 455] on input "1710" at bounding box center [553, 472] width 38 height 17
drag, startPoint x: 570, startPoint y: 503, endPoint x: 549, endPoint y: 508, distance: 21.5
click at [549, 455] on input "1870" at bounding box center [553, 508] width 38 height 17
click at [567, 455] on input "1870" at bounding box center [553, 508] width 38 height 17
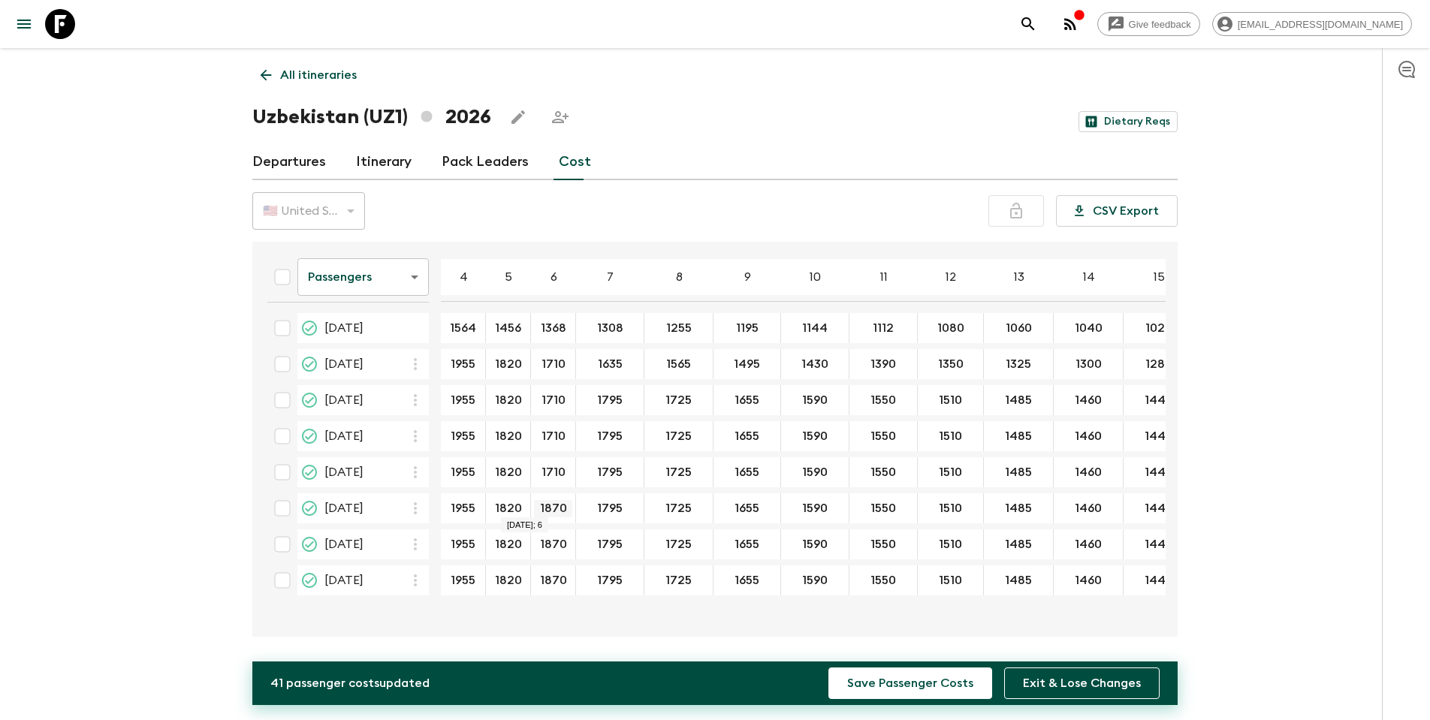
drag, startPoint x: 570, startPoint y: 506, endPoint x: 535, endPoint y: 507, distance: 35.3
click at [535, 455] on input "1870" at bounding box center [553, 508] width 38 height 17
paste input "71"
type input "1710"
drag, startPoint x: 566, startPoint y: 542, endPoint x: 541, endPoint y: 542, distance: 25.5
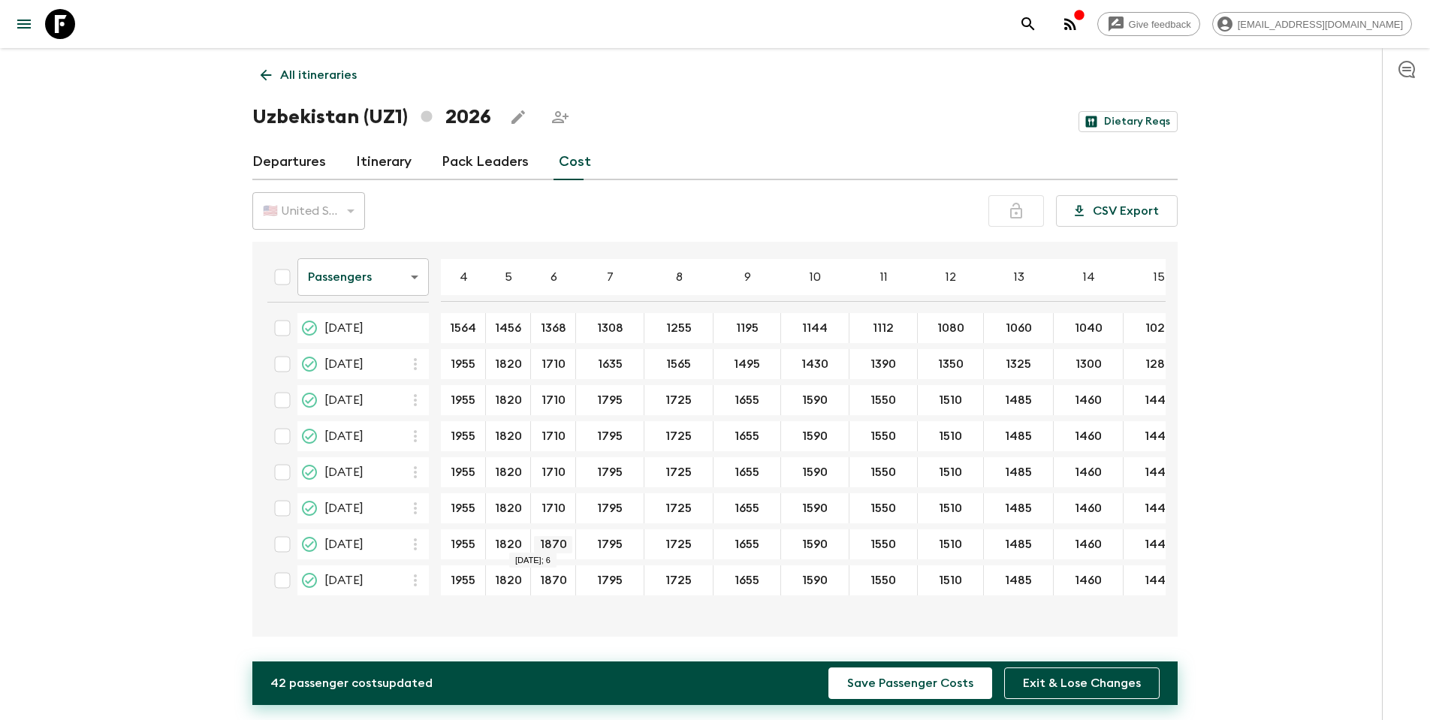
click at [541, 455] on input "1870" at bounding box center [553, 544] width 38 height 17
paste input "71"
type input "1710"
drag, startPoint x: 572, startPoint y: 580, endPoint x: 539, endPoint y: 580, distance: 33.0
click at [539, 455] on div "1870 ​" at bounding box center [553, 581] width 45 height 30
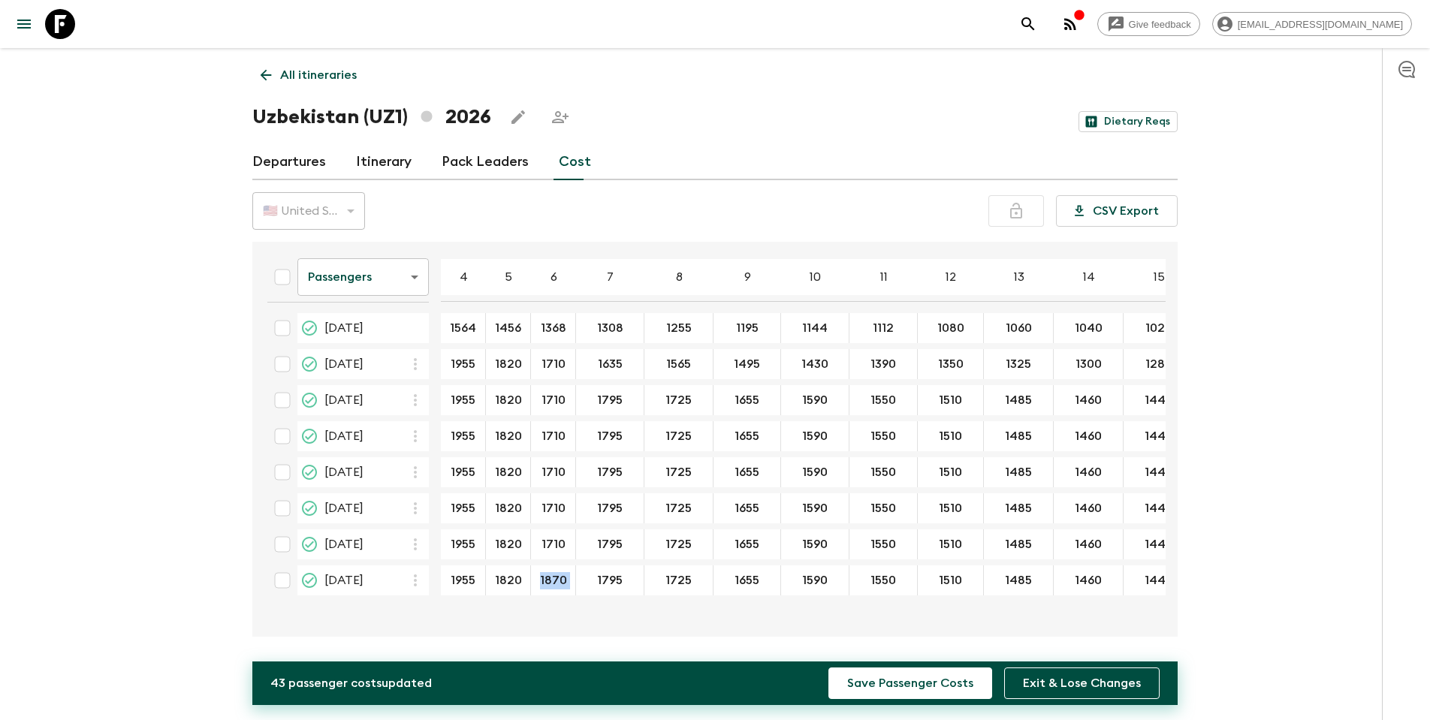
type input "1710"
drag, startPoint x: 545, startPoint y: 566, endPoint x: 551, endPoint y: 581, distance: 16.9
click at [545, 455] on div "1710 ​" at bounding box center [553, 581] width 38 height 30
drag, startPoint x: 551, startPoint y: 584, endPoint x: 577, endPoint y: 584, distance: 25.5
click at [551, 455] on input "1710" at bounding box center [553, 580] width 38 height 17
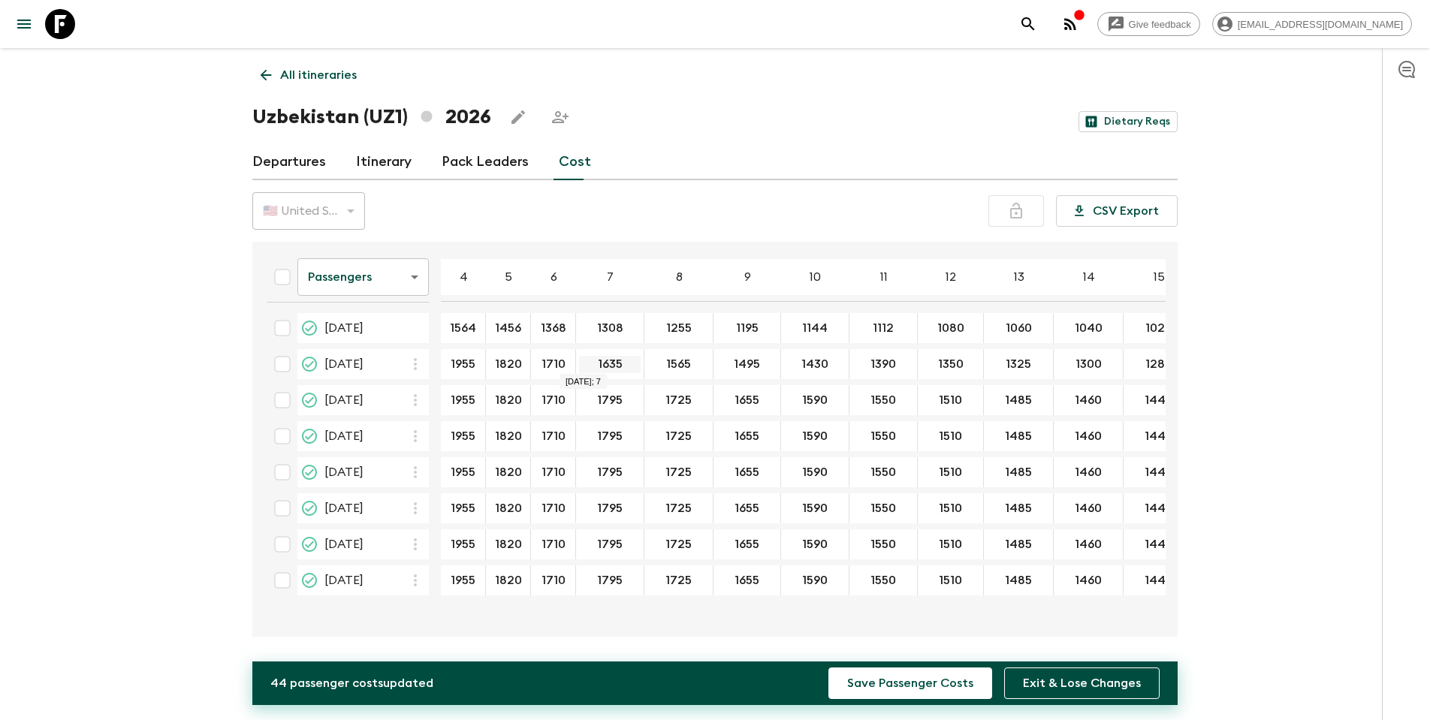
drag, startPoint x: 624, startPoint y: 364, endPoint x: 590, endPoint y: 363, distance: 33.8
click at [590, 363] on input "1635" at bounding box center [610, 364] width 62 height 17
type input "1635"
drag, startPoint x: 630, startPoint y: 399, endPoint x: 533, endPoint y: 392, distance: 97.9
drag, startPoint x: 626, startPoint y: 434, endPoint x: 587, endPoint y: 434, distance: 39.1
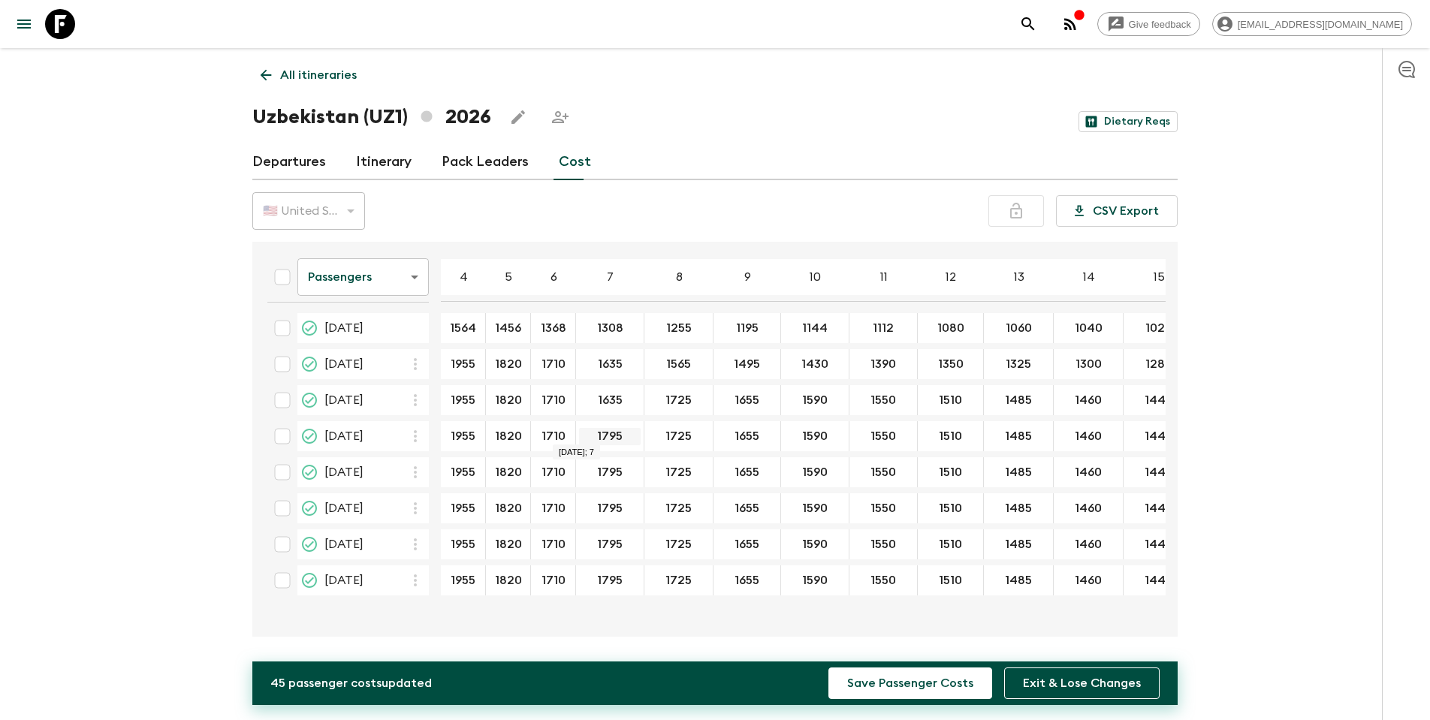
type input "1635"
drag, startPoint x: 626, startPoint y: 475, endPoint x: 559, endPoint y: 472, distance: 66.9
type input "1635"
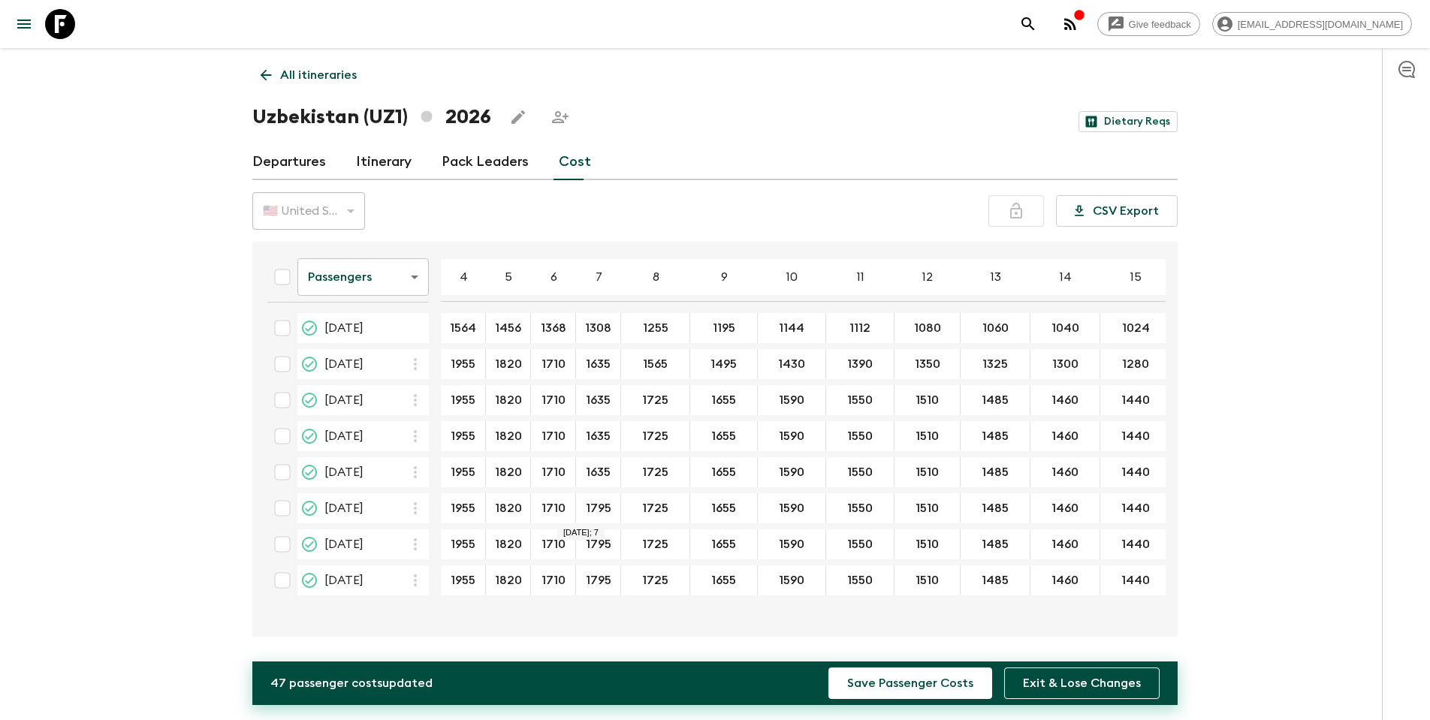
type input "1635"
drag, startPoint x: 614, startPoint y: 542, endPoint x: 582, endPoint y: 541, distance: 31.6
click at [582, 455] on input "1795" at bounding box center [598, 544] width 38 height 17
paste input "63"
type input "1635"
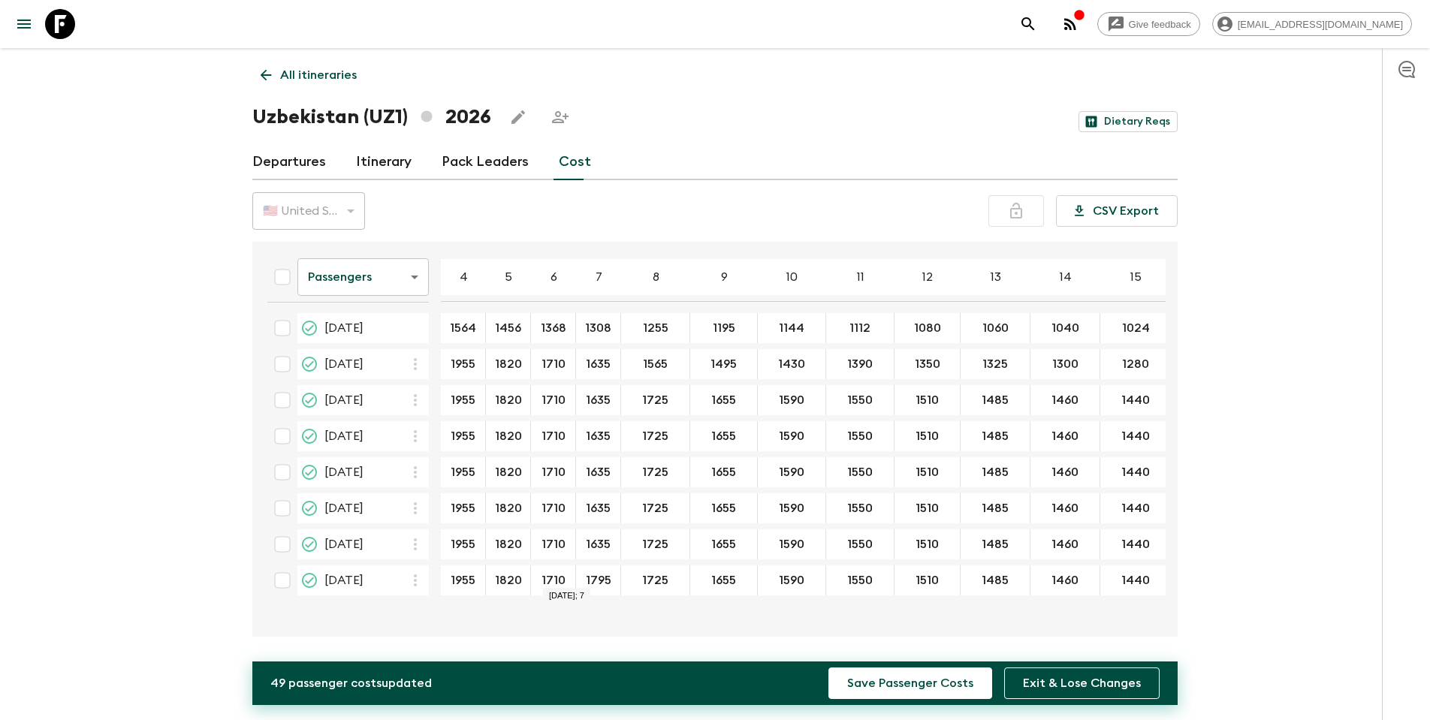
drag, startPoint x: 587, startPoint y: 578, endPoint x: 576, endPoint y: 578, distance: 10.5
click at [576, 455] on div "1795 ​" at bounding box center [598, 581] width 45 height 30
paste input "63"
type input "1635"
drag, startPoint x: 661, startPoint y: 365, endPoint x: 639, endPoint y: 366, distance: 21.8
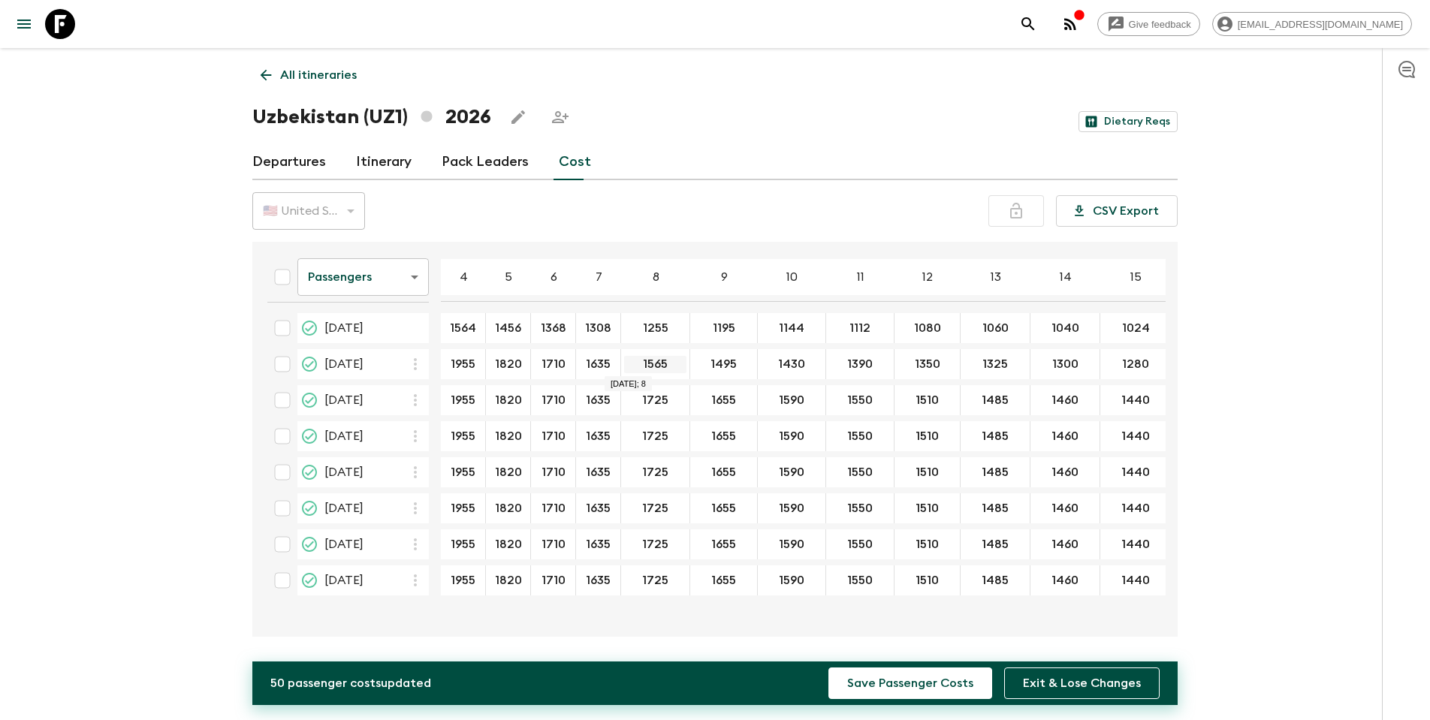
click at [639, 366] on input "1565" at bounding box center [655, 364] width 62 height 17
type input "1565"
drag, startPoint x: 671, startPoint y: 433, endPoint x: 644, endPoint y: 434, distance: 27.8
type input "1565"
drag
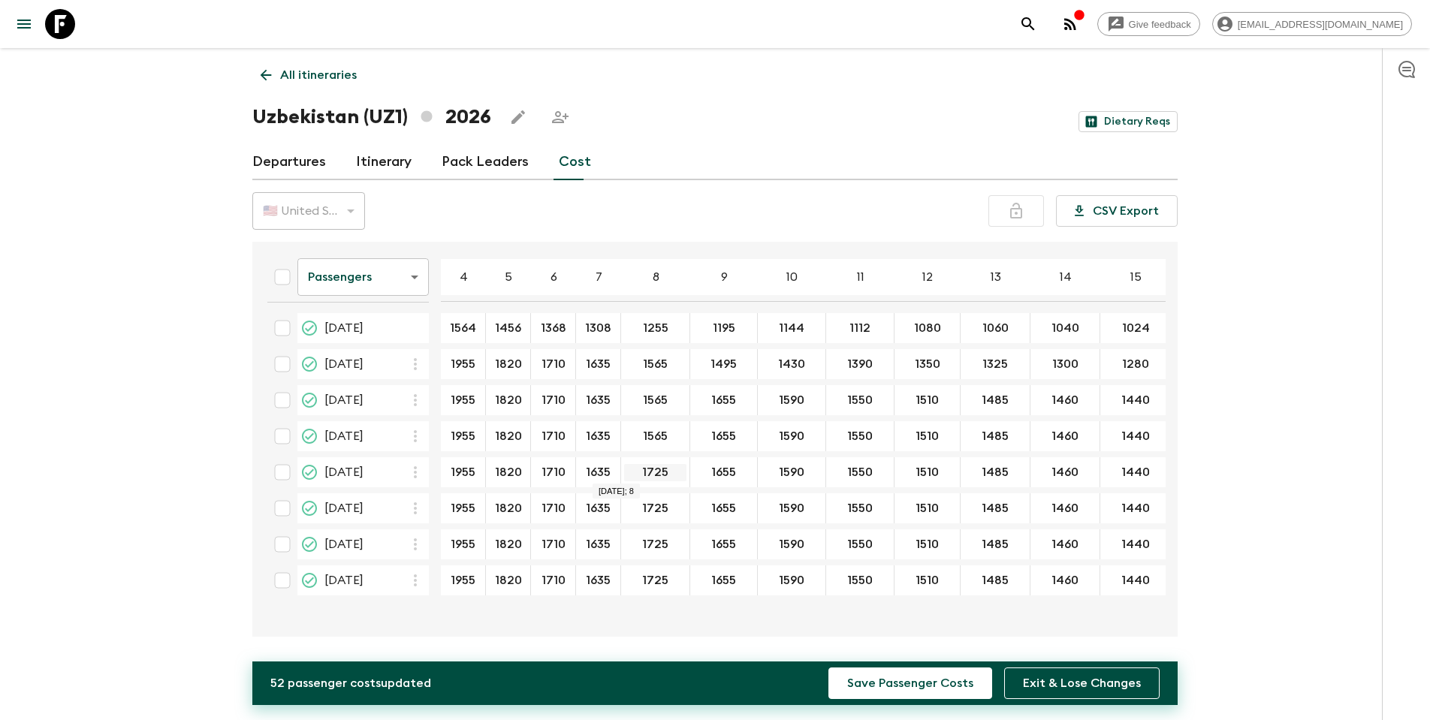
type input "1565"
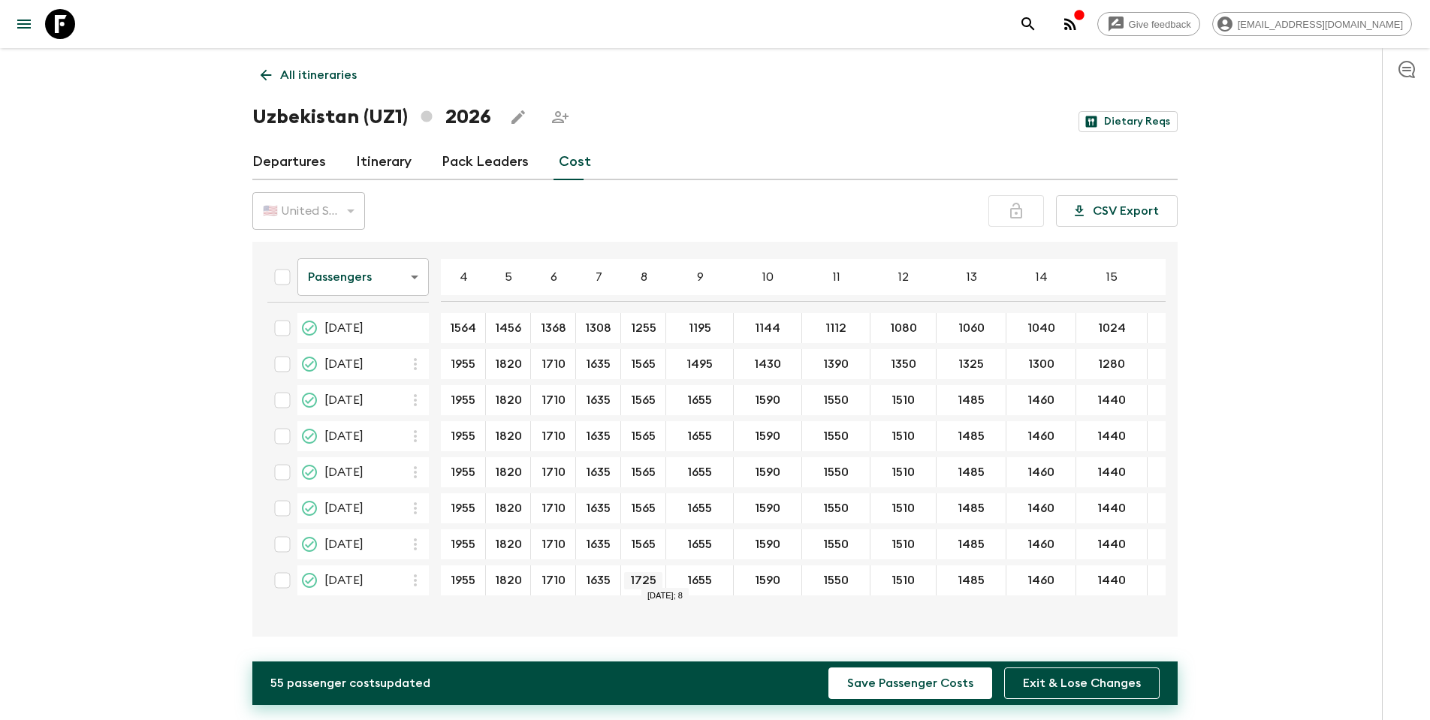
drag, startPoint x: 674, startPoint y: 578, endPoint x: 632, endPoint y: 576, distance: 42.1
type input "1565"
drag, startPoint x: 718, startPoint y: 362, endPoint x: 681, endPoint y: 364, distance: 37.6
click at [681, 364] on input "1495" at bounding box center [699, 364] width 61 height 17
drag, startPoint x: 716, startPoint y: 391, endPoint x: 653, endPoint y: 397, distance: 62.6
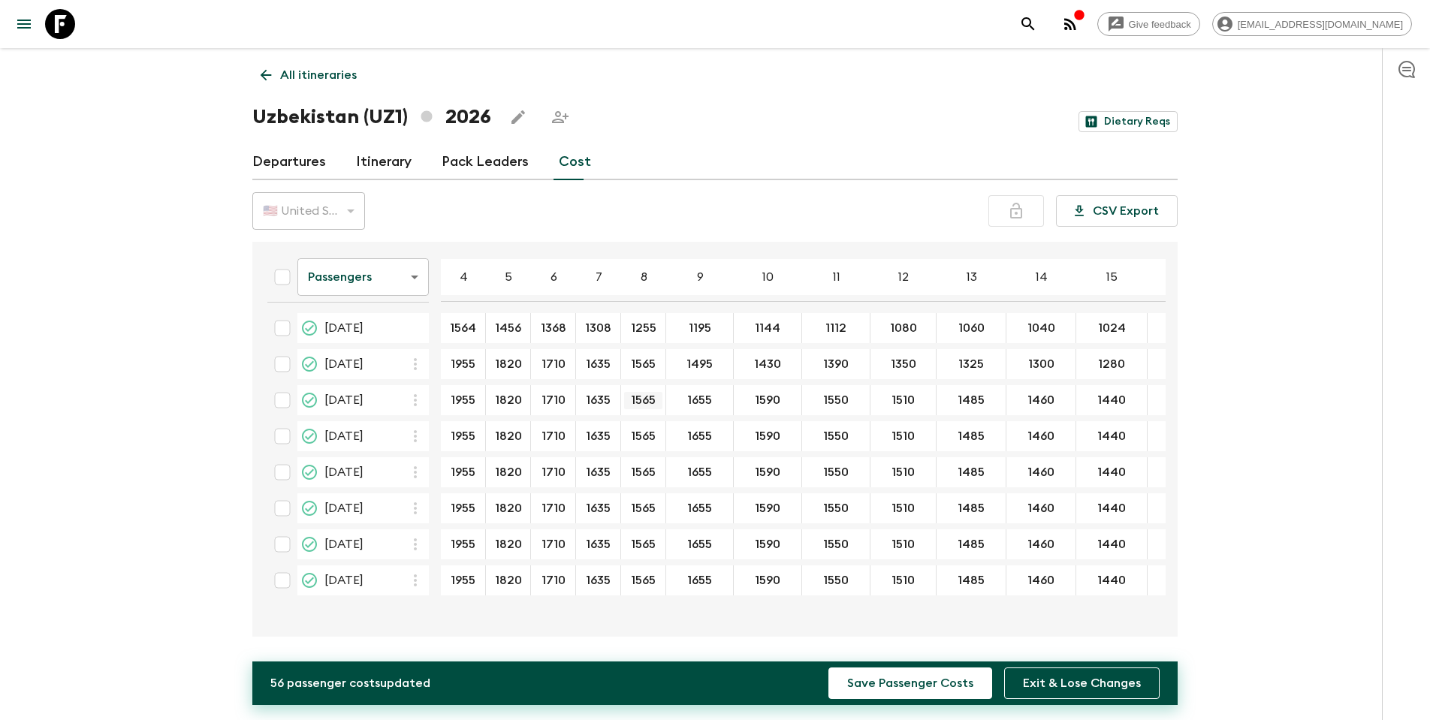
type input "1495"
drag, startPoint x: 718, startPoint y: 436, endPoint x: 671, endPoint y: 436, distance: 46.6
type input "1495"
drag, startPoint x: 721, startPoint y: 471, endPoint x: 682, endPoint y: 469, distance: 39.1
type input "1495"
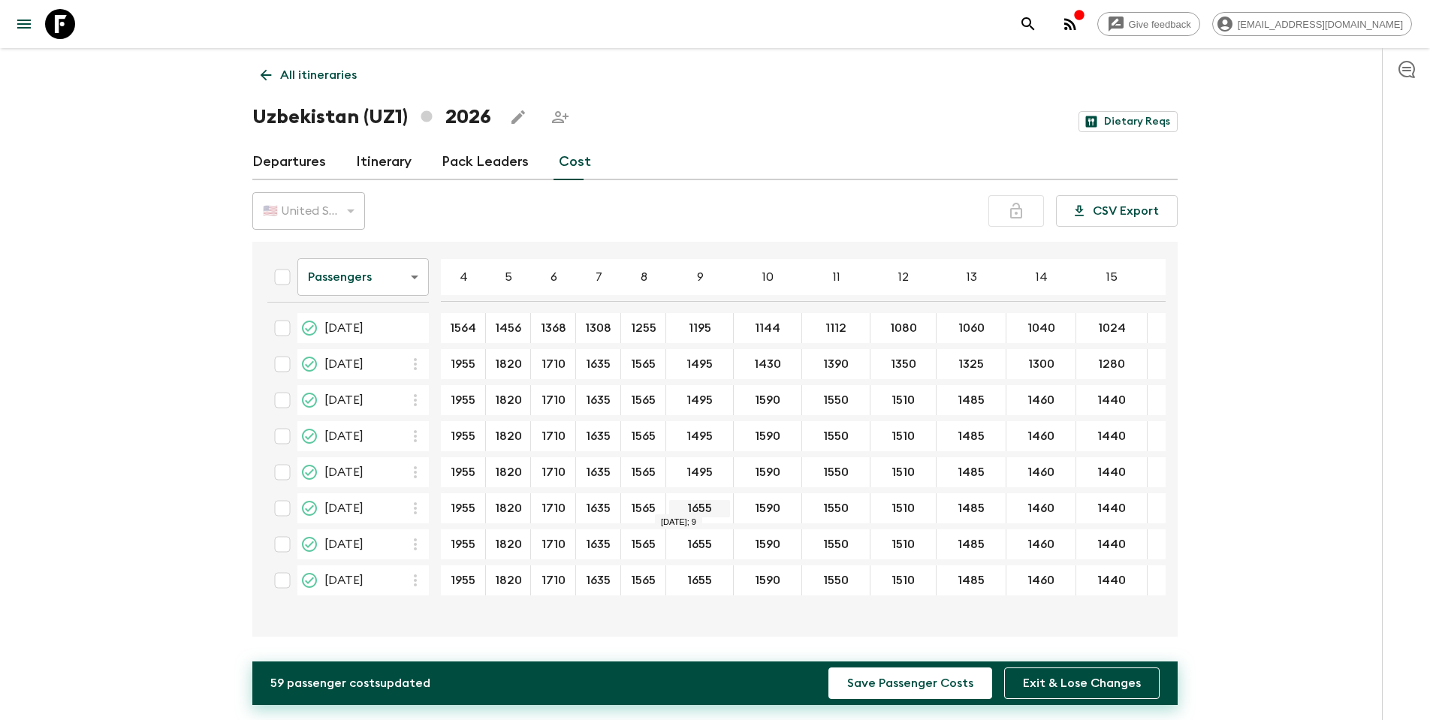
type input "1495"
drag, startPoint x: 716, startPoint y: 541, endPoint x: 684, endPoint y: 540, distance: 32.3
type input "1495"
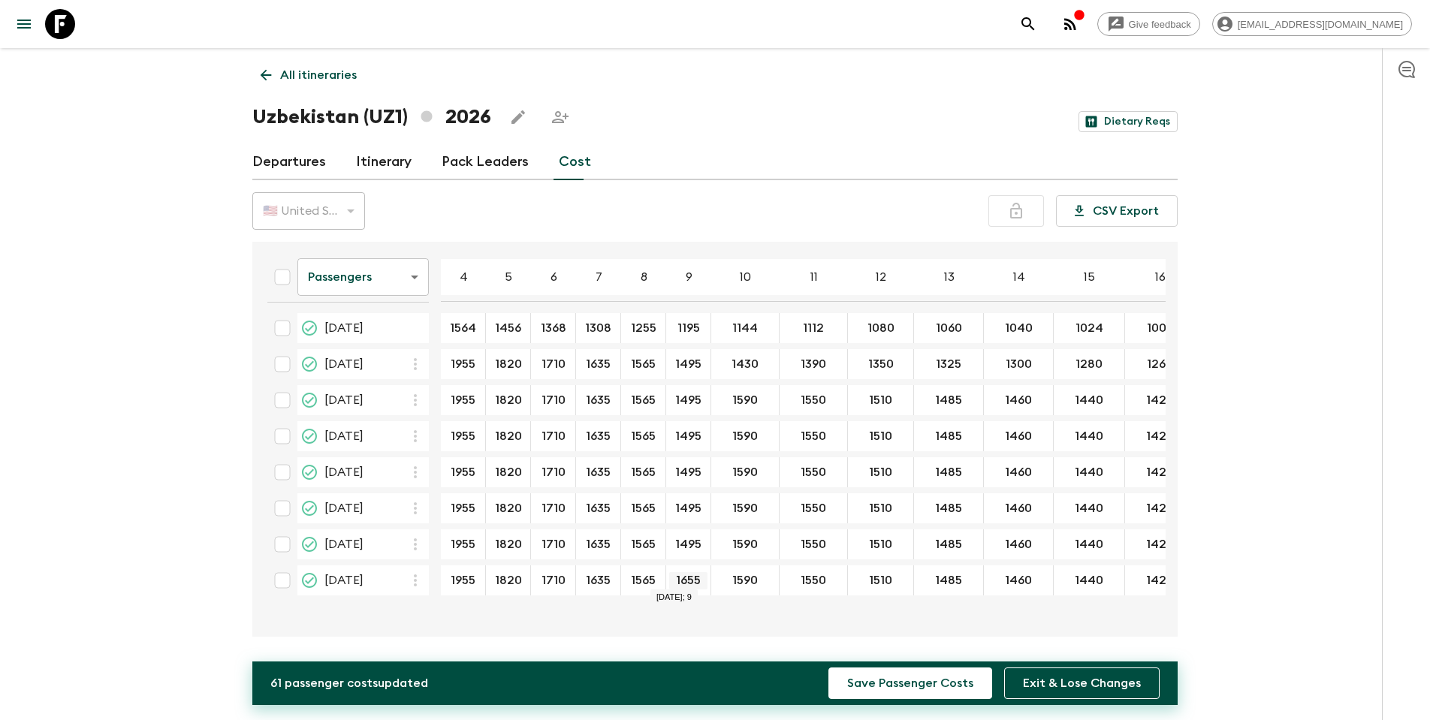
drag, startPoint x: 720, startPoint y: 579, endPoint x: 684, endPoint y: 579, distance: 36.8
type input "1495"
drag, startPoint x: 764, startPoint y: 361, endPoint x: 720, endPoint y: 361, distance: 43.6
click at [720, 361] on input "1430" at bounding box center [745, 364] width 62 height 17
drag, startPoint x: 765, startPoint y: 399, endPoint x: 711, endPoint y: 397, distance: 53.3
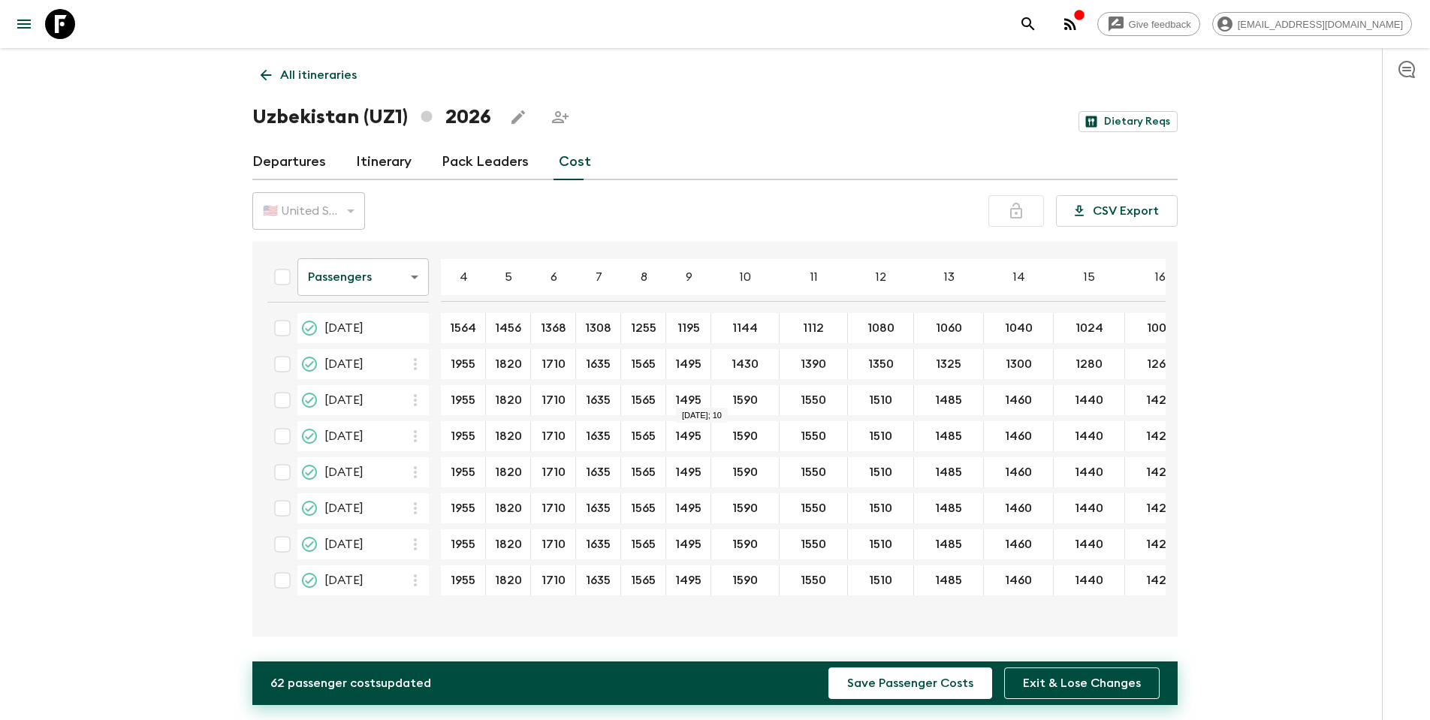
type input "1430"
drag, startPoint x: 762, startPoint y: 437, endPoint x: 719, endPoint y: 439, distance: 42.8
type input "1430"
drag, startPoint x: 762, startPoint y: 467, endPoint x: 723, endPoint y: 468, distance: 38.3
type input "1430"
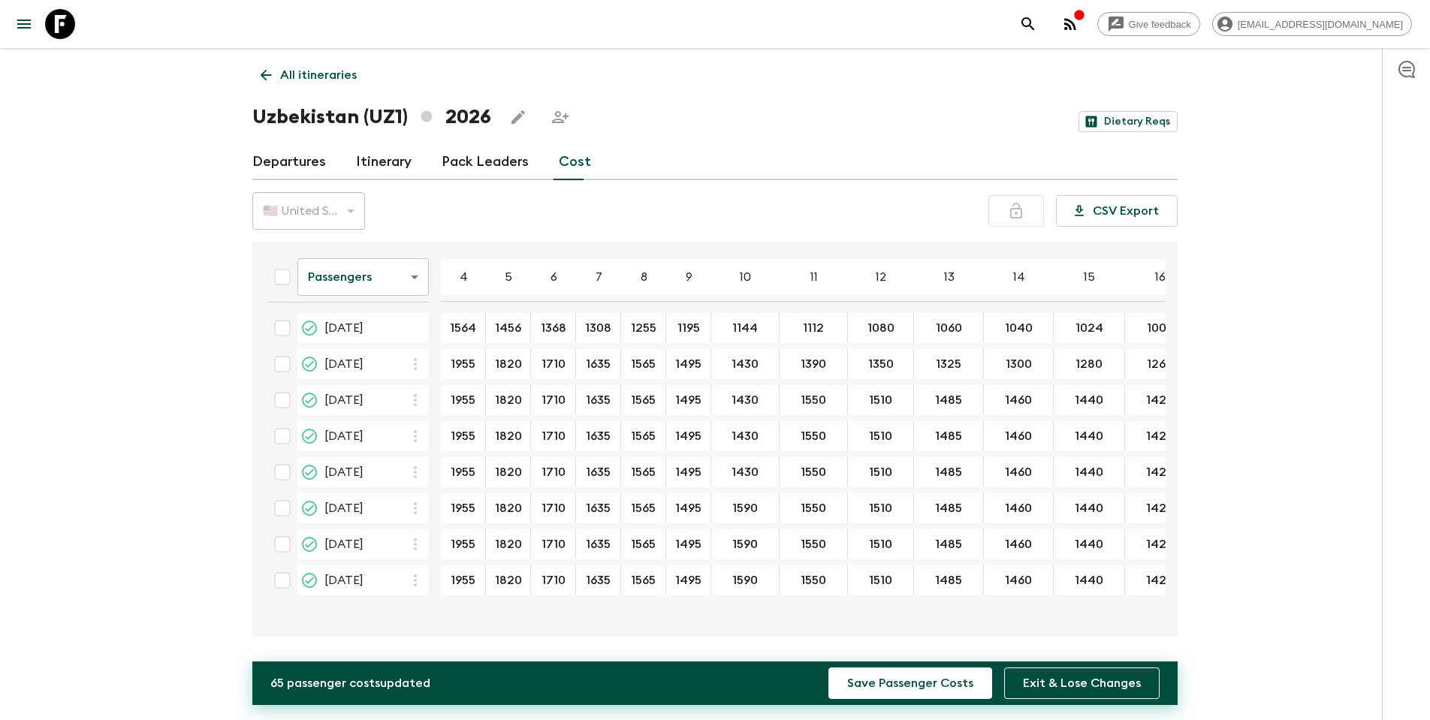
drag, startPoint x: 759, startPoint y: 502, endPoint x: 711, endPoint y: 503, distance: 48.1
type input "1430"
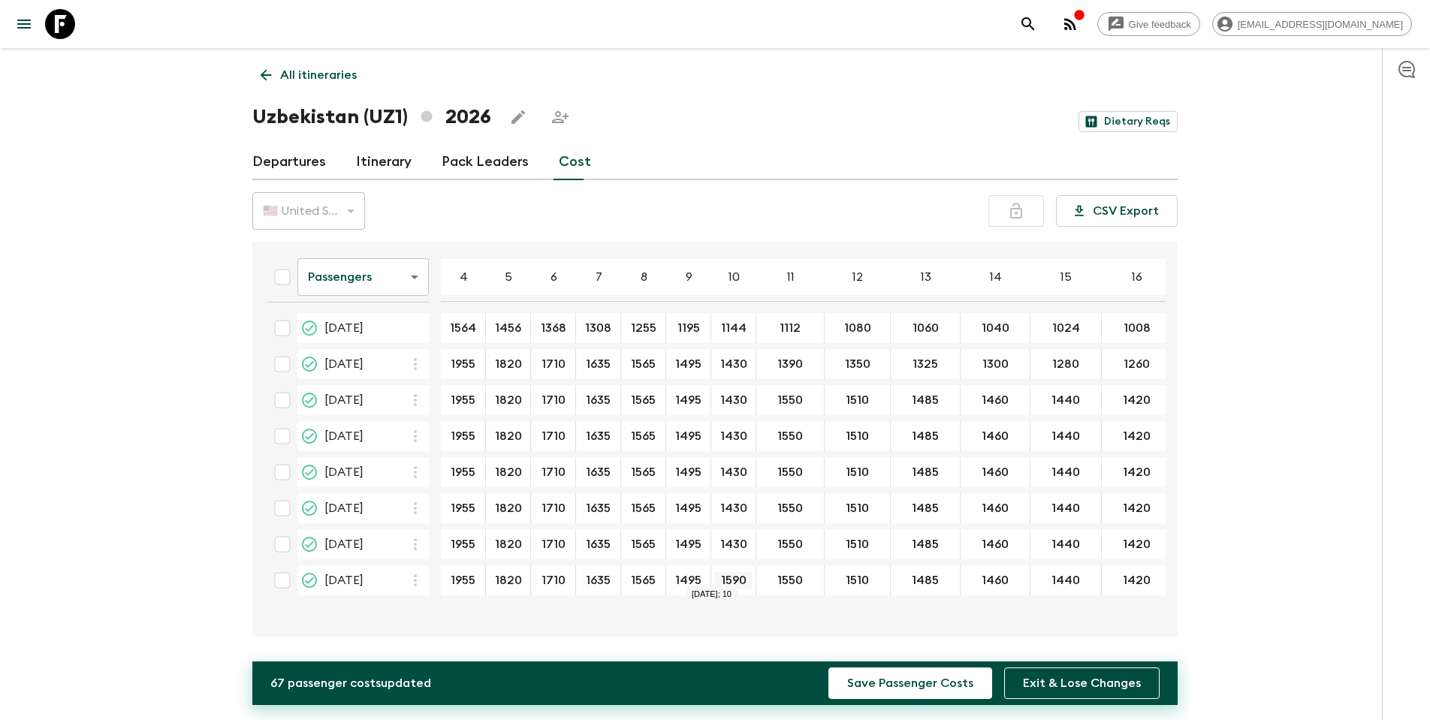
drag, startPoint x: 766, startPoint y: 577, endPoint x: 725, endPoint y: 576, distance: 41.3
type input "1430"
drag, startPoint x: 809, startPoint y: 361, endPoint x: 765, endPoint y: 362, distance: 43.6
click at [765, 362] on input "1390" at bounding box center [790, 364] width 62 height 17
drag, startPoint x: 809, startPoint y: 397, endPoint x: 784, endPoint y: 409, distance: 27.2
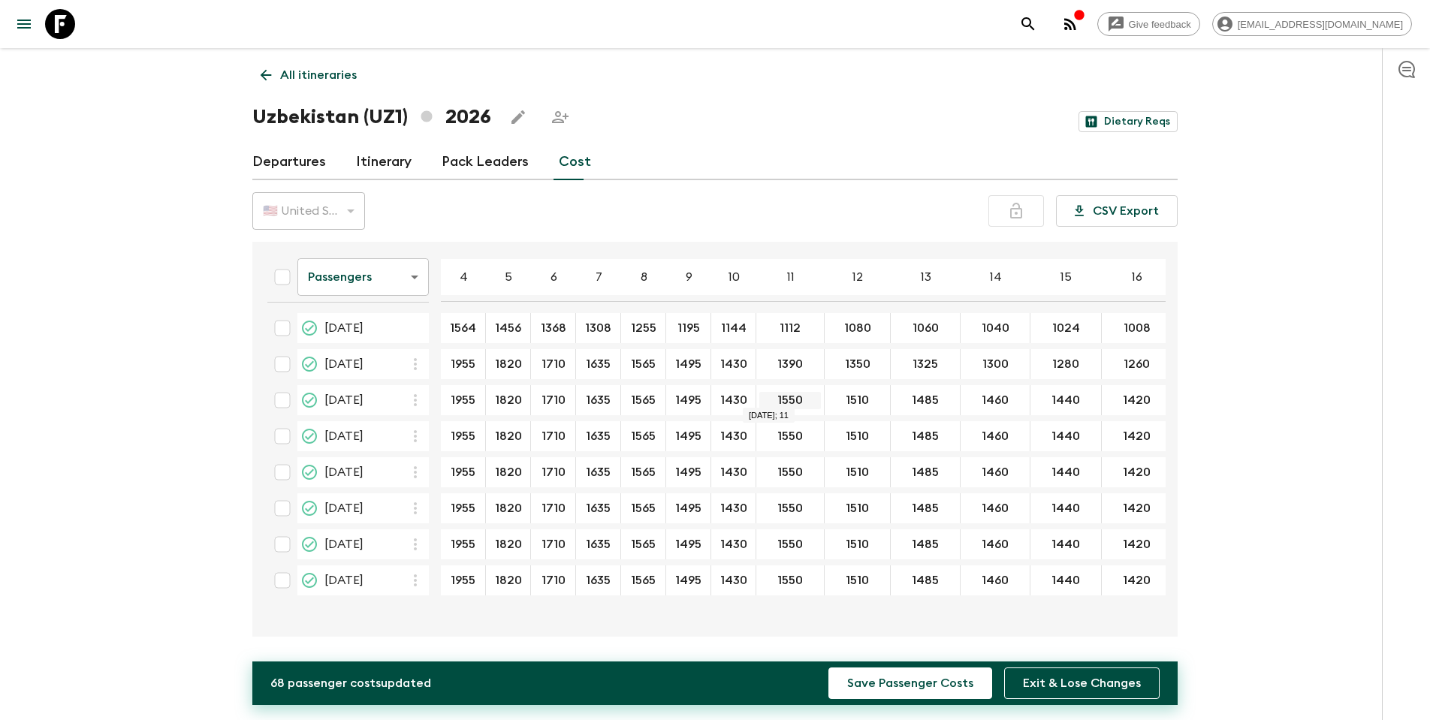
click at [777, 400] on input "1550" at bounding box center [790, 400] width 62 height 17
paste input "39"
type input "1390"
drag, startPoint x: 808, startPoint y: 436, endPoint x: 756, endPoint y: 436, distance: 51.8
type input "1390"
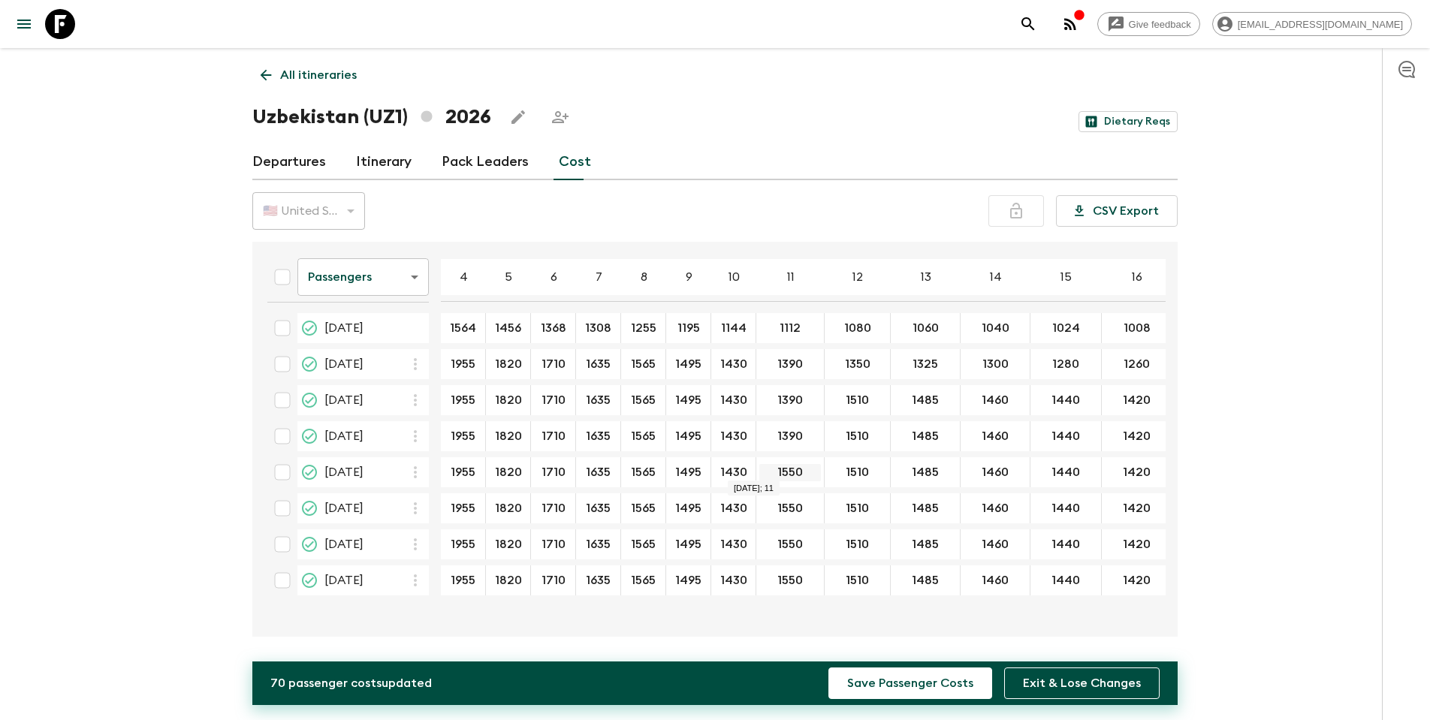
drag, startPoint x: 806, startPoint y: 470, endPoint x: 764, endPoint y: 470, distance: 42.1
type input "1390"
drag, startPoint x: 802, startPoint y: 502, endPoint x: 780, endPoint y: 503, distance: 21.8
type input "1390"
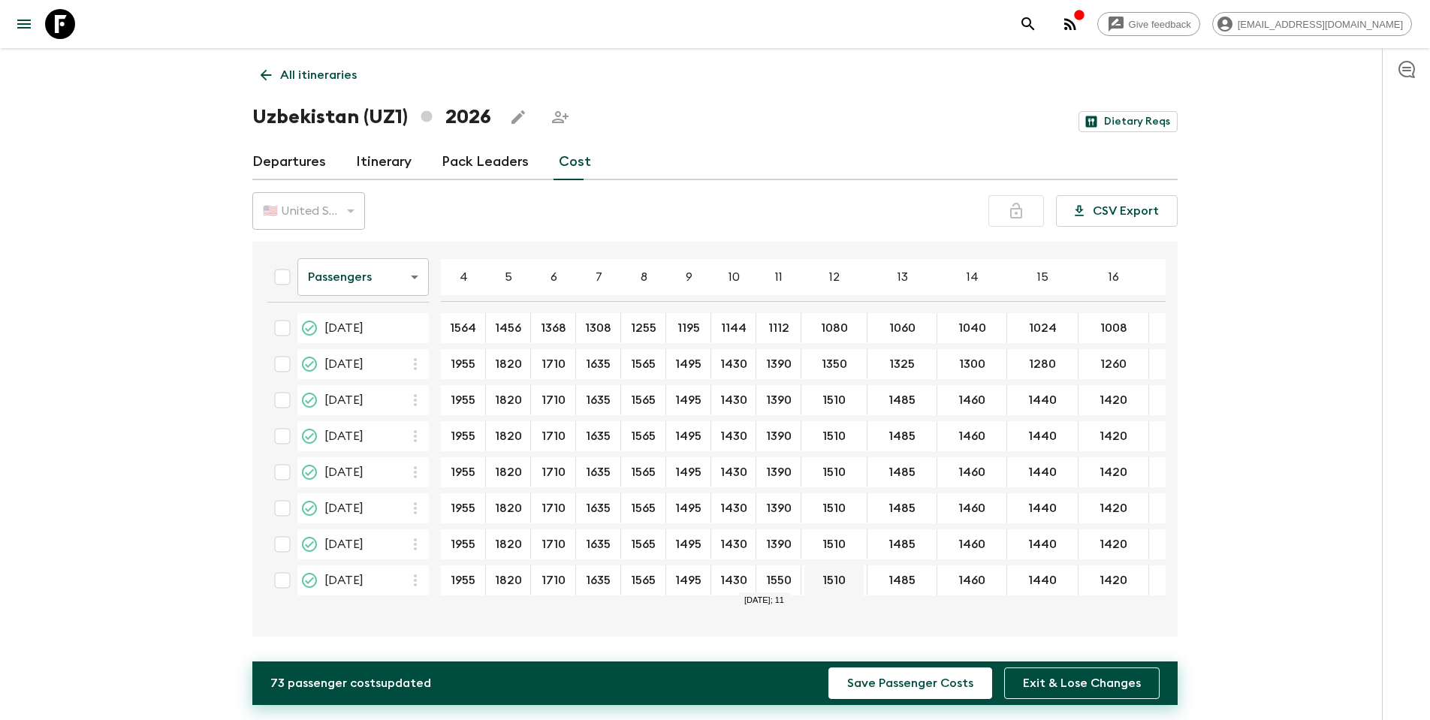
drag, startPoint x: 807, startPoint y: 581, endPoint x: 819, endPoint y: 583, distance: 12.9
type input "1390"
drag, startPoint x: 849, startPoint y: 360, endPoint x: 820, endPoint y: 361, distance: 28.6
click at [820, 361] on input "1350" at bounding box center [833, 364] width 59 height 17
drag, startPoint x: 850, startPoint y: 401, endPoint x: 816, endPoint y: 402, distance: 33.8
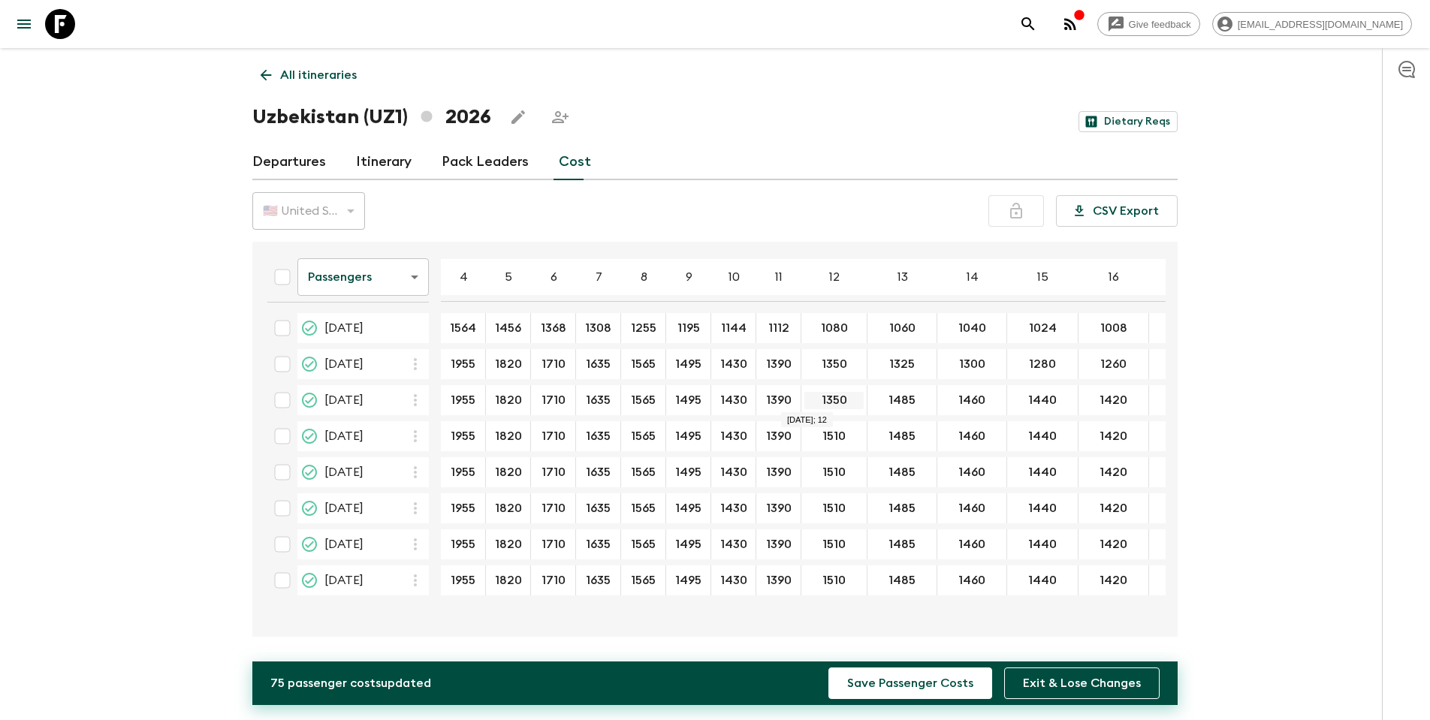
type input "1350"
drag, startPoint x: 850, startPoint y: 435, endPoint x: 822, endPoint y: 436, distance: 27.8
type input "1350"
drag, startPoint x: 850, startPoint y: 475, endPoint x: 829, endPoint y: 484, distance: 22.2
type input "1350"
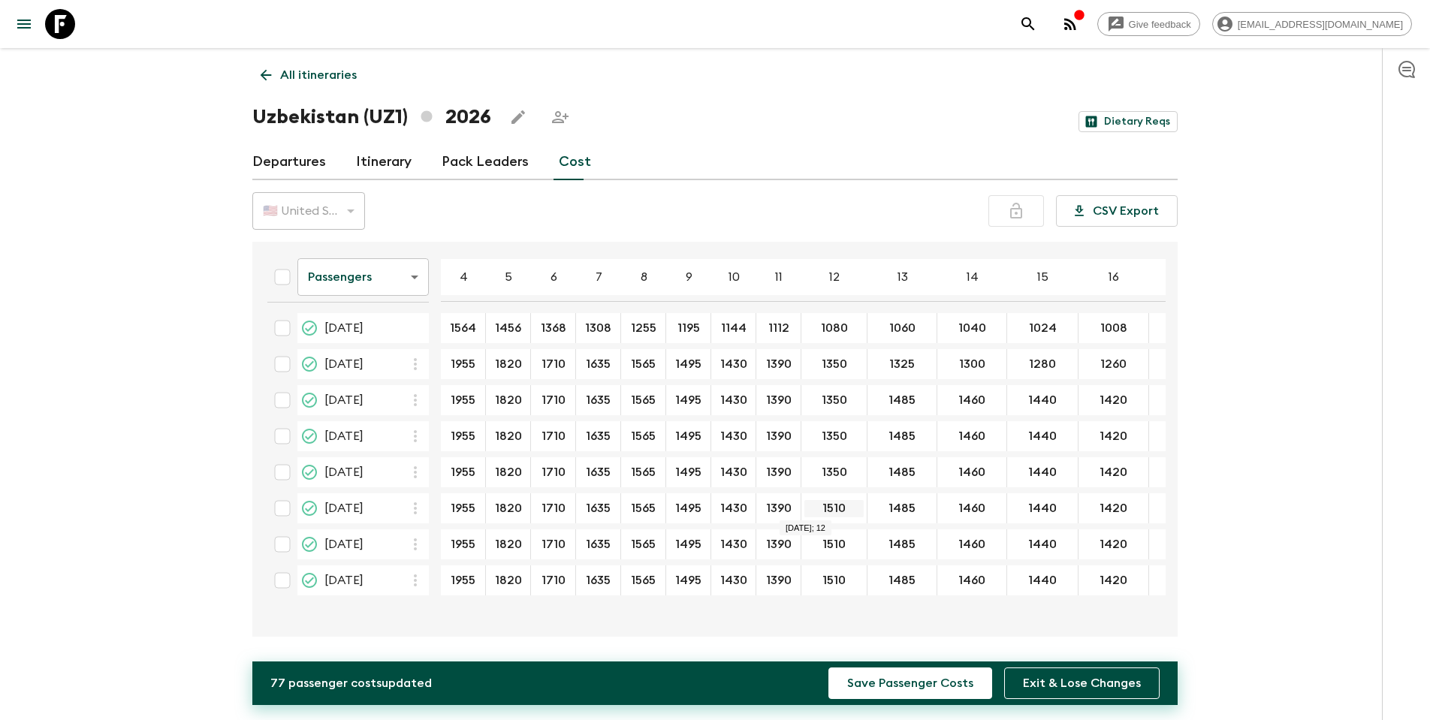
drag, startPoint x: 850, startPoint y: 510, endPoint x: 815, endPoint y: 510, distance: 34.6
type input "1350"
drag, startPoint x: 849, startPoint y: 542, endPoint x: 813, endPoint y: 543, distance: 36.1
type input "1350"
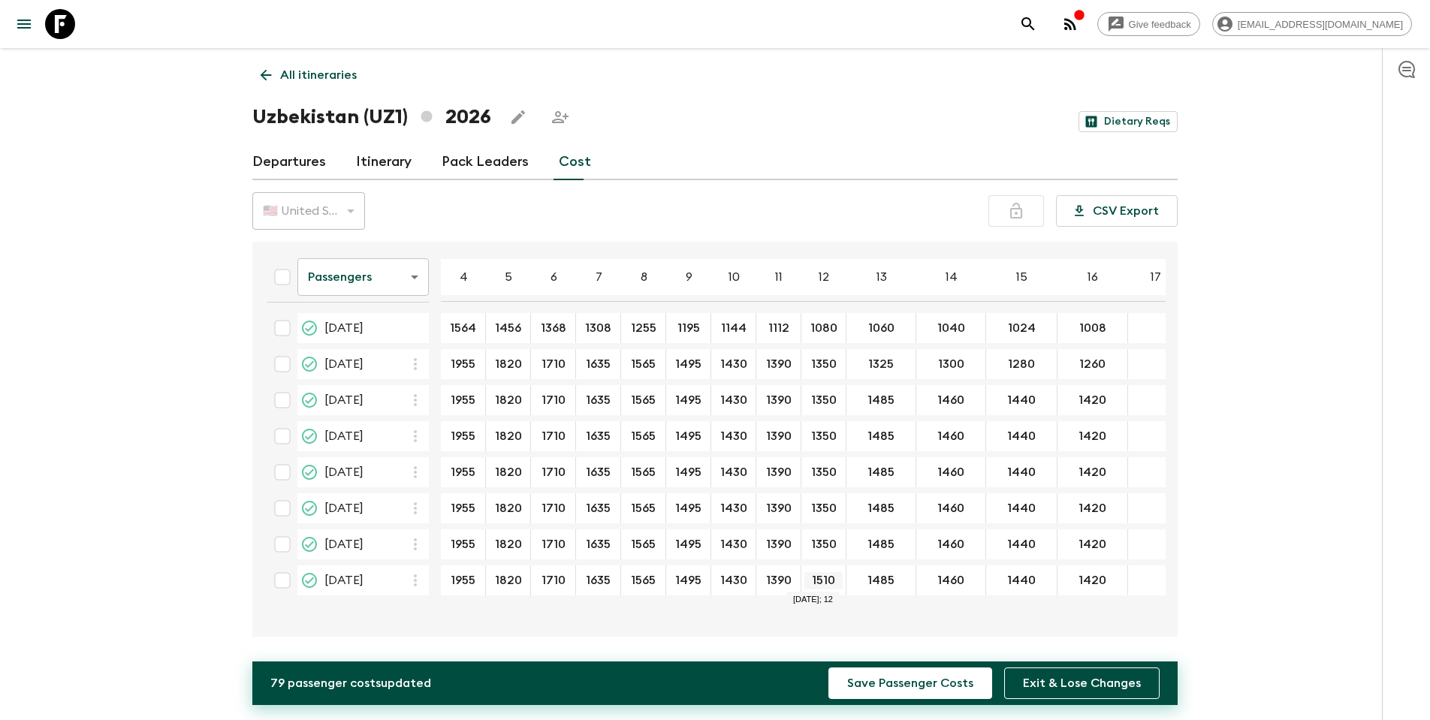
drag, startPoint x: 847, startPoint y: 579, endPoint x: 825, endPoint y: 581, distance: 22.6
type input "1350"
drag, startPoint x: 895, startPoint y: 361, endPoint x: 860, endPoint y: 362, distance: 34.6
click at [860, 362] on input "1325" at bounding box center [881, 364] width 63 height 17
type input "1325"
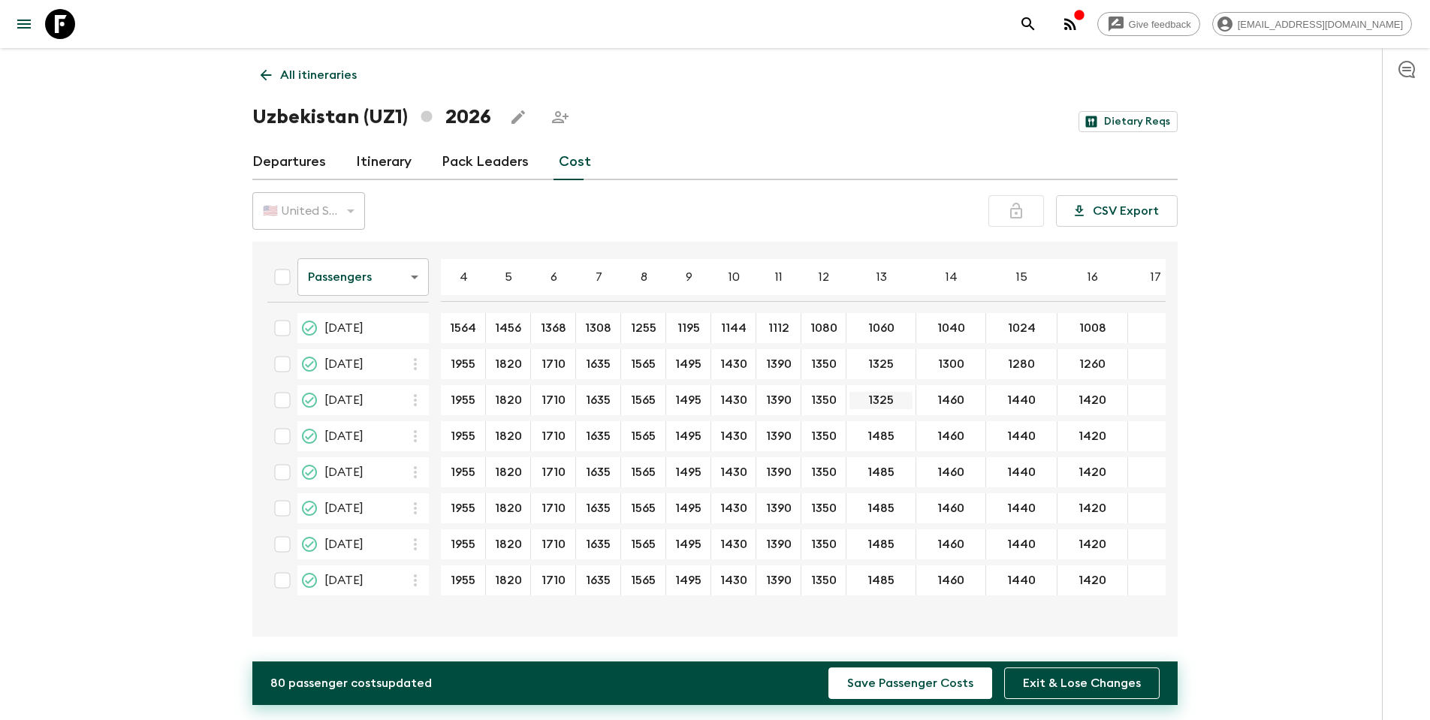
drag, startPoint x: 892, startPoint y: 398, endPoint x: 851, endPoint y: 408, distance: 42.4
drag, startPoint x: 893, startPoint y: 435, endPoint x: 871, endPoint y: 457, distance: 31.3
type input "1325"
drag, startPoint x: 895, startPoint y: 475, endPoint x: 865, endPoint y: 476, distance: 30.1
type input "1325"
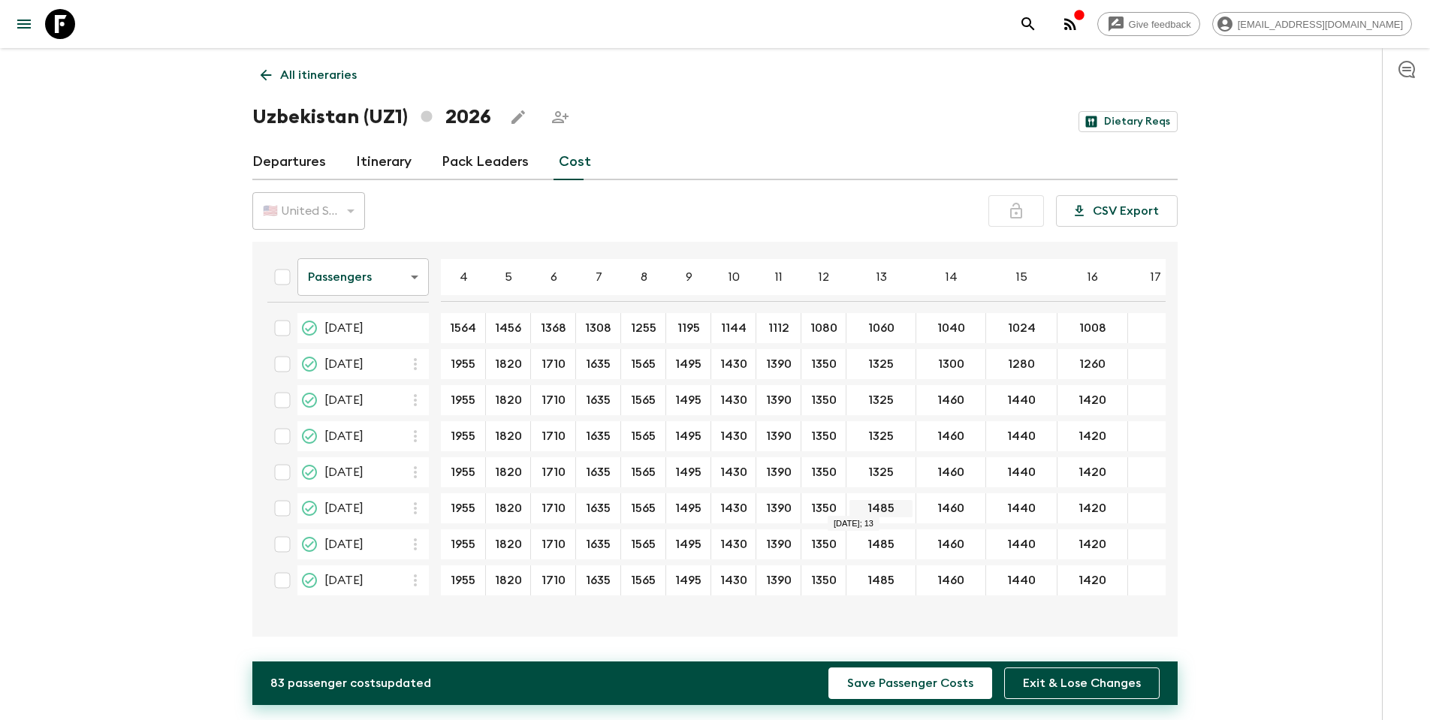
drag, startPoint x: 897, startPoint y: 507, endPoint x: 871, endPoint y: 512, distance: 26.7
type input "1325"
drag, startPoint x: 895, startPoint y: 542, endPoint x: 853, endPoint y: 542, distance: 42.1
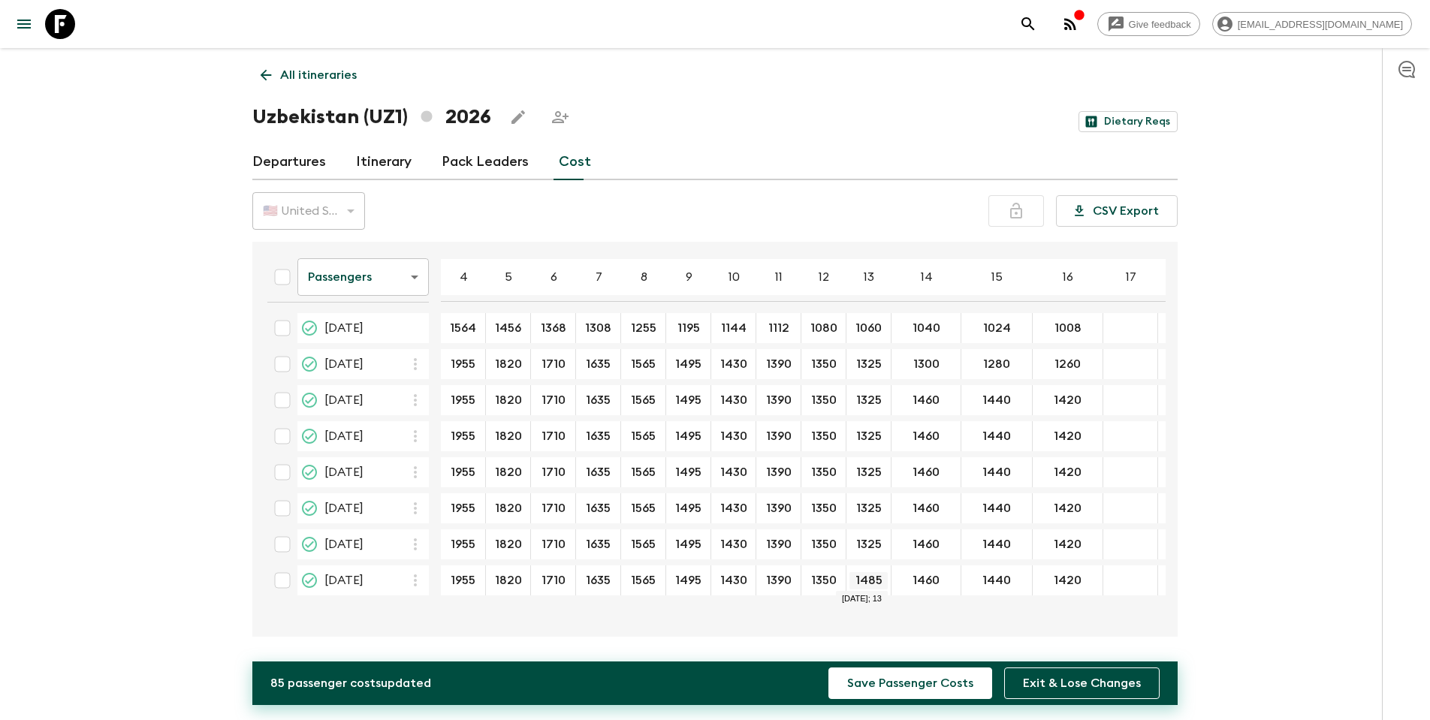
drag, startPoint x: 896, startPoint y: 578, endPoint x: 872, endPoint y: 579, distance: 24.0
type input "1325"
drag, startPoint x: 944, startPoint y: 361, endPoint x: 910, endPoint y: 361, distance: 33.8
click at [910, 361] on input "1300" at bounding box center [926, 364] width 63 height 17
type input "1300"
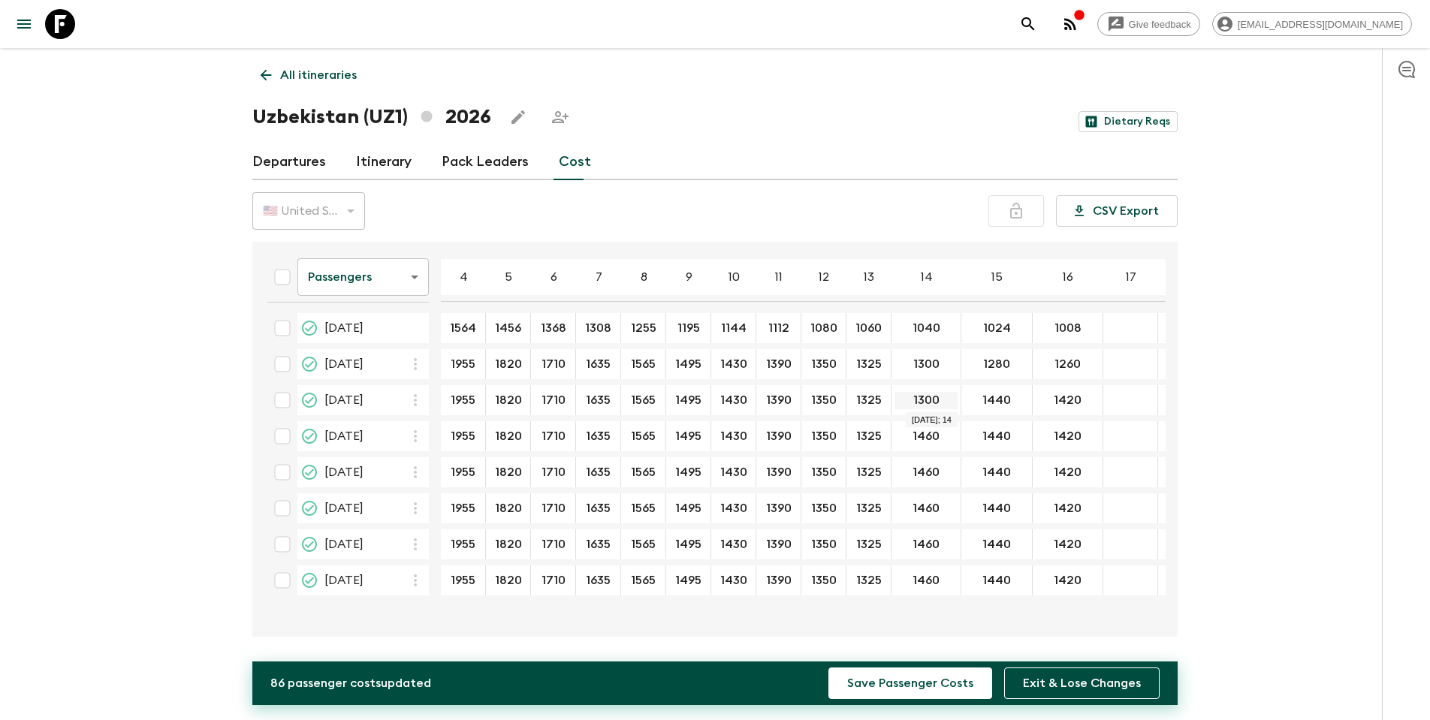
drag, startPoint x: 941, startPoint y: 402, endPoint x: 902, endPoint y: 403, distance: 39.1
type input "1300"
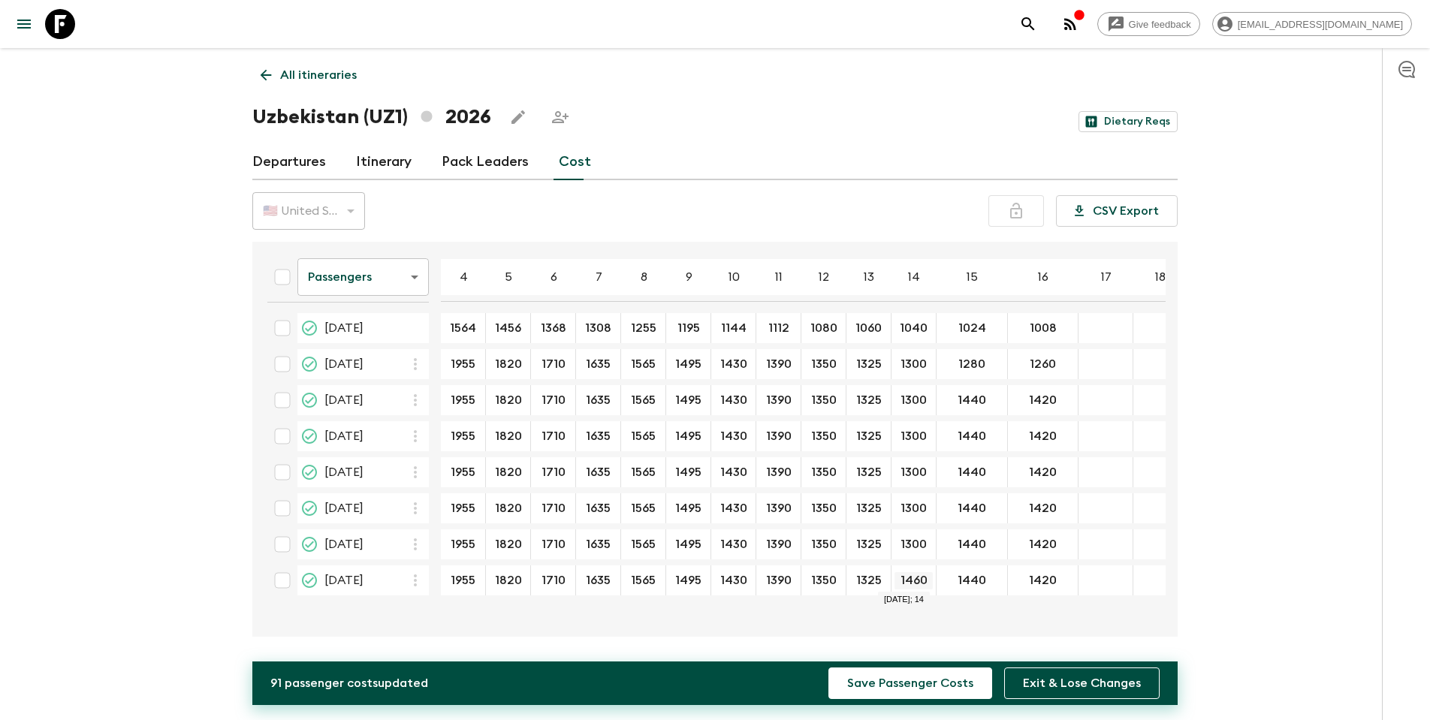
type input "1300"
click at [949, 363] on input "1280" at bounding box center [972, 364] width 65 height 17
type input "1280"
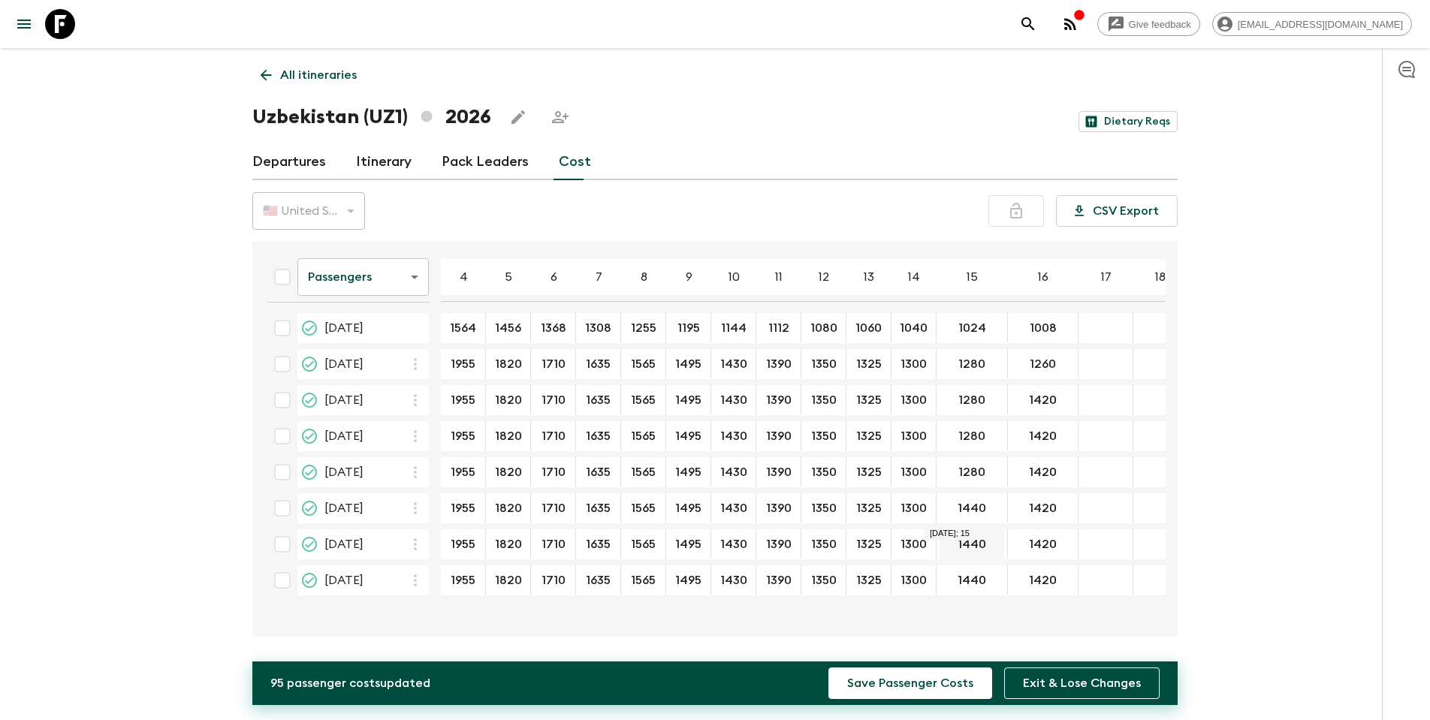
type input "1280"
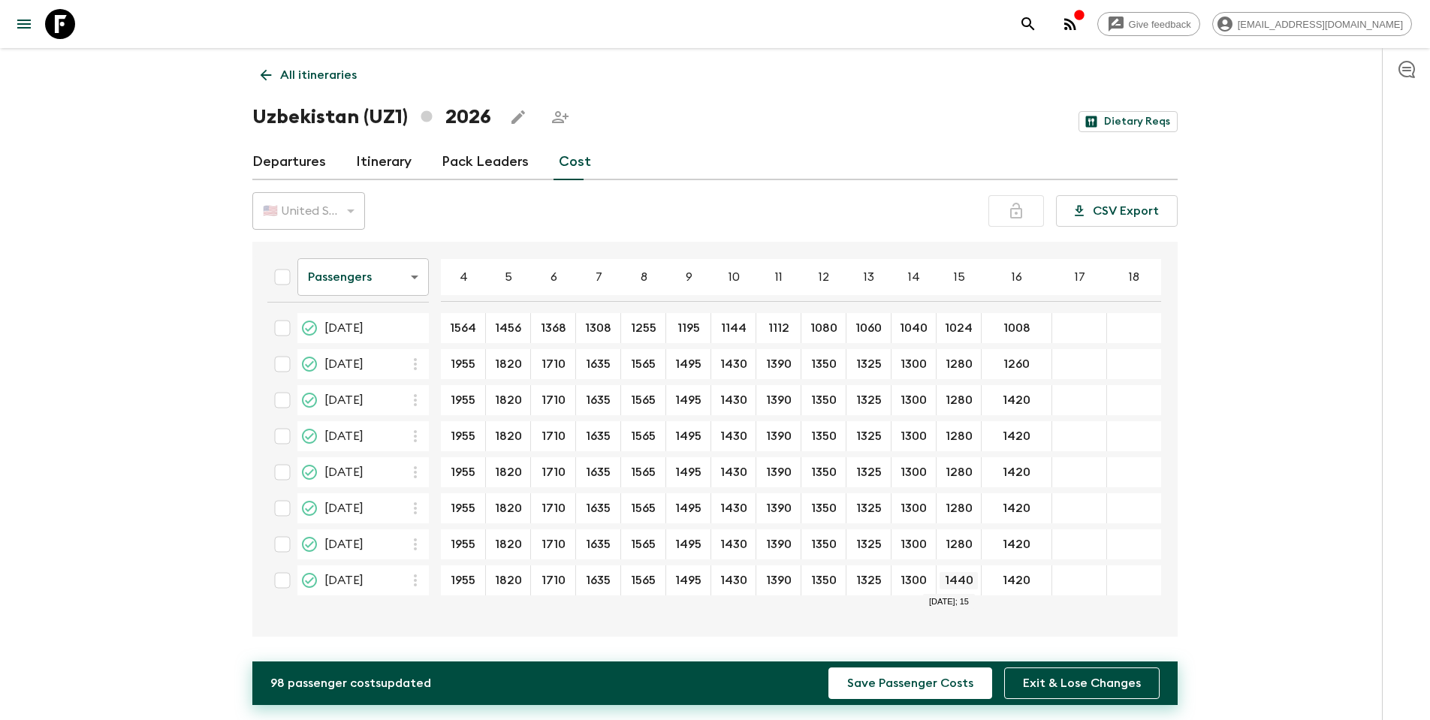
type input "1280"
click at [949, 367] on input "1260" at bounding box center [1017, 364] width 64 height 17
paste input "8"
drag, startPoint x: 1029, startPoint y: 364, endPoint x: 992, endPoint y: 363, distance: 36.8
click at [949, 363] on input "1260" at bounding box center [1017, 364] width 64 height 17
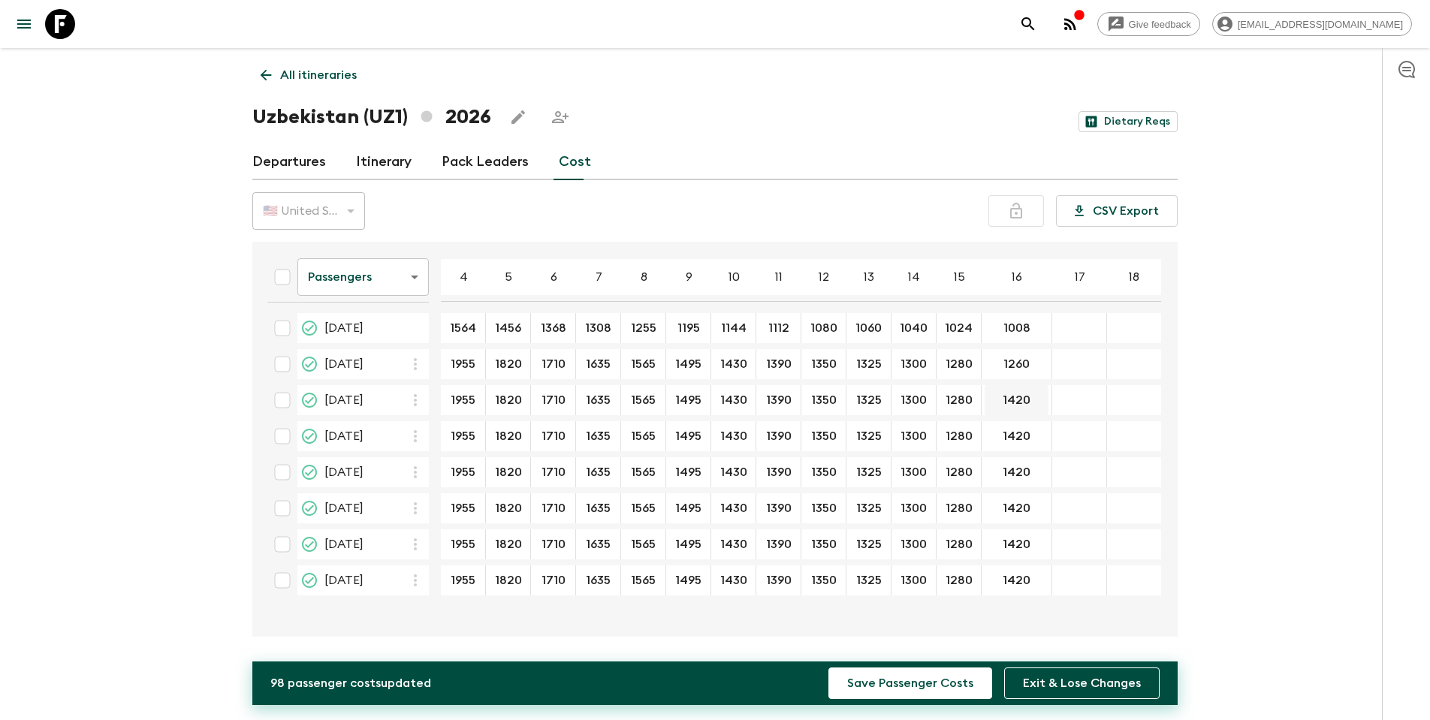
type input "1260"
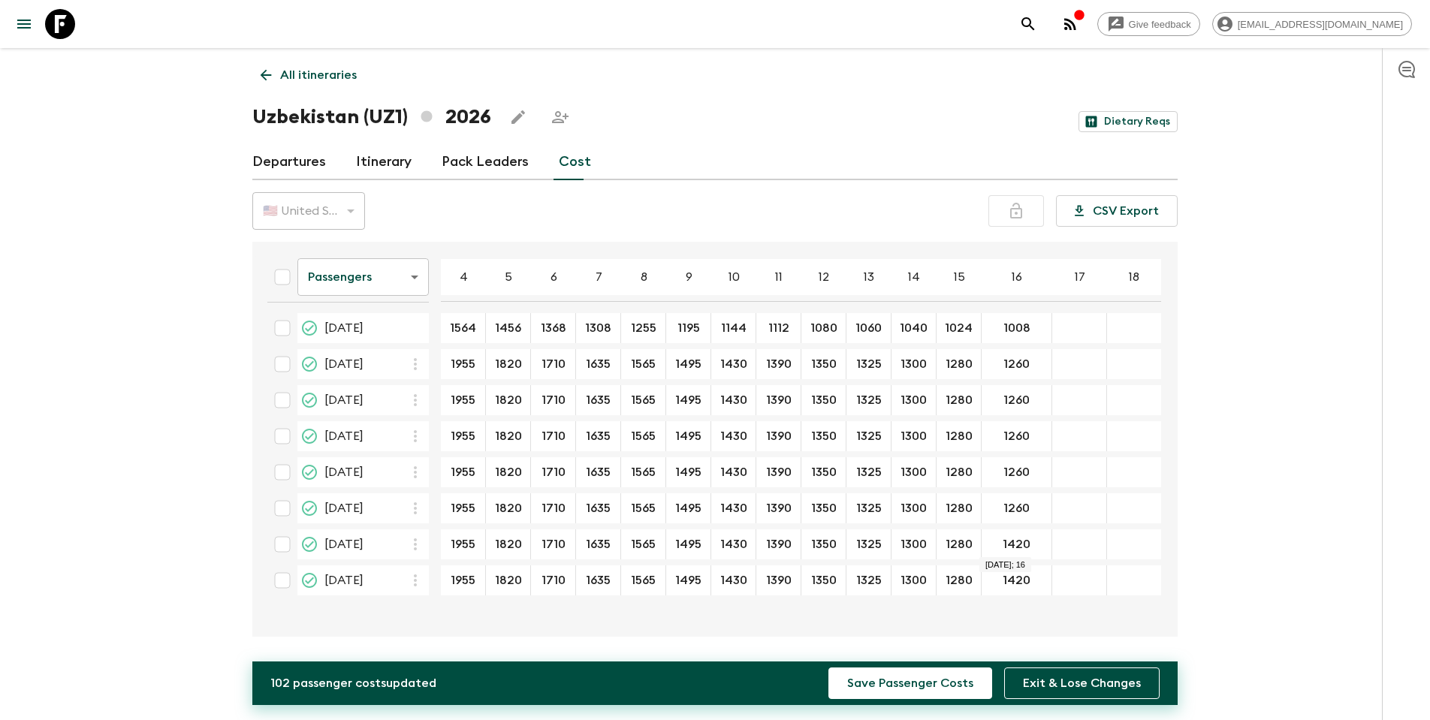
type input "1260"
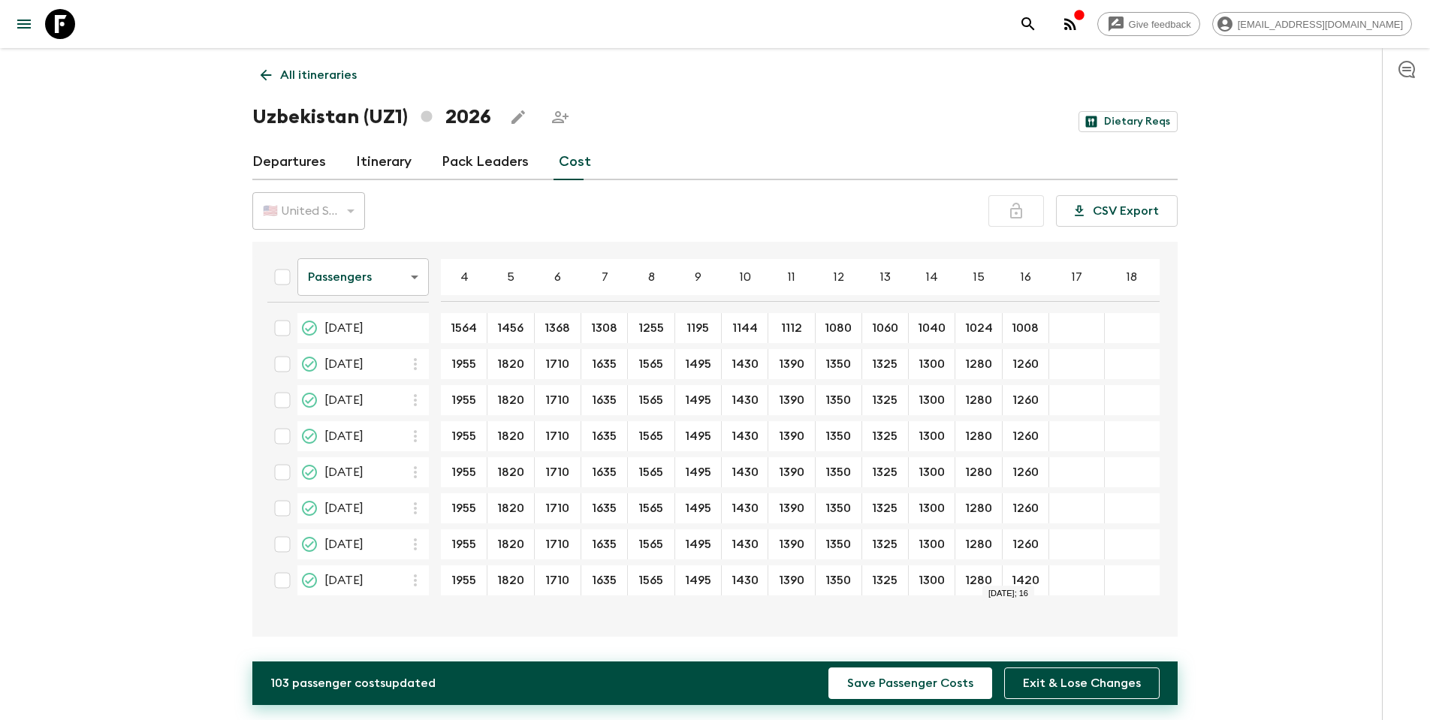
type input "1260"
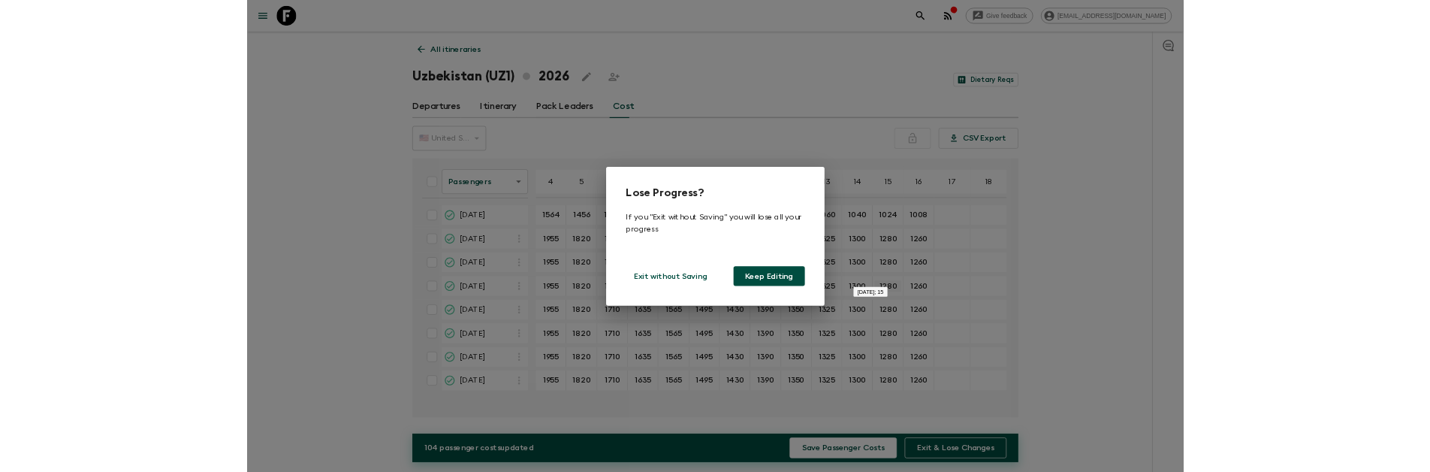
scroll to position [0, 3]
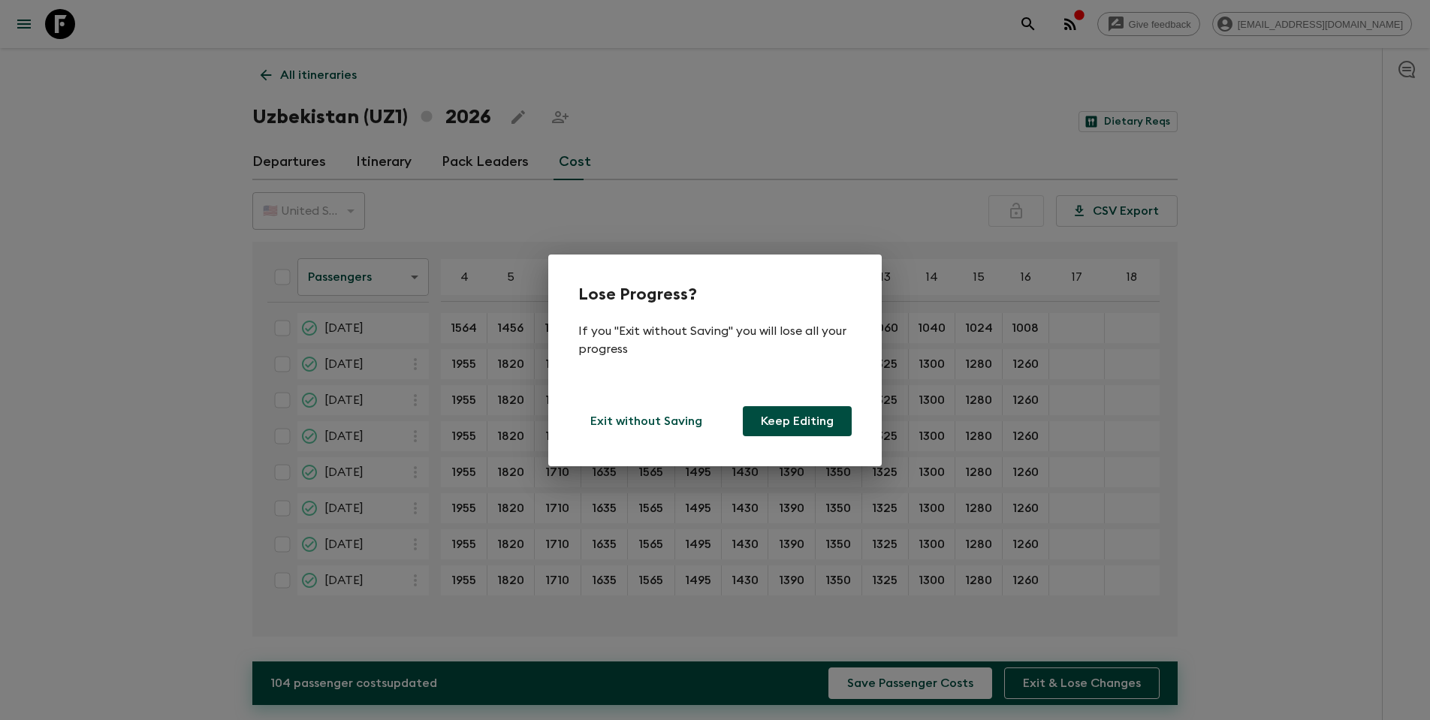
click at [775, 427] on button "Keep Editing" at bounding box center [797, 421] width 109 height 30
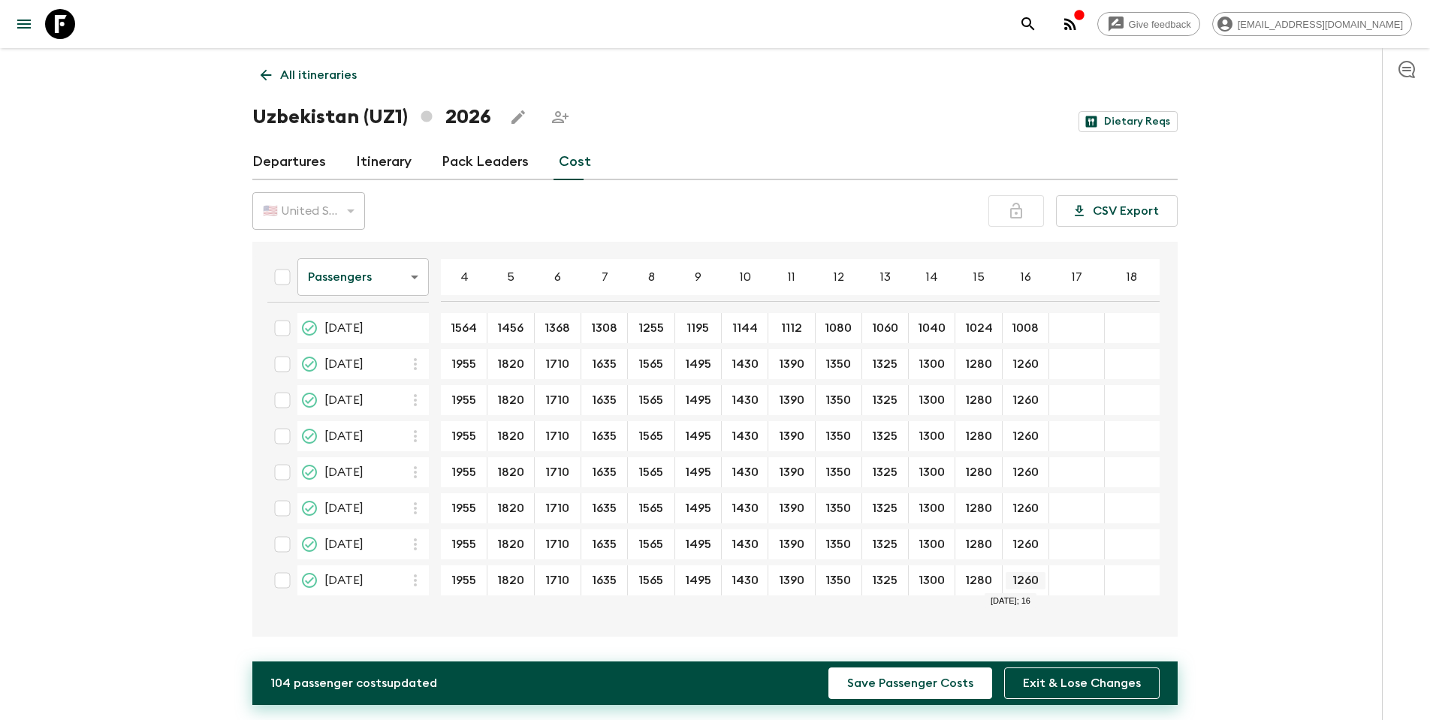
click at [949, 455] on input "1260" at bounding box center [1026, 580] width 40 height 17
click at [925, 455] on button "Save Passenger Costs" at bounding box center [910, 684] width 164 height 32
